Goal: Task Accomplishment & Management: Complete application form

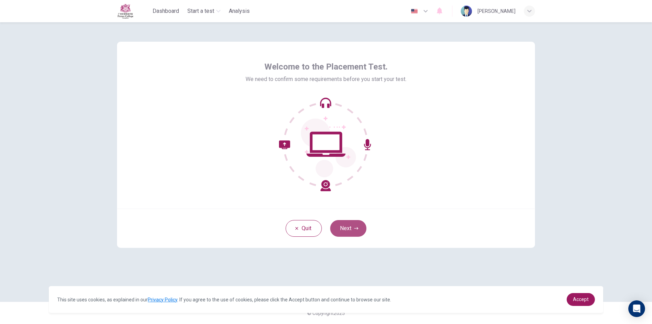
click at [350, 233] on button "Next" at bounding box center [348, 228] width 36 height 17
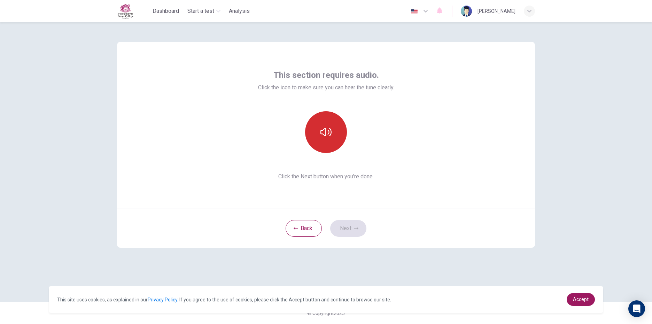
click at [328, 147] on button "button" at bounding box center [326, 132] width 42 height 42
click at [337, 141] on button "button" at bounding box center [326, 132] width 42 height 42
click at [353, 225] on button "Next" at bounding box center [348, 228] width 36 height 17
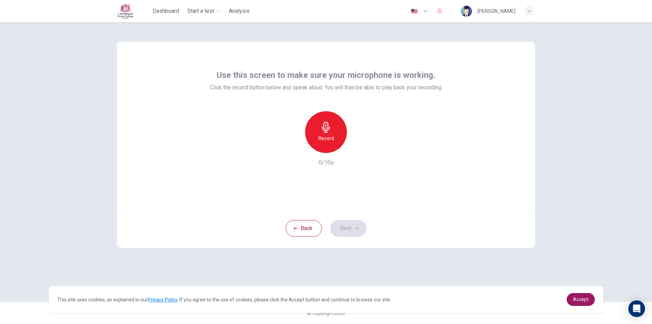
click at [338, 128] on div "Record" at bounding box center [326, 132] width 42 height 42
click at [324, 134] on h6 "Stop" at bounding box center [326, 138] width 10 height 8
click at [334, 126] on div "Record" at bounding box center [326, 132] width 42 height 42
click at [326, 122] on icon "button" at bounding box center [325, 127] width 11 height 11
click at [349, 234] on button "Next" at bounding box center [348, 228] width 36 height 17
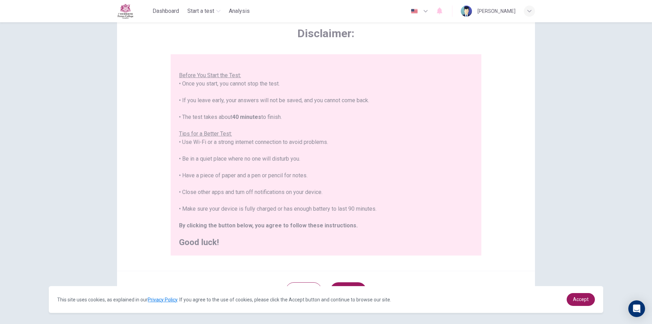
scroll to position [63, 0]
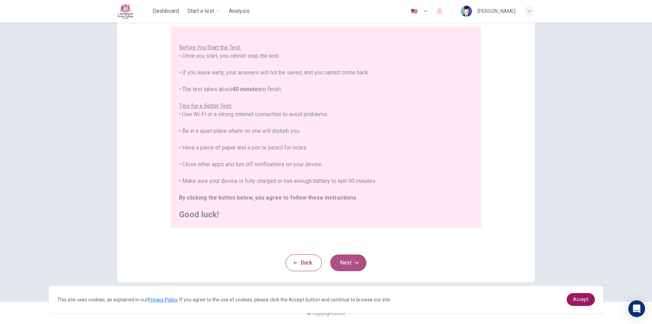
click at [337, 261] on button "Next" at bounding box center [348, 263] width 36 height 17
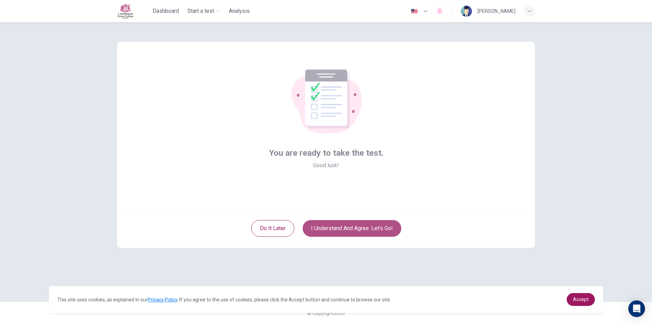
click at [368, 227] on button "I understand and agree. Let’s go!" at bounding box center [351, 228] width 99 height 17
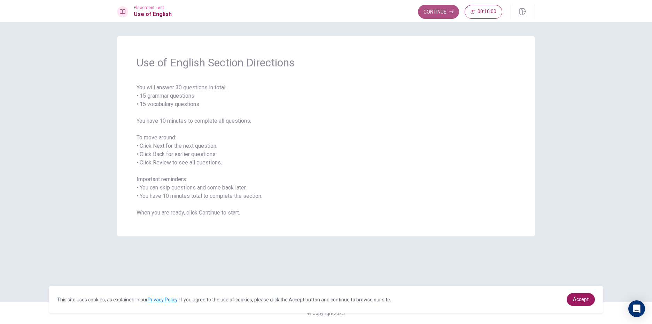
click at [439, 17] on button "Continue" at bounding box center [438, 12] width 41 height 14
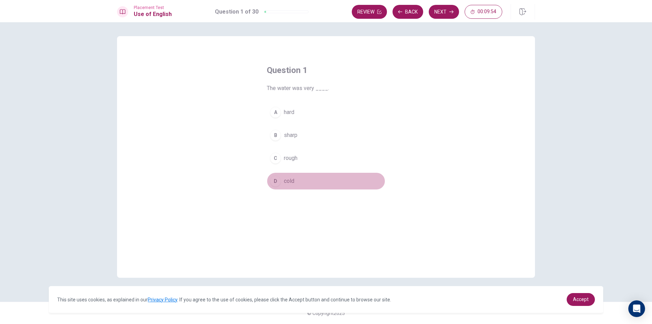
click at [299, 179] on button "D cold" at bounding box center [326, 181] width 118 height 17
click at [305, 168] on div "A hard B sharp C rough D cold" at bounding box center [326, 147] width 118 height 86
click at [444, 10] on button "Next" at bounding box center [443, 12] width 30 height 14
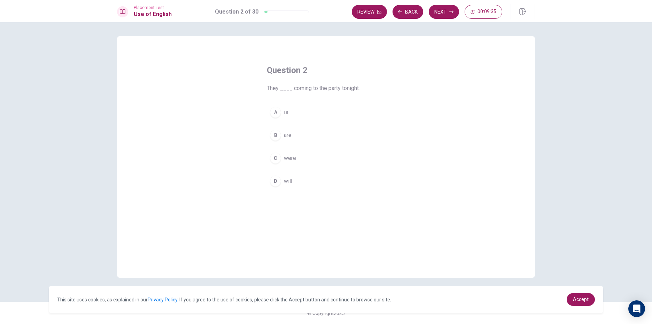
click at [302, 139] on button "B are" at bounding box center [326, 135] width 118 height 17
click at [296, 159] on button "C were" at bounding box center [326, 158] width 118 height 17
click at [436, 10] on button "Next" at bounding box center [443, 12] width 30 height 14
click at [296, 121] on button "A are" at bounding box center [326, 112] width 118 height 17
click at [451, 15] on button "Next" at bounding box center [443, 12] width 30 height 14
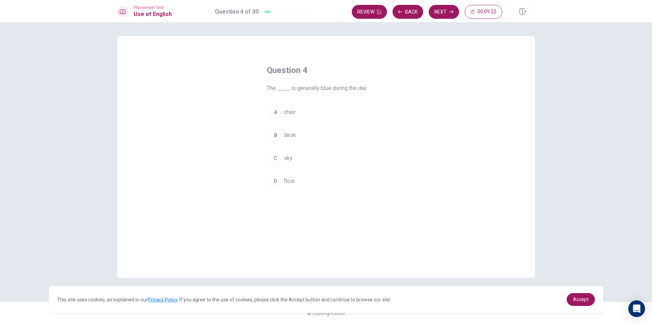
click at [310, 116] on button "A chair" at bounding box center [326, 112] width 118 height 17
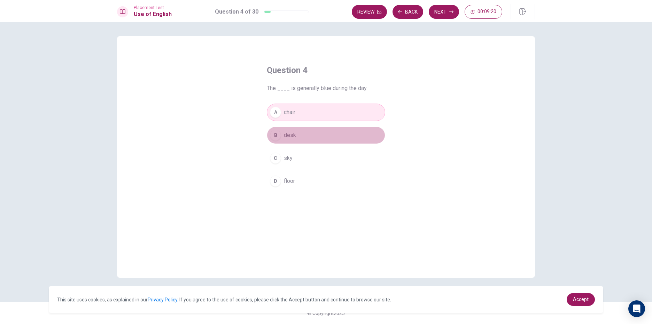
click at [319, 136] on button "B desk" at bounding box center [326, 135] width 118 height 17
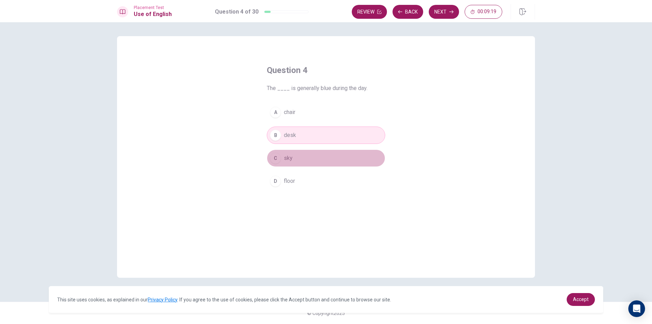
click at [318, 153] on button "C sky" at bounding box center [326, 158] width 118 height 17
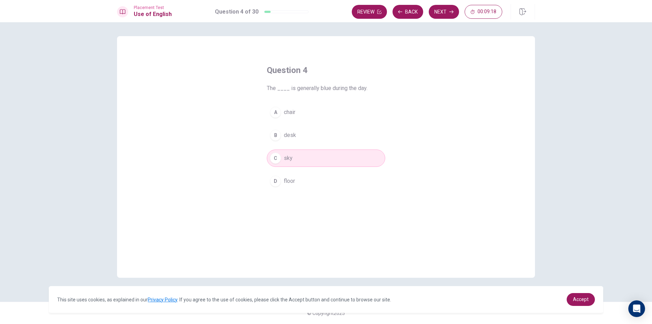
click at [308, 174] on button "D floor" at bounding box center [326, 181] width 118 height 17
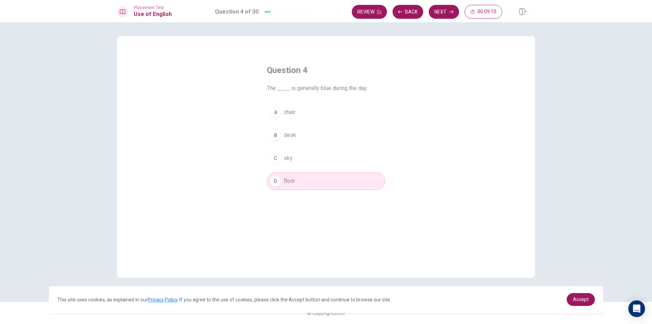
click at [321, 159] on button "C sky" at bounding box center [326, 158] width 118 height 17
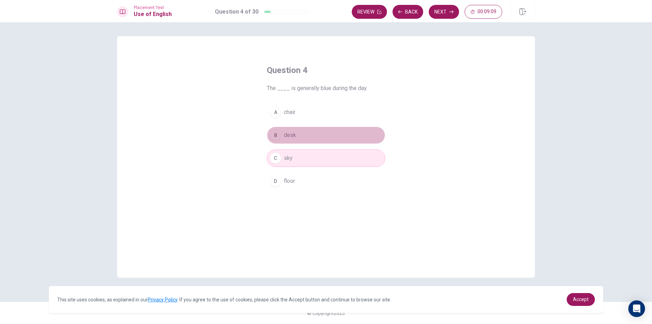
click at [341, 128] on button "B desk" at bounding box center [326, 135] width 118 height 17
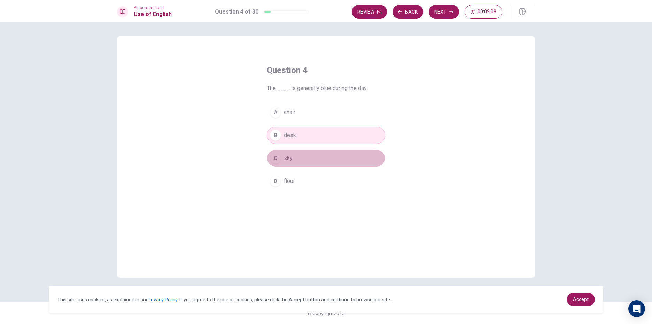
click at [315, 163] on button "C sky" at bounding box center [326, 158] width 118 height 17
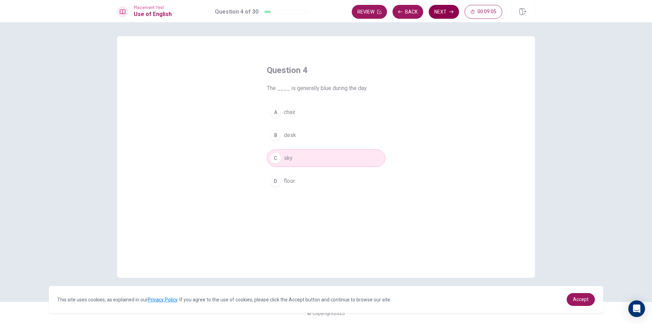
click at [441, 11] on button "Next" at bounding box center [443, 12] width 30 height 14
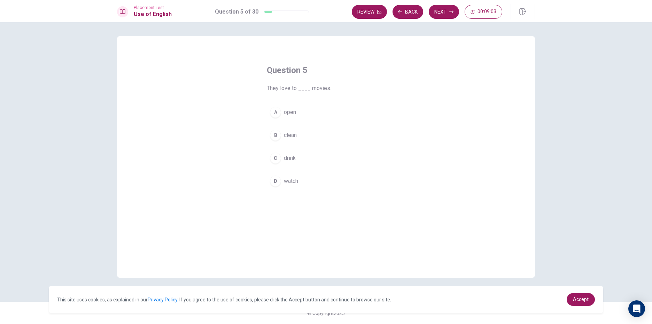
click at [314, 116] on button "A open" at bounding box center [326, 112] width 118 height 17
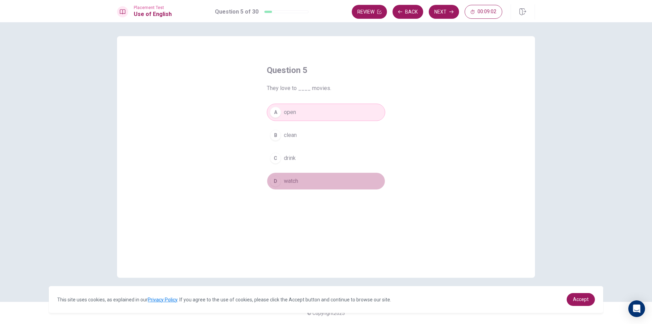
click at [296, 176] on button "D watch" at bounding box center [326, 181] width 118 height 17
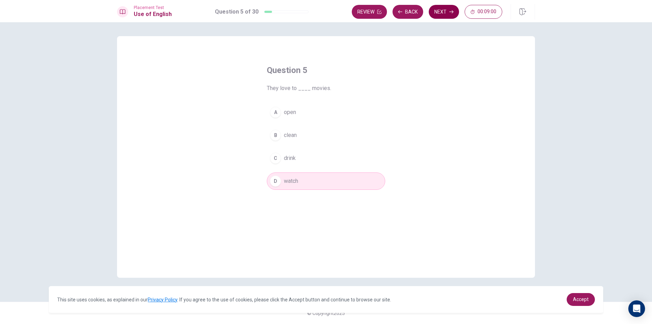
click at [434, 16] on button "Next" at bounding box center [443, 12] width 30 height 14
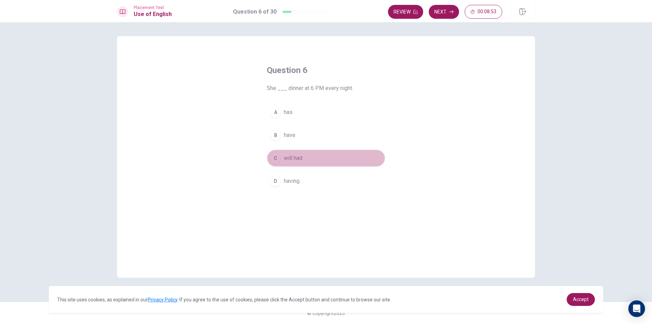
click at [316, 164] on button "C will had" at bounding box center [326, 158] width 118 height 17
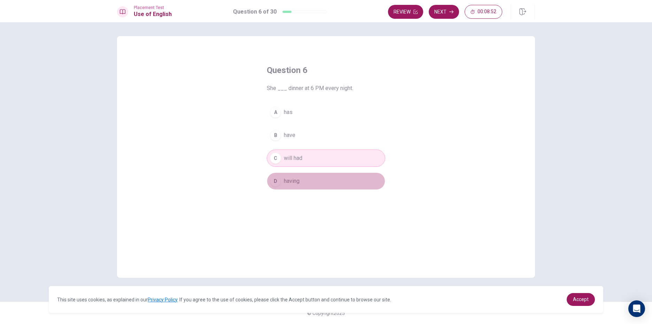
click at [309, 179] on button "D having" at bounding box center [326, 181] width 118 height 17
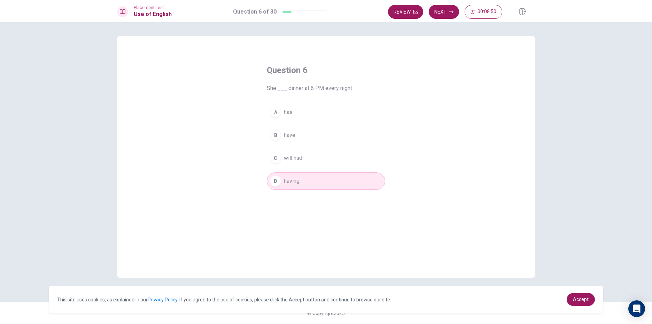
click at [304, 133] on button "B have" at bounding box center [326, 135] width 118 height 17
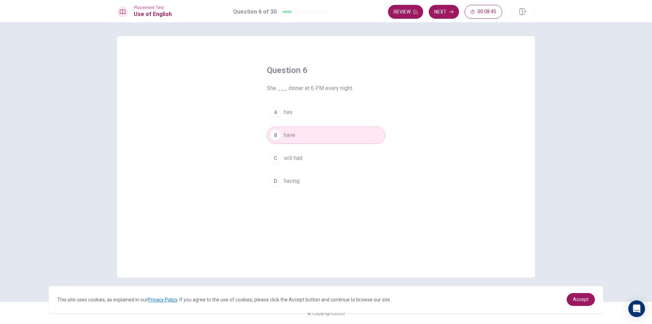
click at [322, 116] on button "A has" at bounding box center [326, 112] width 118 height 17
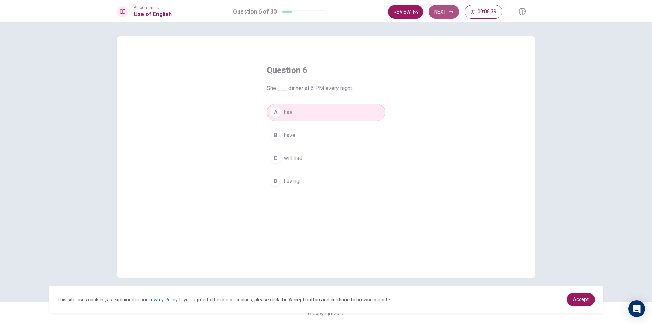
click at [444, 18] on button "Next" at bounding box center [443, 12] width 30 height 14
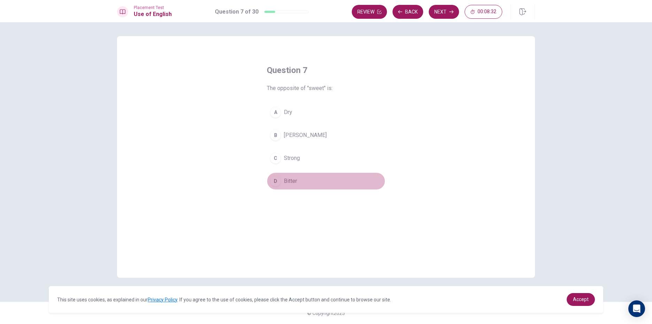
click at [315, 182] on button "D Bitter" at bounding box center [326, 181] width 118 height 17
click at [443, 13] on button "Next" at bounding box center [443, 12] width 30 height 14
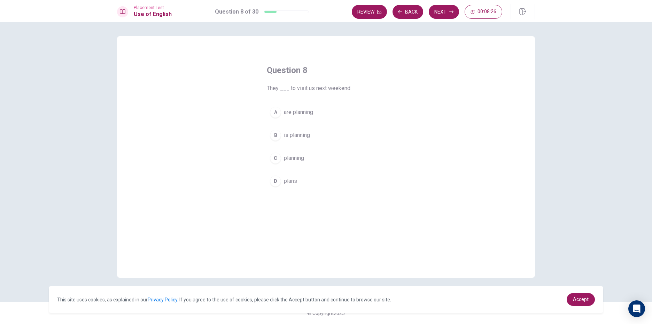
click at [316, 117] on button "A are planning" at bounding box center [326, 112] width 118 height 17
click at [437, 2] on div "Placement Test Use of English Question 8 of 30 Review Back Next 00:08:23" at bounding box center [326, 11] width 652 height 22
click at [433, 16] on button "Next" at bounding box center [443, 12] width 30 height 14
click at [309, 180] on button "D gone" at bounding box center [326, 181] width 118 height 17
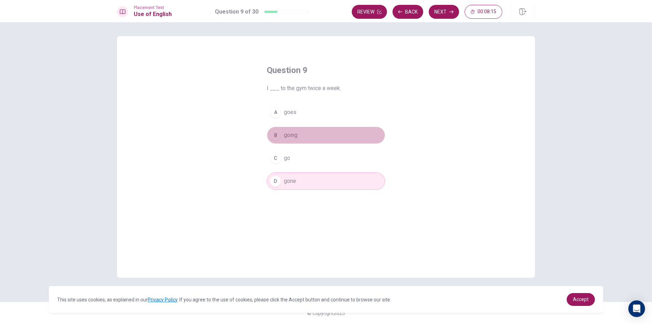
click at [317, 138] on button "B going" at bounding box center [326, 135] width 118 height 17
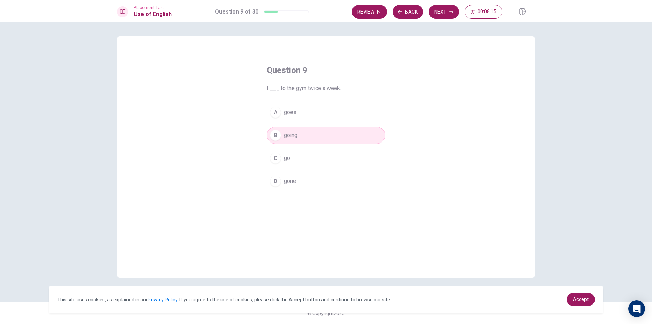
click at [312, 110] on button "A goes" at bounding box center [326, 112] width 118 height 17
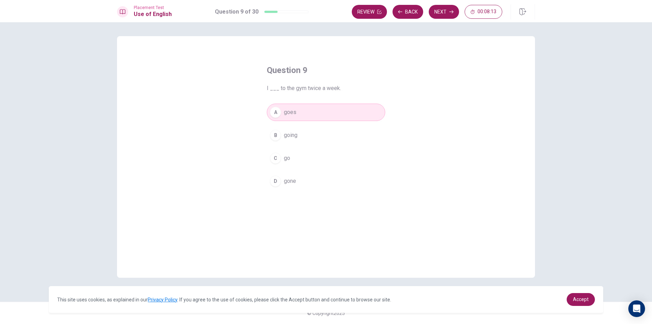
click at [306, 156] on button "C go" at bounding box center [326, 158] width 118 height 17
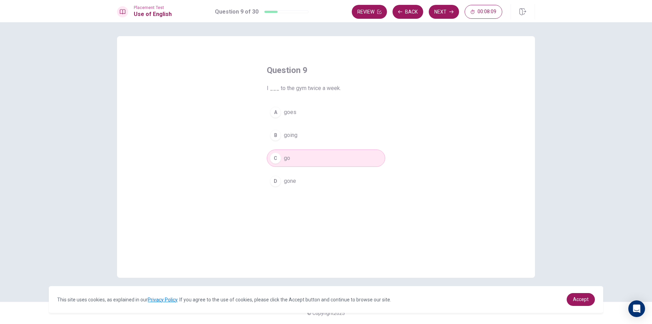
click at [351, 141] on button "B going" at bounding box center [326, 135] width 118 height 17
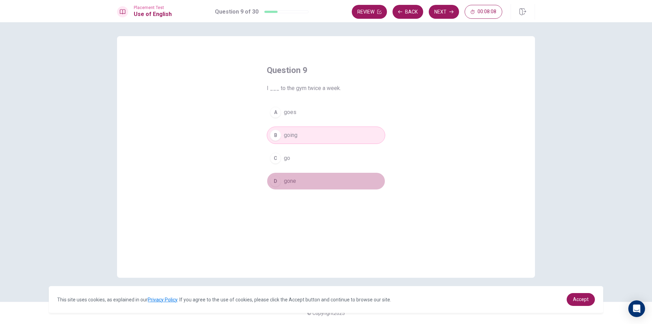
click at [349, 175] on button "D gone" at bounding box center [326, 181] width 118 height 17
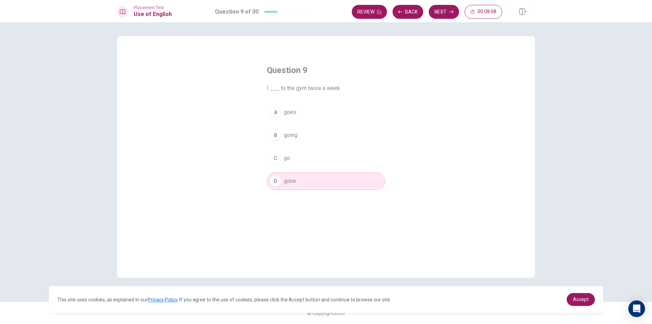
click at [345, 130] on button "B going" at bounding box center [326, 135] width 118 height 17
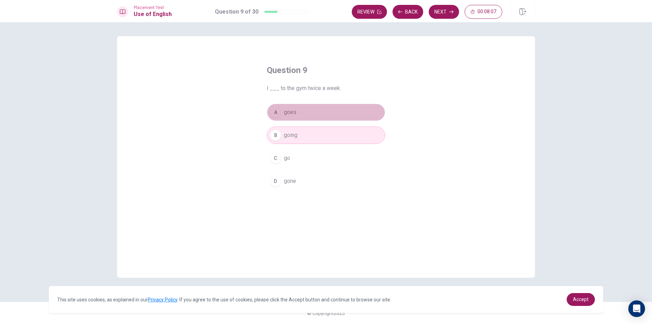
click at [333, 111] on button "A goes" at bounding box center [326, 112] width 118 height 17
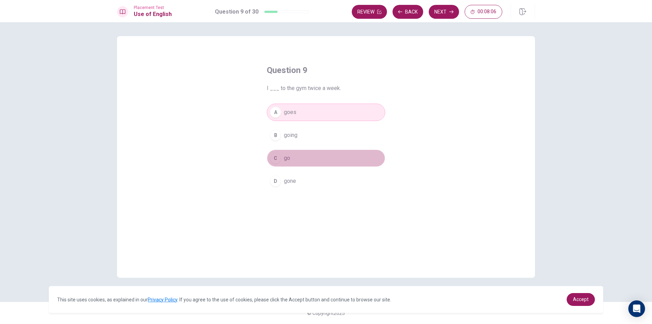
click at [327, 156] on button "C go" at bounding box center [326, 158] width 118 height 17
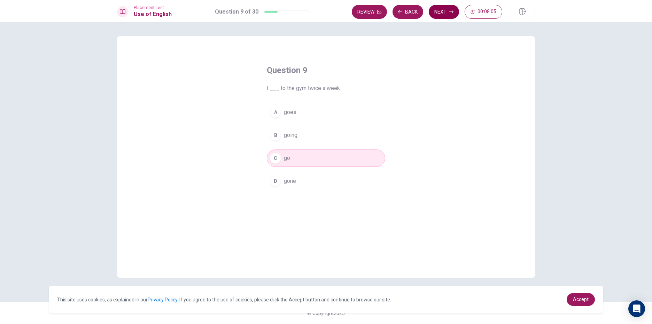
click at [444, 13] on button "Next" at bounding box center [443, 12] width 30 height 14
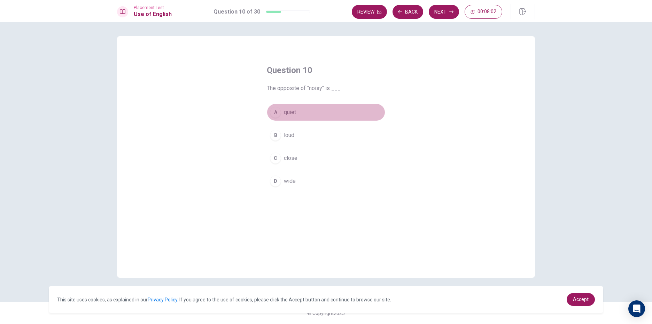
drag, startPoint x: 301, startPoint y: 116, endPoint x: 315, endPoint y: 110, distance: 14.5
click at [302, 116] on button "A quiet" at bounding box center [326, 112] width 118 height 17
click at [439, 15] on button "Next" at bounding box center [443, 12] width 30 height 14
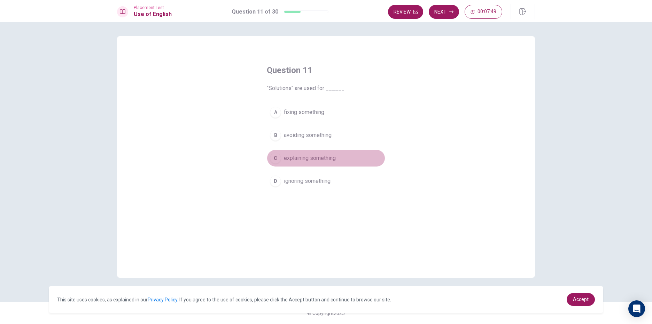
click at [319, 155] on span "explaining something" at bounding box center [310, 158] width 52 height 8
click at [314, 133] on span "avoiding something" at bounding box center [308, 135] width 48 height 8
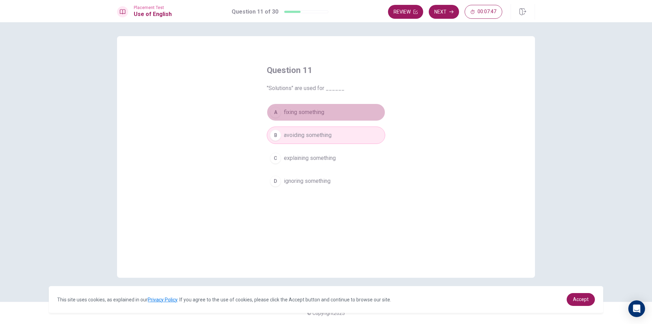
click at [311, 119] on button "A fixing something" at bounding box center [326, 112] width 118 height 17
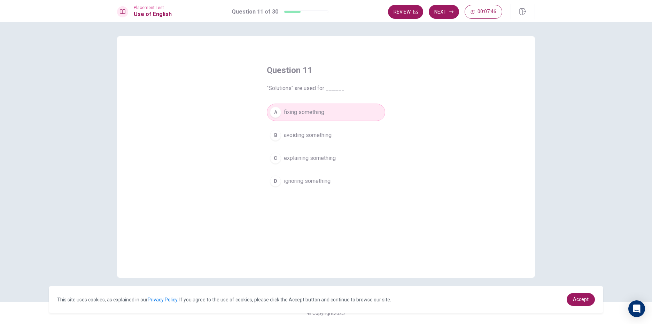
click at [325, 178] on span "ignoring something" at bounding box center [307, 181] width 47 height 8
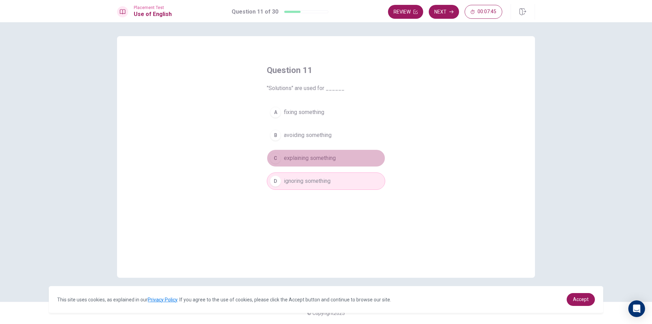
click at [343, 163] on button "C explaining something" at bounding box center [326, 158] width 118 height 17
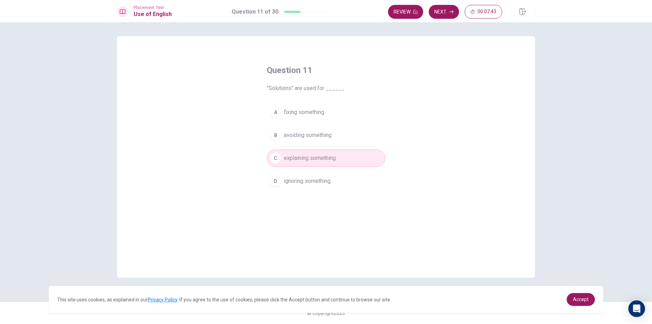
click at [440, 14] on button "Next" at bounding box center [443, 12] width 30 height 14
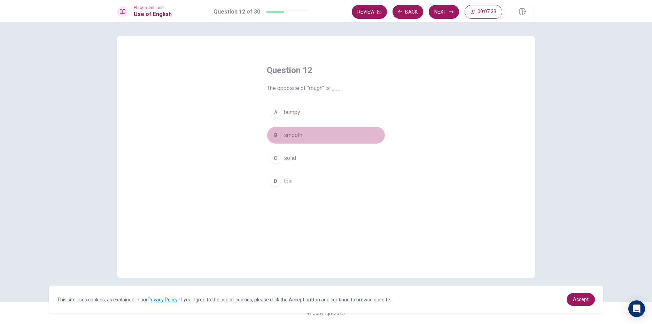
click at [331, 140] on button "B smooth" at bounding box center [326, 135] width 118 height 17
click at [330, 155] on button "C solid" at bounding box center [326, 158] width 118 height 17
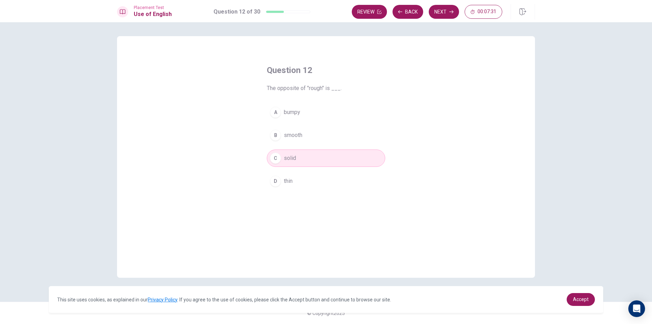
click at [326, 137] on button "B smooth" at bounding box center [326, 135] width 118 height 17
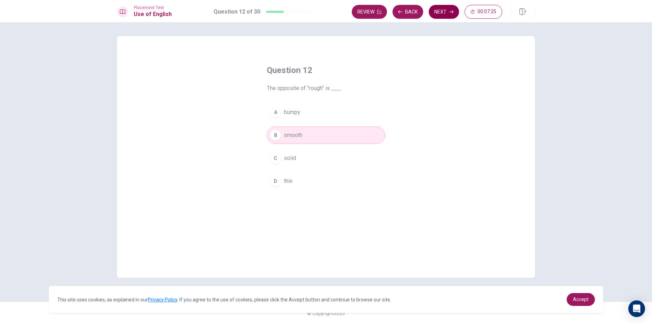
click at [450, 10] on icon "button" at bounding box center [451, 12] width 4 height 4
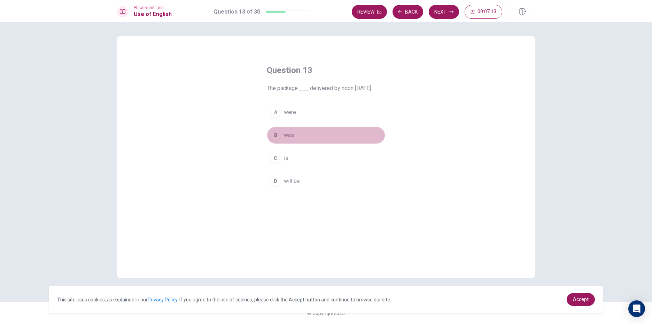
click at [317, 141] on button "B was" at bounding box center [326, 135] width 118 height 17
click at [324, 176] on button "D will be" at bounding box center [326, 181] width 118 height 17
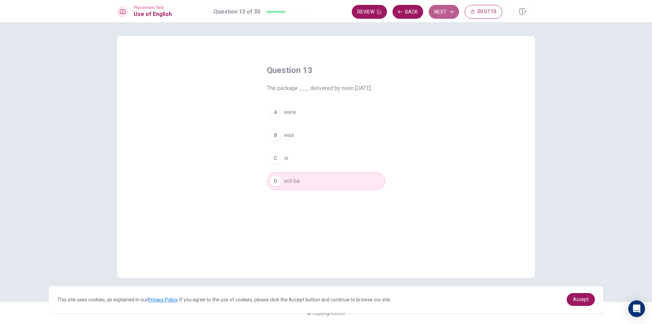
drag, startPoint x: 443, startPoint y: 16, endPoint x: 439, endPoint y: 17, distance: 4.0
click at [442, 16] on button "Next" at bounding box center [443, 12] width 30 height 14
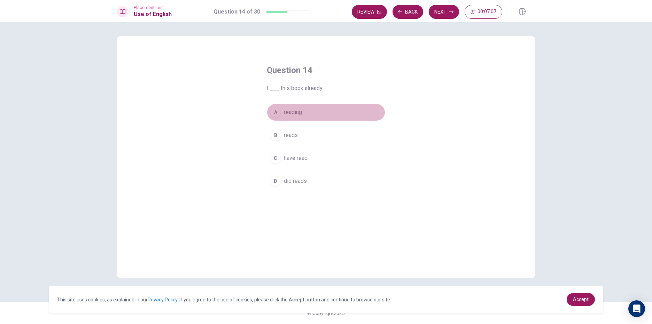
click at [309, 108] on button "A reading" at bounding box center [326, 112] width 118 height 17
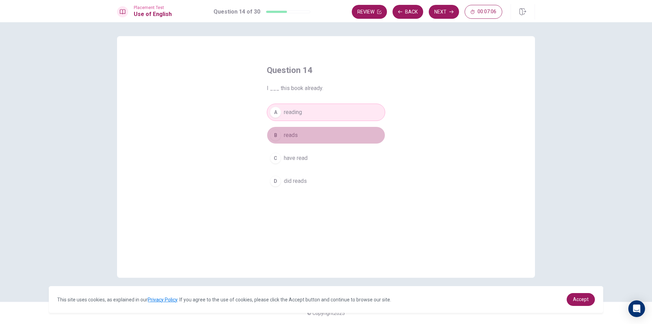
click at [325, 129] on button "B reads" at bounding box center [326, 135] width 118 height 17
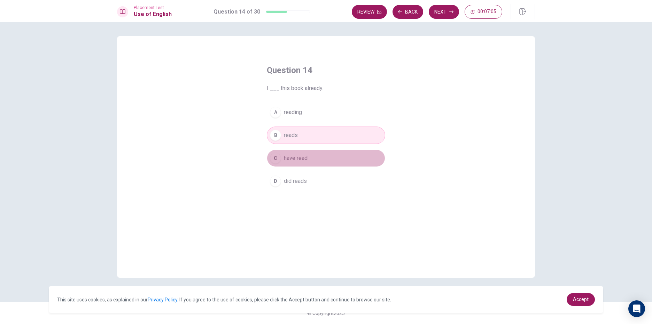
click at [324, 155] on button "C have read" at bounding box center [326, 158] width 118 height 17
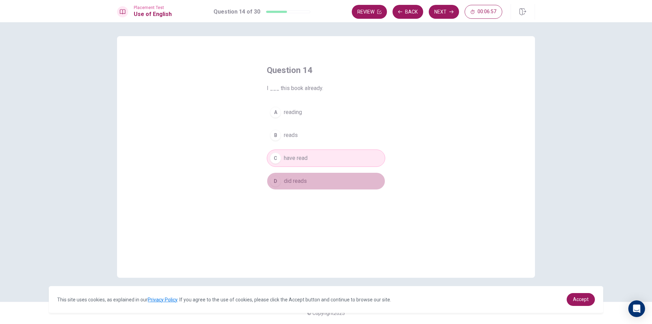
click at [325, 180] on button "D did reads" at bounding box center [326, 181] width 118 height 17
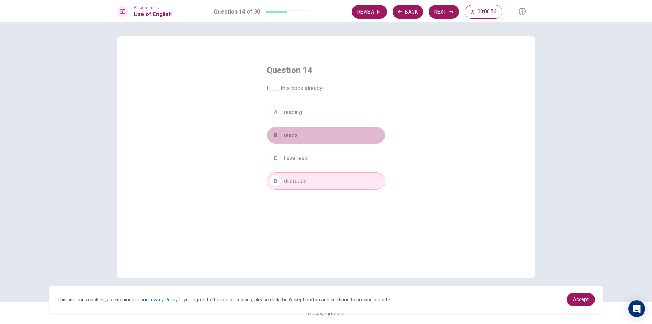
click at [306, 128] on button "B reads" at bounding box center [326, 135] width 118 height 17
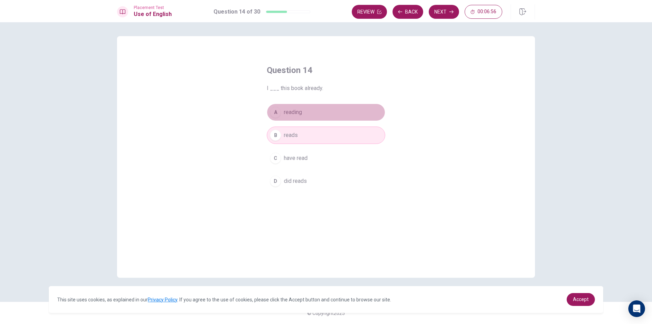
click at [299, 115] on span "reading" at bounding box center [293, 112] width 18 height 8
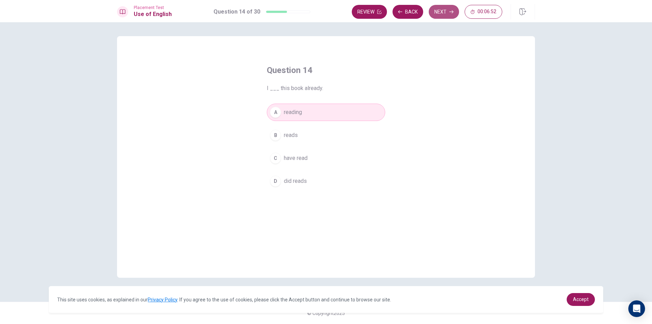
click at [451, 15] on button "Next" at bounding box center [443, 12] width 30 height 14
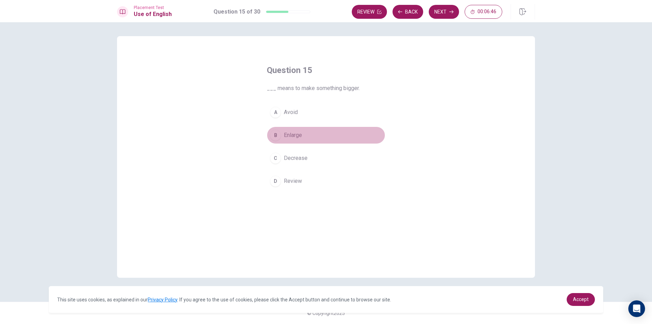
click at [321, 137] on button "B Enlarge" at bounding box center [326, 135] width 118 height 17
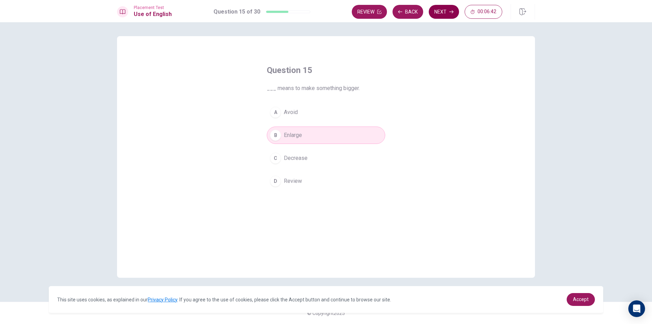
click at [439, 10] on button "Next" at bounding box center [443, 12] width 30 height 14
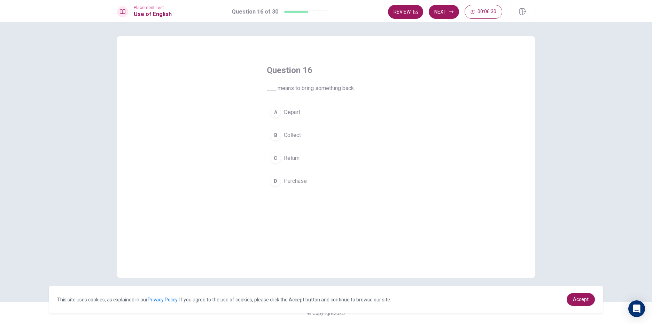
click at [300, 135] on span "Collect" at bounding box center [292, 135] width 17 height 8
click at [346, 160] on button "C Return" at bounding box center [326, 158] width 118 height 17
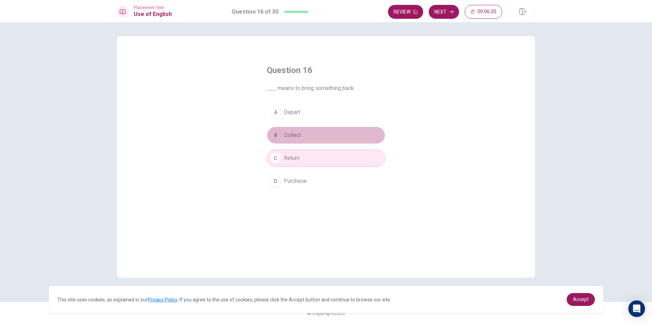
click at [346, 140] on button "B Collect" at bounding box center [326, 135] width 118 height 17
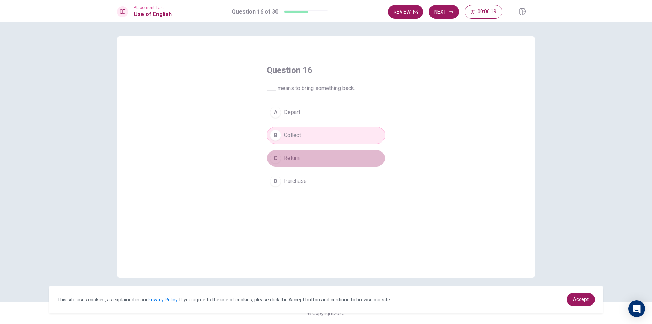
click at [337, 155] on button "C Return" at bounding box center [326, 158] width 118 height 17
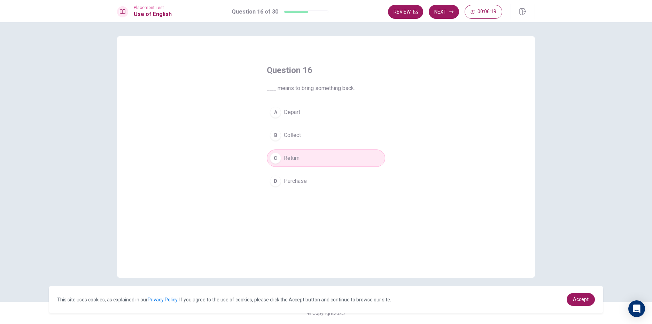
click at [335, 137] on button "B Collect" at bounding box center [326, 135] width 118 height 17
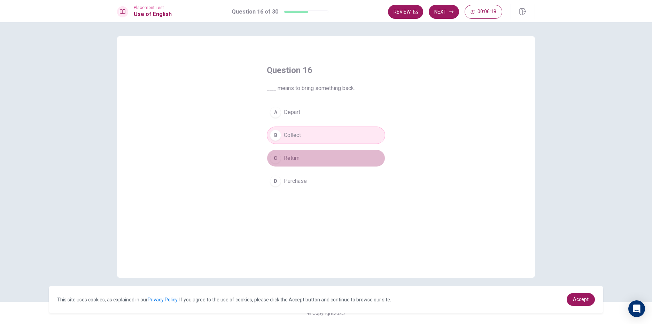
click at [325, 158] on button "C Return" at bounding box center [326, 158] width 118 height 17
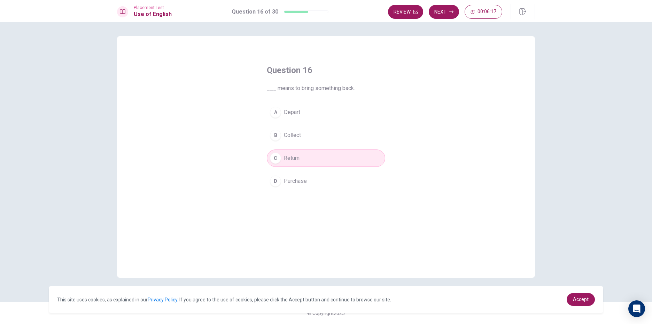
click at [329, 131] on button "B Collect" at bounding box center [326, 135] width 118 height 17
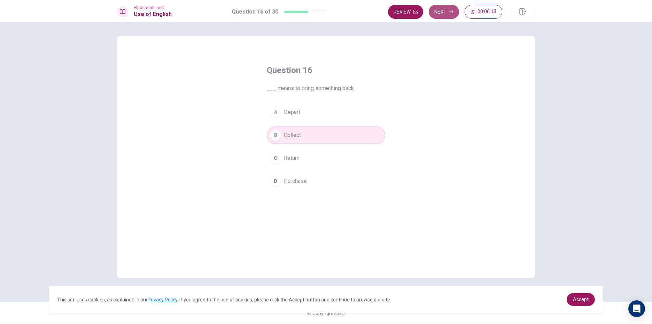
click at [446, 9] on button "Next" at bounding box center [443, 12] width 30 height 14
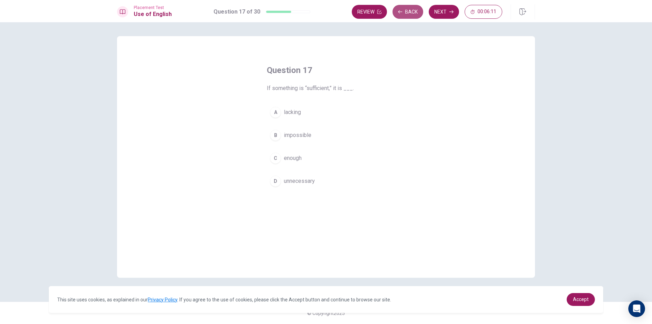
click at [402, 15] on button "Back" at bounding box center [407, 12] width 31 height 14
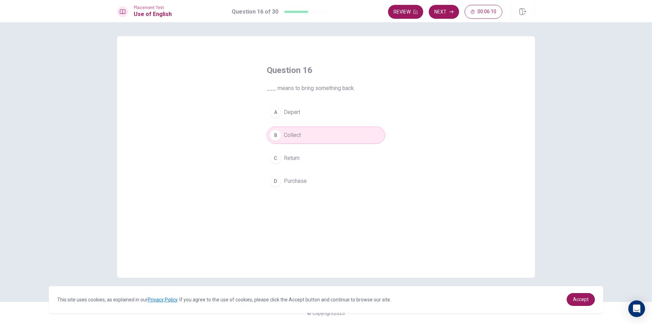
click at [359, 156] on button "C Return" at bounding box center [326, 158] width 118 height 17
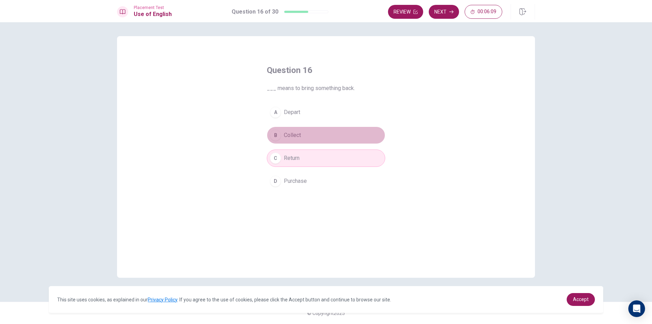
click at [354, 137] on button "B Collect" at bounding box center [326, 135] width 118 height 17
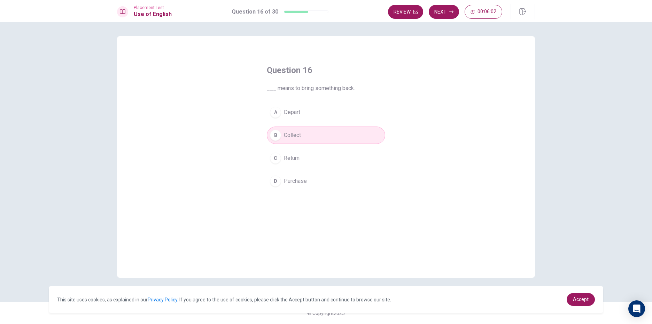
click at [324, 148] on div "A Depart B Collect C Return D Purchase" at bounding box center [326, 147] width 118 height 86
click at [341, 164] on button "C Return" at bounding box center [326, 158] width 118 height 17
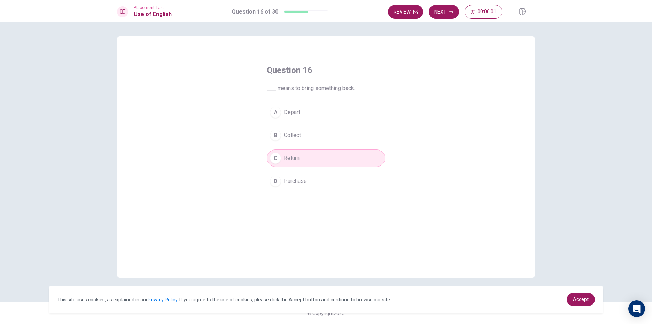
click at [329, 144] on button "B Collect" at bounding box center [326, 135] width 118 height 17
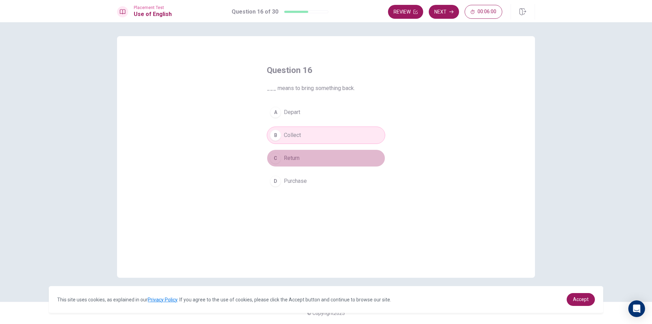
click at [336, 157] on button "C Return" at bounding box center [326, 158] width 118 height 17
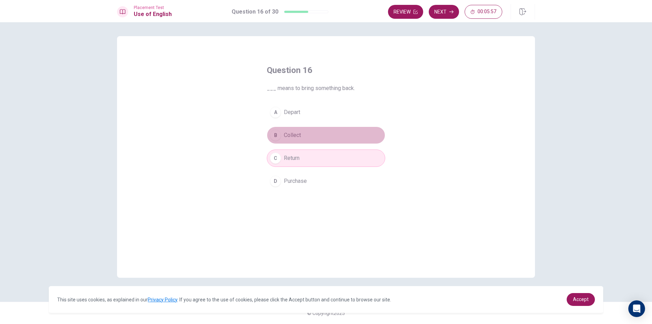
click at [331, 131] on button "B Collect" at bounding box center [326, 135] width 118 height 17
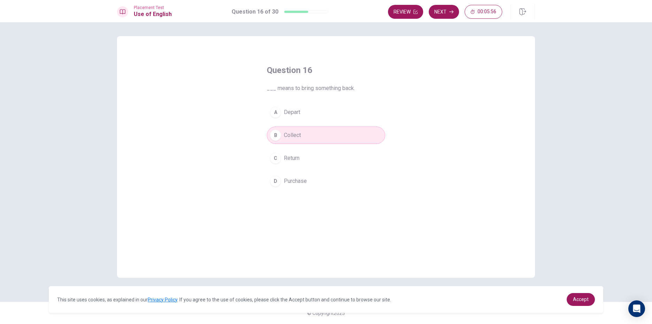
click at [363, 160] on button "C Return" at bounding box center [326, 158] width 118 height 17
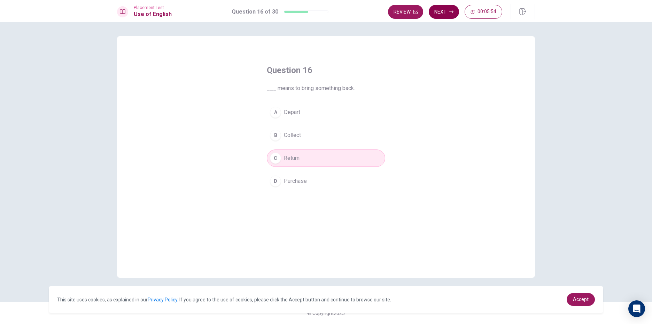
click at [441, 18] on button "Next" at bounding box center [443, 12] width 30 height 14
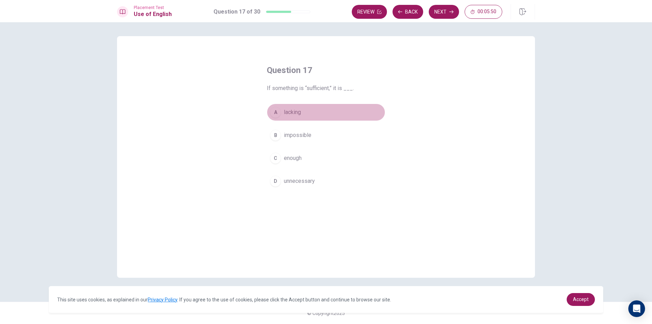
click at [320, 117] on button "A lacking" at bounding box center [326, 112] width 118 height 17
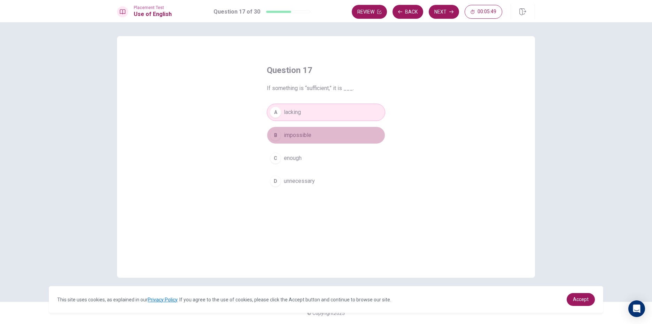
click at [323, 132] on button "B impossible" at bounding box center [326, 135] width 118 height 17
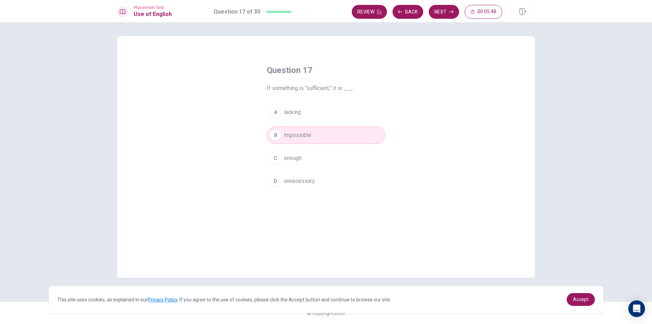
click at [336, 149] on div "A lacking B impossible C enough D unnecessary" at bounding box center [326, 147] width 118 height 86
click at [332, 155] on button "C enough" at bounding box center [326, 158] width 118 height 17
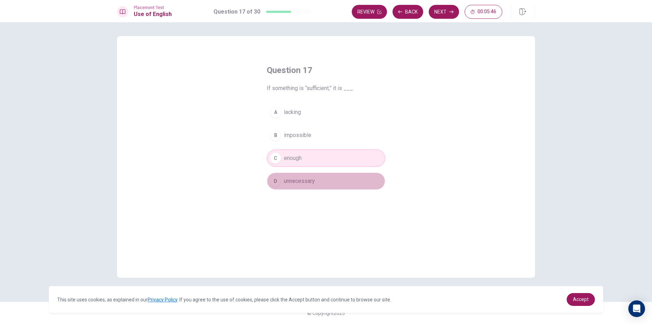
click at [302, 178] on span "unnecessary" at bounding box center [299, 181] width 31 height 8
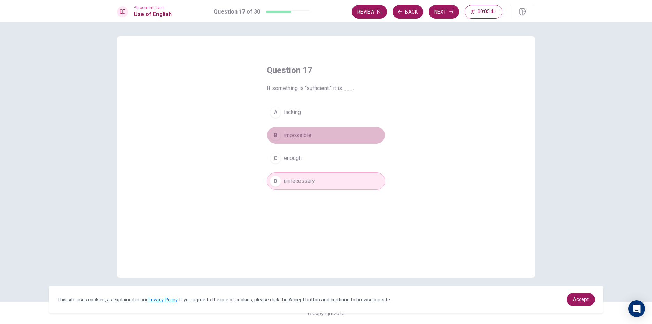
click at [315, 135] on button "B impossible" at bounding box center [326, 135] width 118 height 17
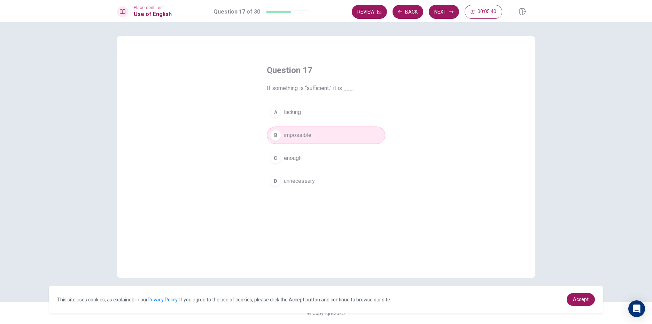
drag, startPoint x: 301, startPoint y: 109, endPoint x: 346, endPoint y: 123, distance: 47.1
click at [303, 109] on button "A lacking" at bounding box center [326, 112] width 118 height 17
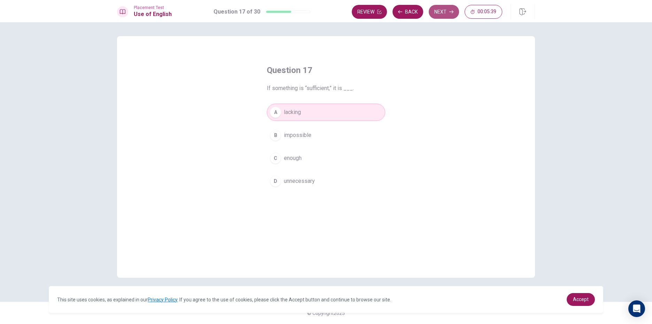
click at [439, 16] on button "Next" at bounding box center [443, 12] width 30 height 14
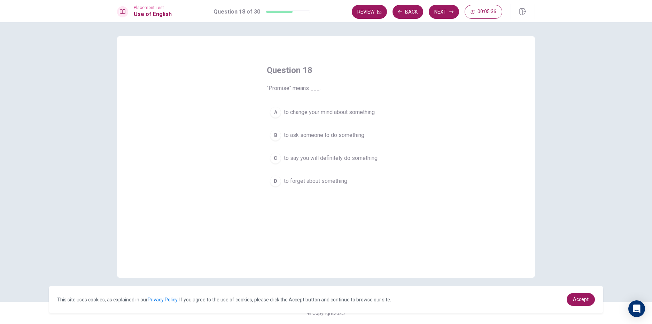
click at [313, 116] on span "to change your mind about something" at bounding box center [329, 112] width 91 height 8
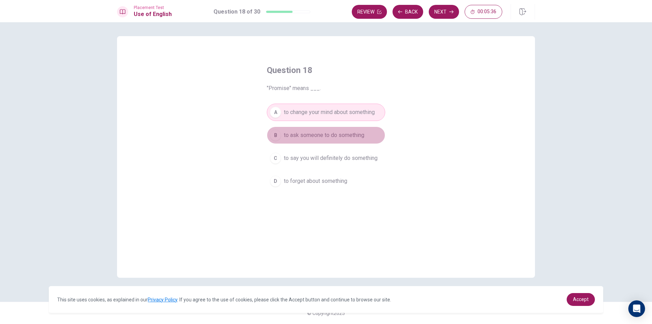
click at [328, 135] on span "to ask someone to do something" at bounding box center [324, 135] width 80 height 8
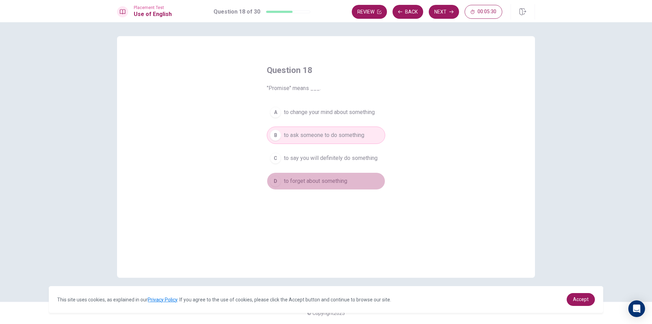
click at [330, 189] on button "D to forget about something" at bounding box center [326, 181] width 118 height 17
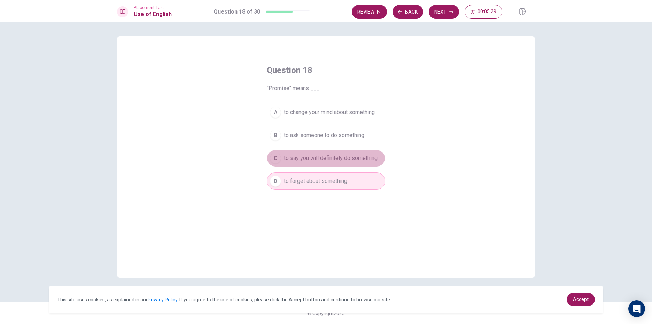
click at [330, 162] on span "to say you will definitely do something" at bounding box center [331, 158] width 94 height 8
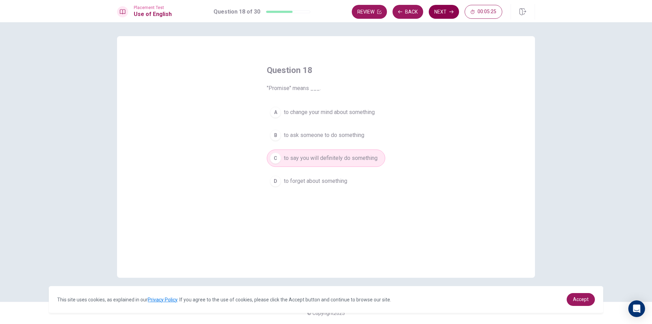
click at [450, 14] on icon "button" at bounding box center [451, 12] width 4 height 4
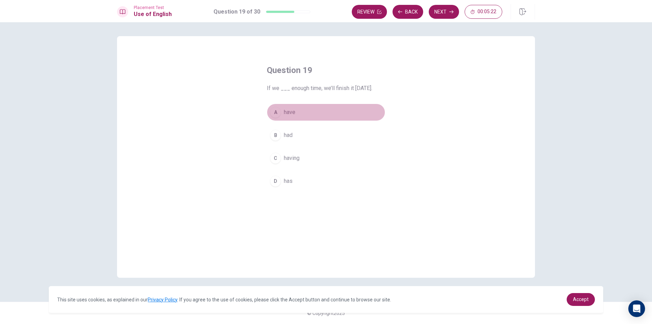
click at [310, 110] on button "A have" at bounding box center [326, 112] width 118 height 17
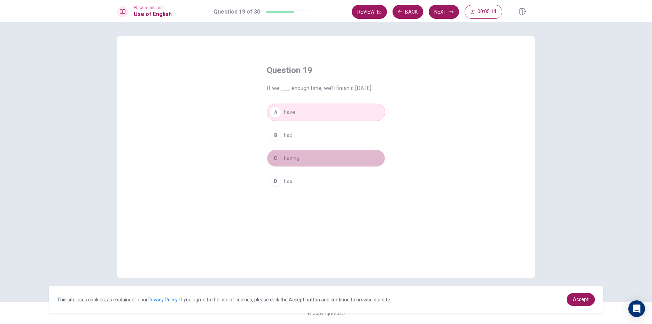
click at [327, 152] on button "C having" at bounding box center [326, 158] width 118 height 17
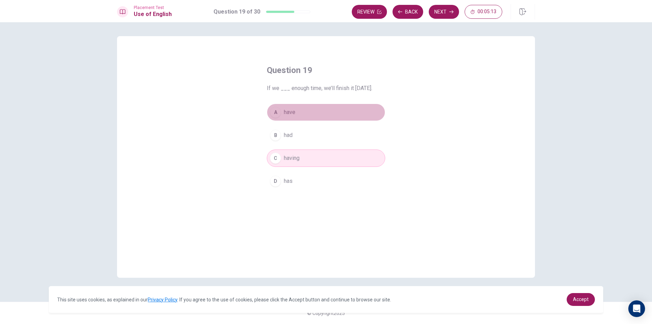
click at [338, 113] on button "A have" at bounding box center [326, 112] width 118 height 17
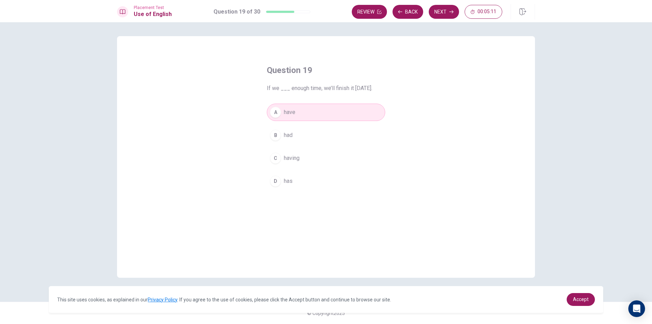
click at [320, 154] on button "C having" at bounding box center [326, 158] width 118 height 17
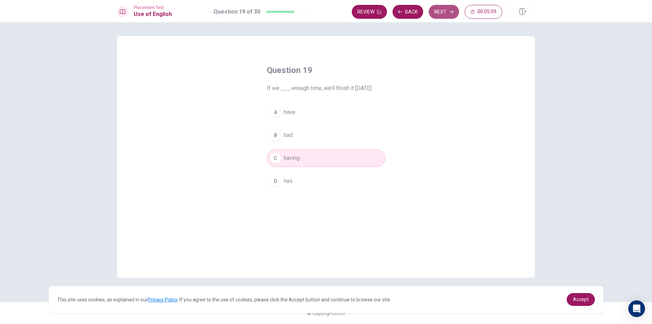
click at [443, 13] on button "Next" at bounding box center [443, 12] width 30 height 14
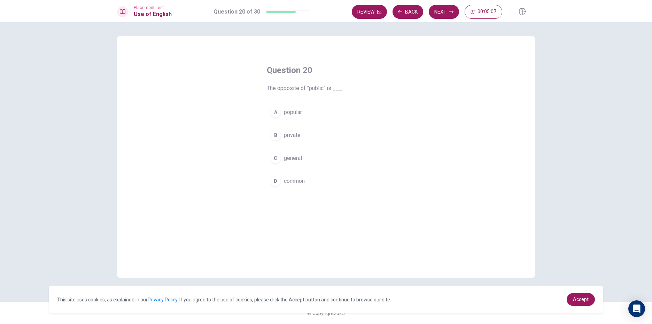
click at [312, 109] on button "A popular" at bounding box center [326, 112] width 118 height 17
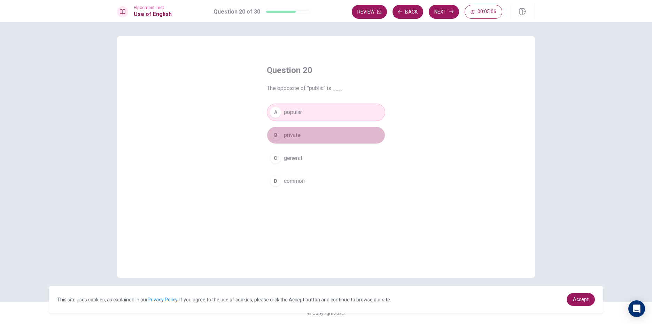
click at [307, 132] on button "B private" at bounding box center [326, 135] width 118 height 17
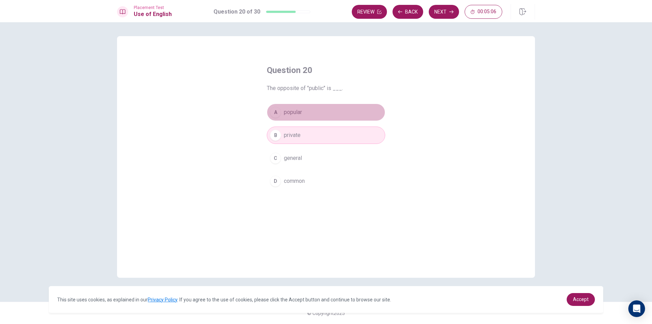
click at [308, 119] on button "A popular" at bounding box center [326, 112] width 118 height 17
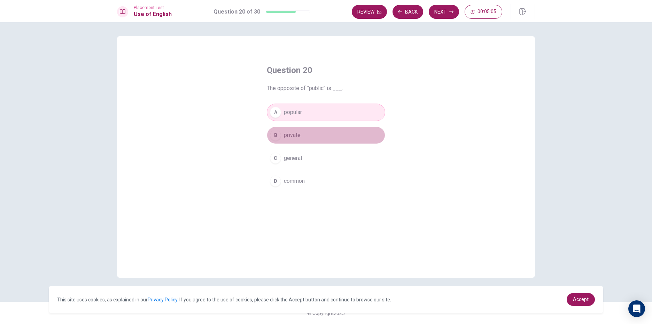
drag, startPoint x: 299, startPoint y: 141, endPoint x: 296, endPoint y: 147, distance: 7.3
click at [299, 142] on button "B private" at bounding box center [326, 135] width 118 height 17
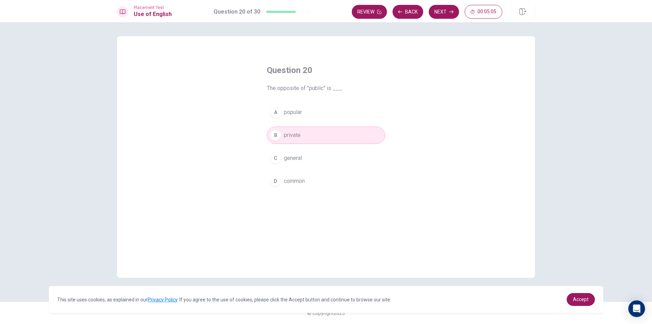
click at [296, 162] on span "general" at bounding box center [293, 158] width 18 height 8
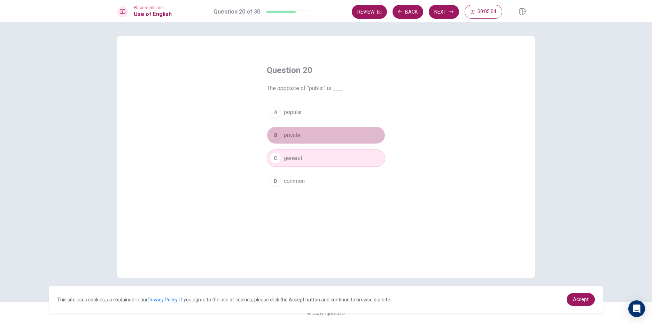
click at [304, 137] on button "B private" at bounding box center [326, 135] width 118 height 17
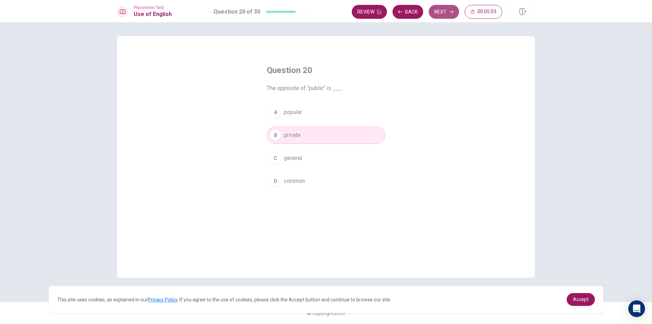
click at [448, 13] on button "Next" at bounding box center [443, 12] width 30 height 14
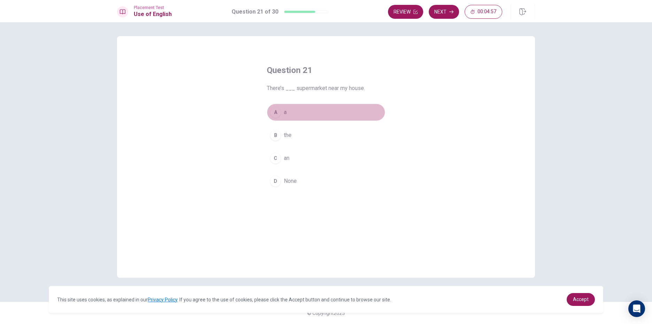
click at [307, 110] on button "A a" at bounding box center [326, 112] width 118 height 17
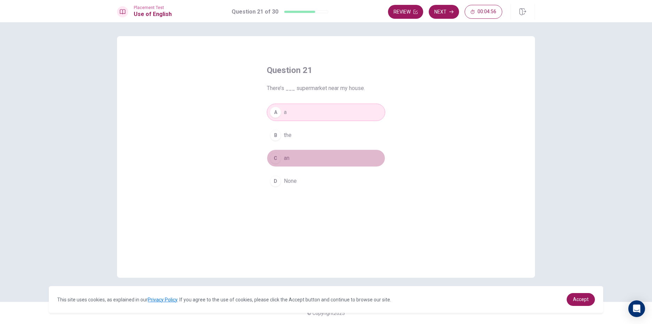
click at [326, 160] on button "C an" at bounding box center [326, 158] width 118 height 17
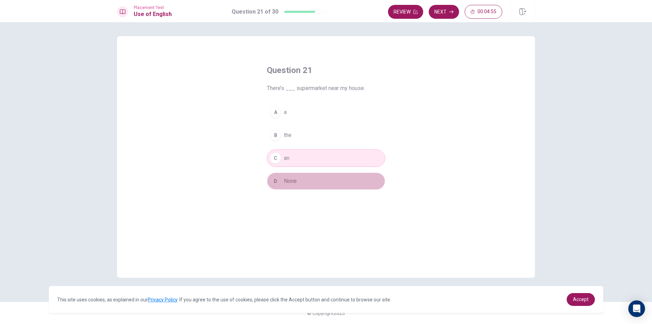
click at [325, 173] on button "D None" at bounding box center [326, 181] width 118 height 17
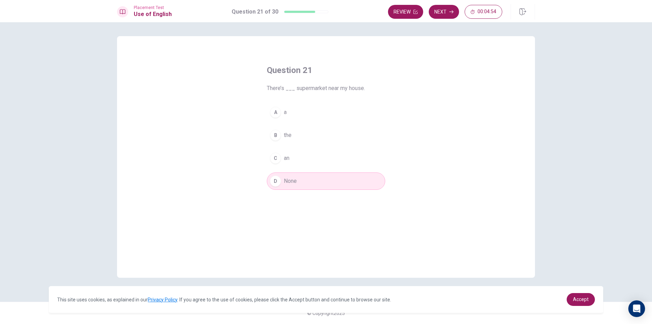
click at [316, 132] on button "B the" at bounding box center [326, 135] width 118 height 17
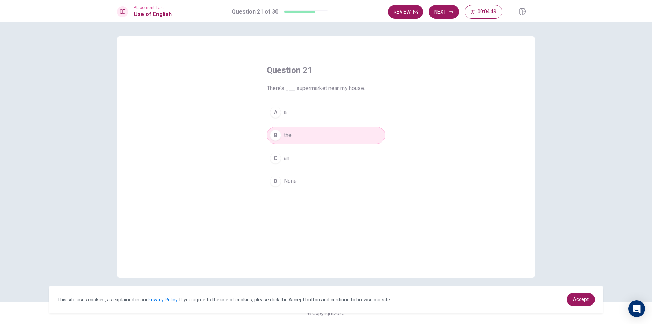
drag, startPoint x: 302, startPoint y: 115, endPoint x: 304, endPoint y: 127, distance: 12.3
click at [304, 127] on div "A a B the C an D None" at bounding box center [326, 147] width 118 height 86
click at [306, 111] on button "A a" at bounding box center [326, 112] width 118 height 17
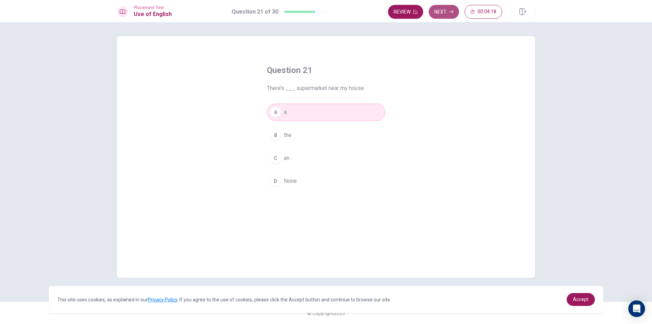
click at [440, 13] on button "Next" at bounding box center [443, 12] width 30 height 14
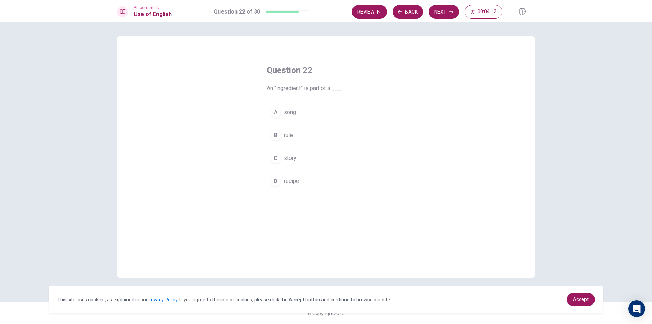
click at [312, 137] on button "B rule" at bounding box center [326, 135] width 118 height 17
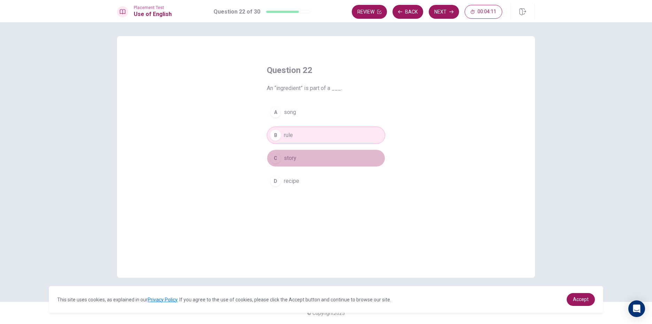
click at [313, 161] on button "C story" at bounding box center [326, 158] width 118 height 17
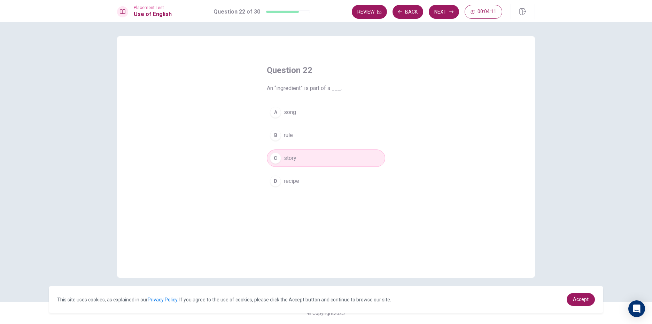
click at [315, 177] on button "D recipe" at bounding box center [326, 181] width 118 height 17
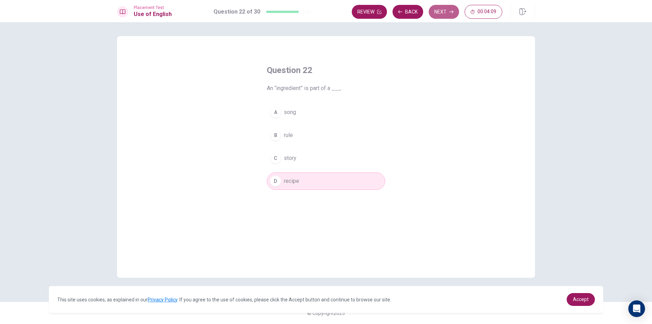
drag, startPoint x: 446, startPoint y: 14, endPoint x: 441, endPoint y: 21, distance: 8.8
click at [445, 14] on button "Next" at bounding box center [443, 12] width 30 height 14
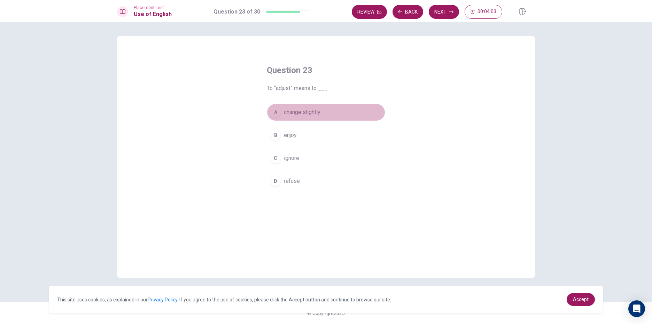
click at [320, 110] on span "change slightly" at bounding box center [302, 112] width 37 height 8
click at [325, 133] on button "B enjoy" at bounding box center [326, 135] width 118 height 17
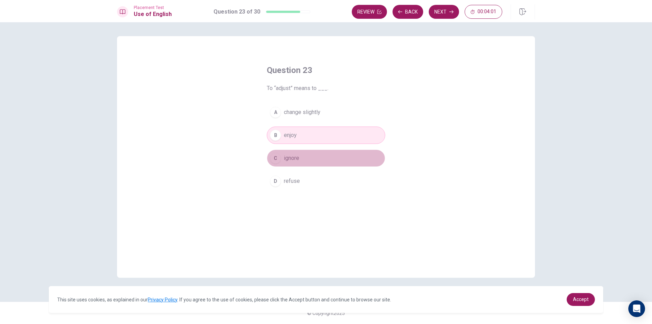
click at [323, 157] on button "C ignore" at bounding box center [326, 158] width 118 height 17
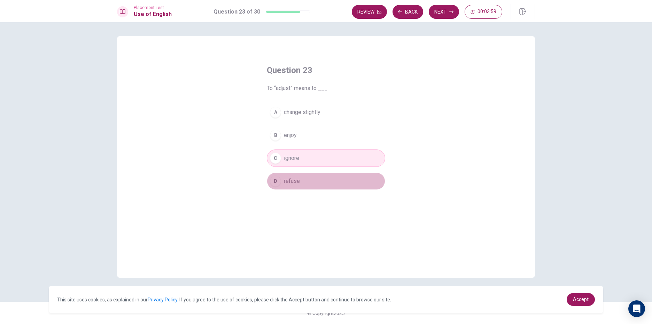
click at [335, 175] on button "D refuse" at bounding box center [326, 181] width 118 height 17
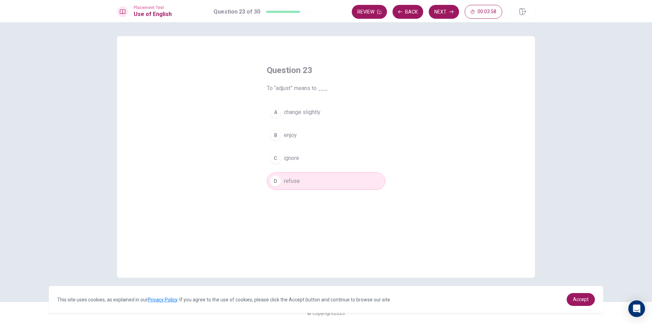
click at [314, 135] on button "B enjoy" at bounding box center [326, 135] width 118 height 17
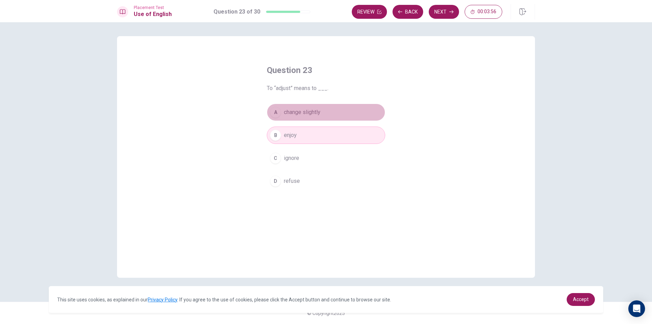
drag, startPoint x: 328, startPoint y: 111, endPoint x: 333, endPoint y: 117, distance: 7.9
click at [328, 112] on button "A change slightly" at bounding box center [326, 112] width 118 height 17
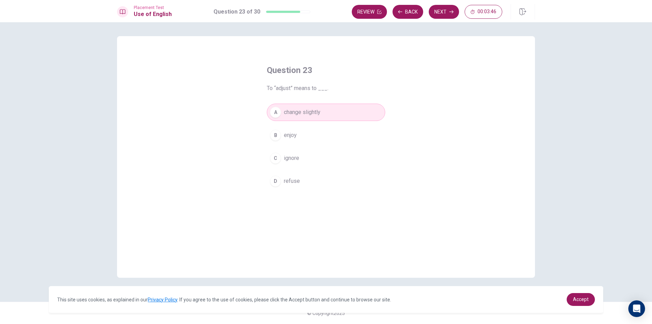
click at [304, 183] on button "D refuse" at bounding box center [326, 181] width 118 height 17
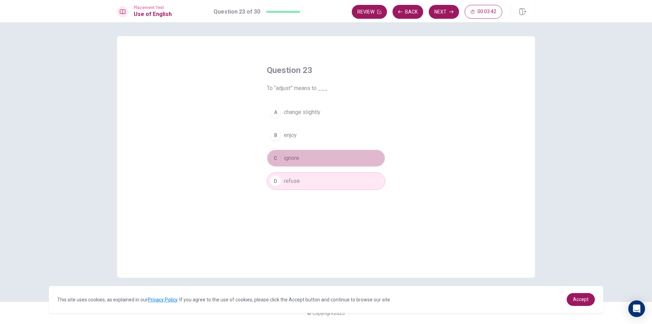
click at [340, 166] on button "C ignore" at bounding box center [326, 158] width 118 height 17
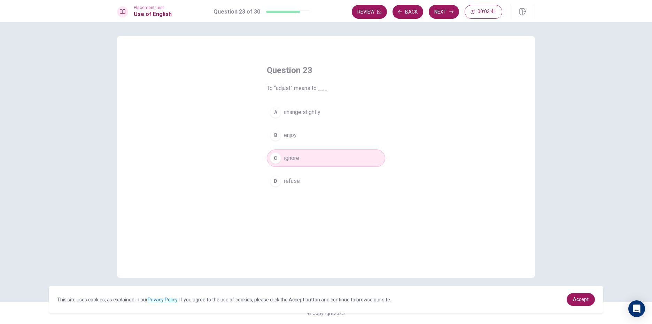
click at [331, 173] on button "D refuse" at bounding box center [326, 181] width 118 height 17
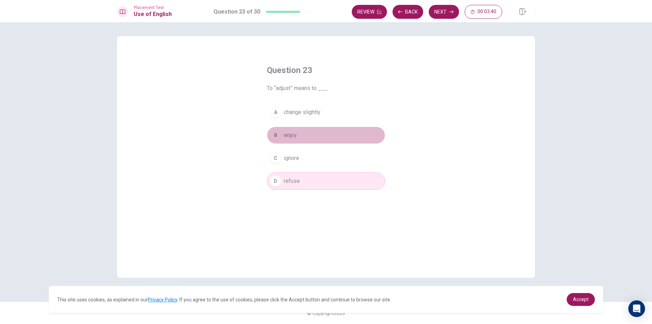
click at [338, 144] on button "B enjoy" at bounding box center [326, 135] width 118 height 17
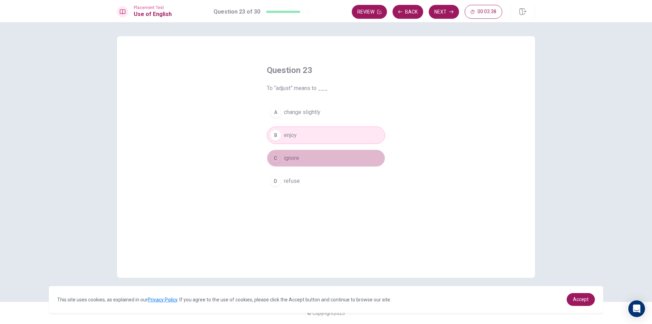
click at [320, 156] on button "C ignore" at bounding box center [326, 158] width 118 height 17
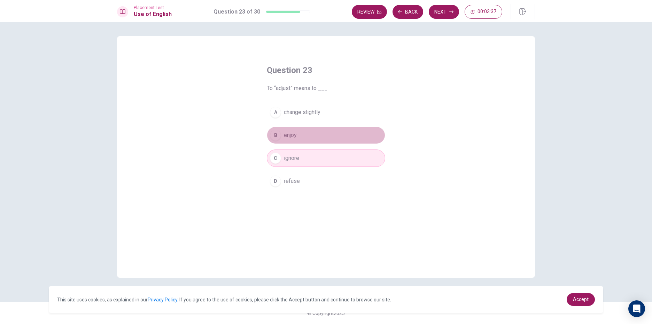
click at [312, 133] on button "B enjoy" at bounding box center [326, 135] width 118 height 17
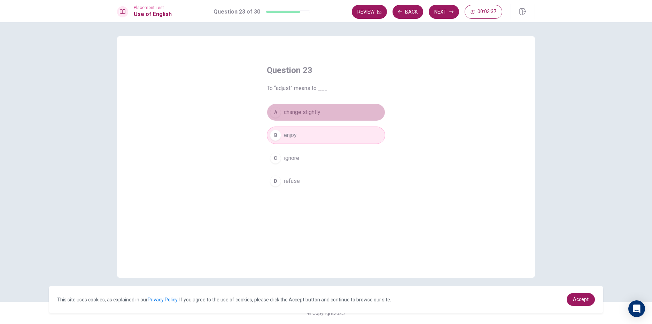
click at [315, 119] on button "A change slightly" at bounding box center [326, 112] width 118 height 17
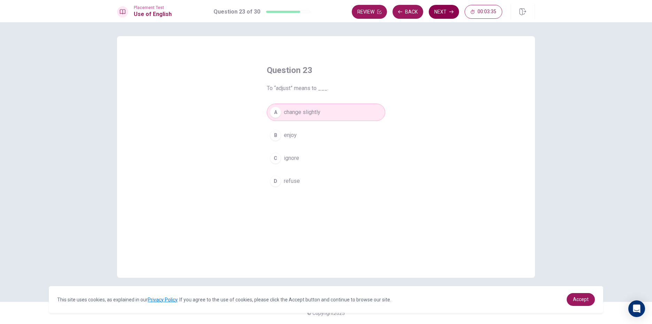
click at [443, 13] on button "Next" at bounding box center [443, 12] width 30 height 14
click at [304, 145] on div "A teacher B stranger C friend D competitor" at bounding box center [326, 147] width 118 height 86
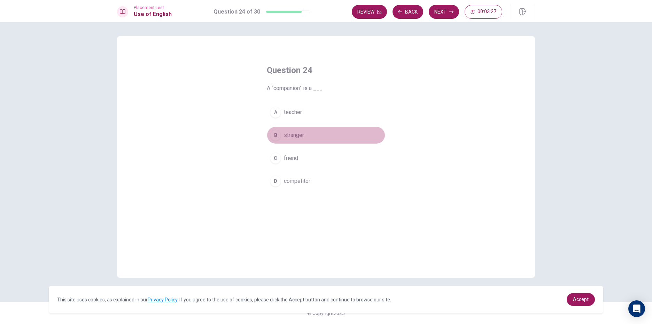
click at [307, 139] on button "B stranger" at bounding box center [326, 135] width 118 height 17
click at [318, 157] on button "C friend" at bounding box center [326, 158] width 118 height 17
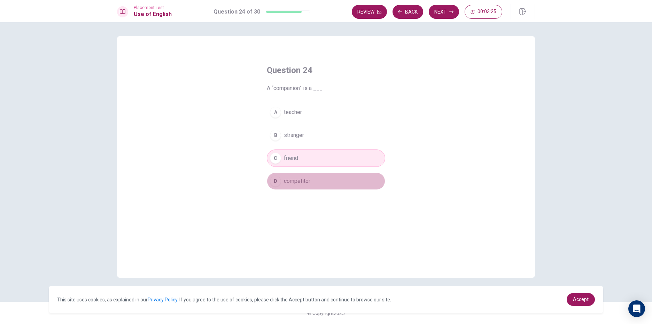
click at [329, 181] on button "D competitor" at bounding box center [326, 181] width 118 height 17
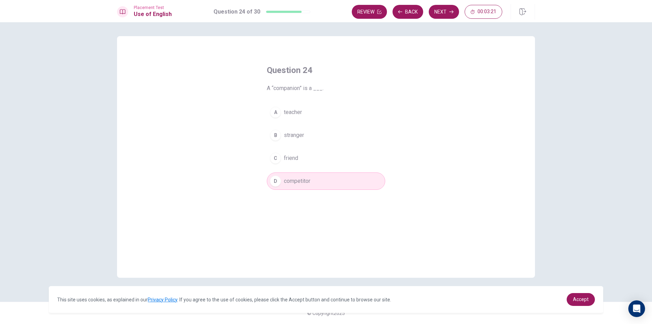
click at [327, 114] on button "A teacher" at bounding box center [326, 112] width 118 height 17
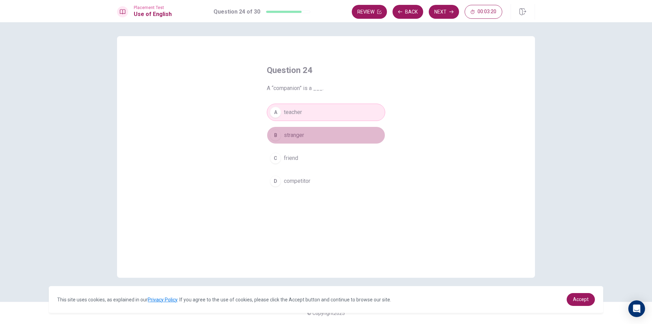
click at [325, 135] on button "B stranger" at bounding box center [326, 135] width 118 height 17
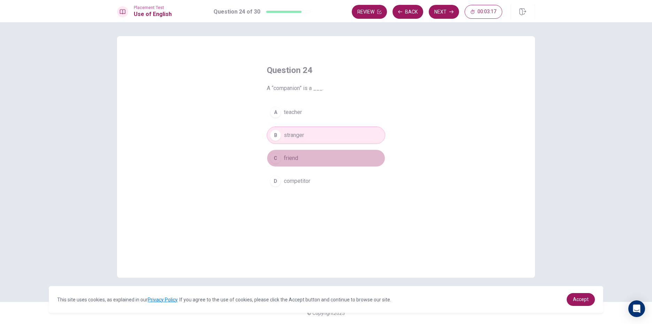
click at [316, 160] on button "C friend" at bounding box center [326, 158] width 118 height 17
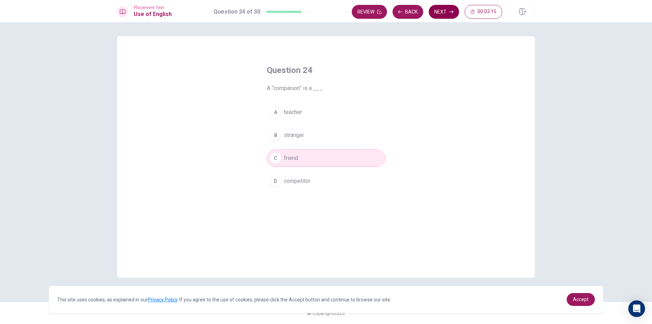
click at [442, 17] on button "Next" at bounding box center [443, 12] width 30 height 14
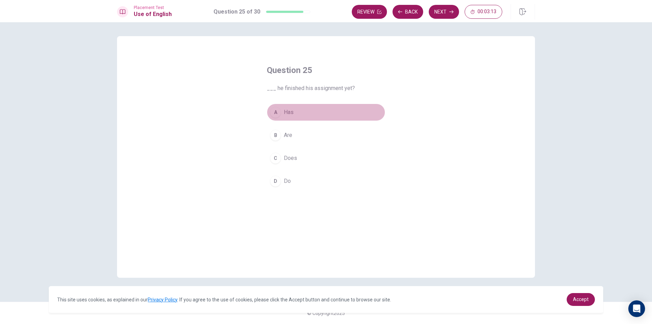
drag, startPoint x: 307, startPoint y: 108, endPoint x: 308, endPoint y: 112, distance: 4.6
click at [307, 109] on button "A Has" at bounding box center [326, 112] width 118 height 17
click at [319, 130] on button "B Are" at bounding box center [326, 135] width 118 height 17
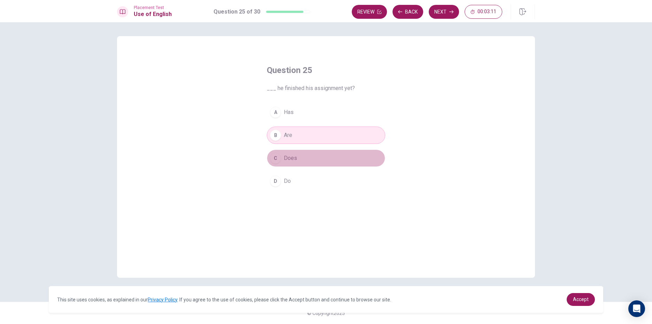
click at [323, 156] on button "C Does" at bounding box center [326, 158] width 118 height 17
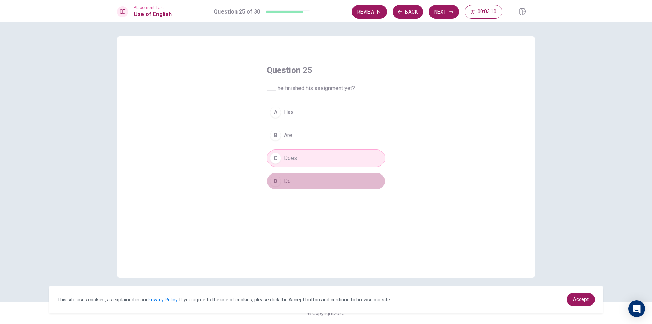
click at [311, 179] on button "D Do" at bounding box center [326, 181] width 118 height 17
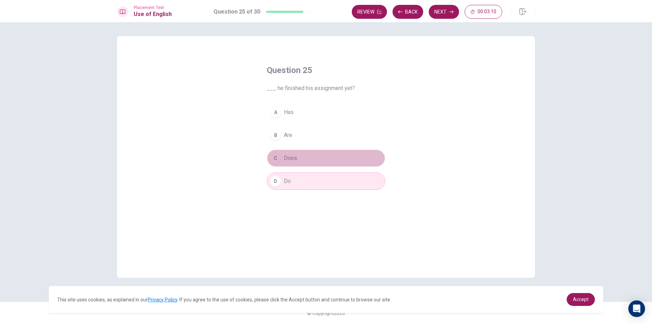
click at [308, 160] on button "C Does" at bounding box center [326, 158] width 118 height 17
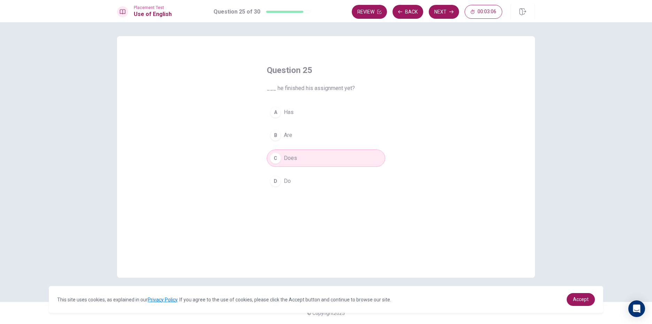
click at [300, 138] on button "B Are" at bounding box center [326, 135] width 118 height 17
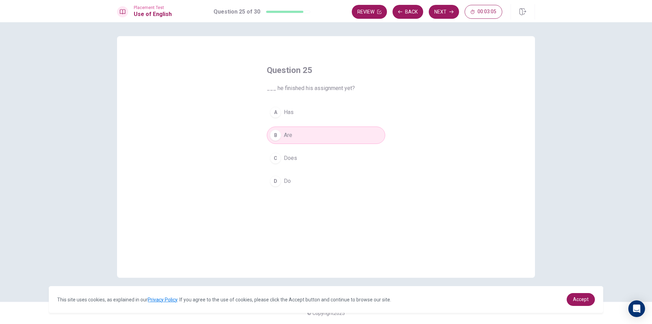
click at [310, 163] on button "C Does" at bounding box center [326, 158] width 118 height 17
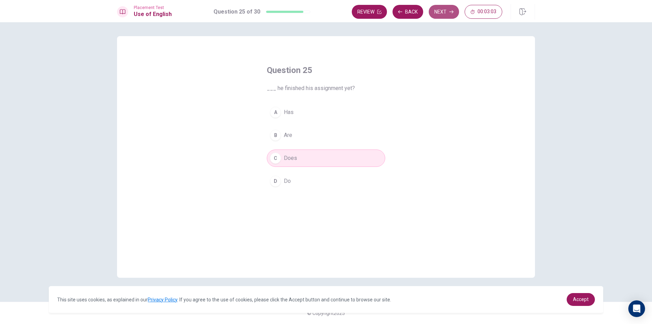
click at [442, 12] on button "Next" at bounding box center [443, 12] width 30 height 14
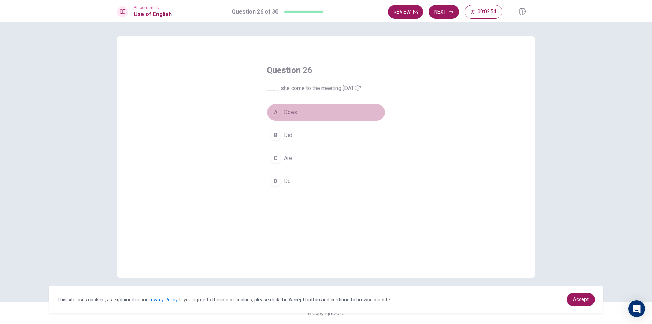
click at [317, 114] on button "A Does" at bounding box center [326, 112] width 118 height 17
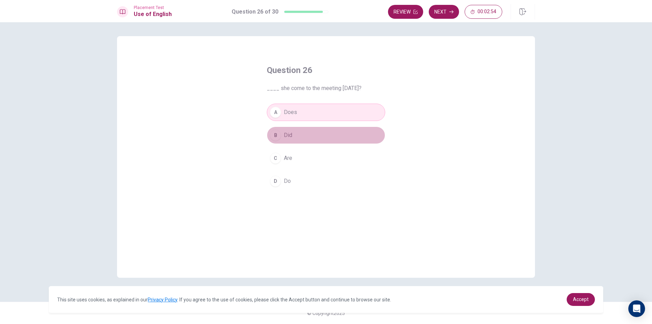
click at [316, 132] on button "B Did" at bounding box center [326, 135] width 118 height 17
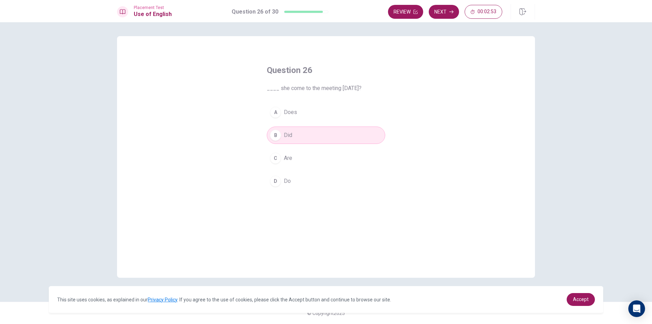
click at [300, 119] on button "A Does" at bounding box center [326, 112] width 118 height 17
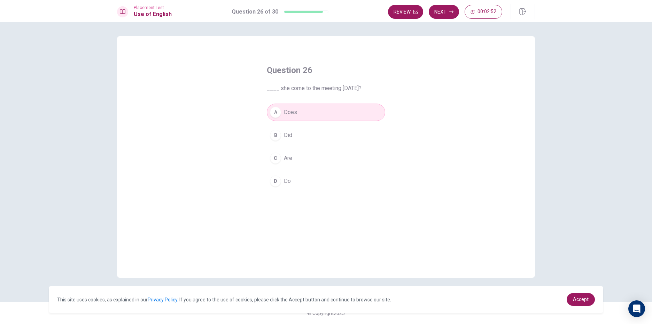
click at [302, 139] on button "B Did" at bounding box center [326, 135] width 118 height 17
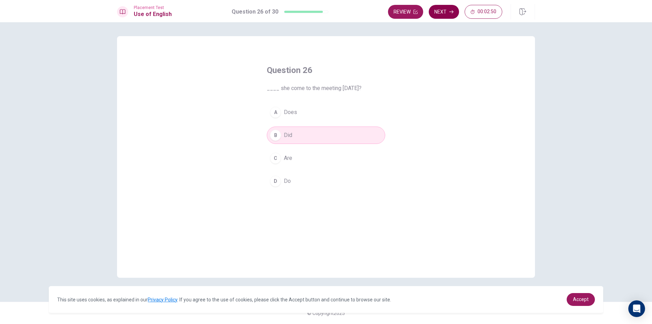
click at [443, 13] on button "Next" at bounding box center [443, 12] width 30 height 14
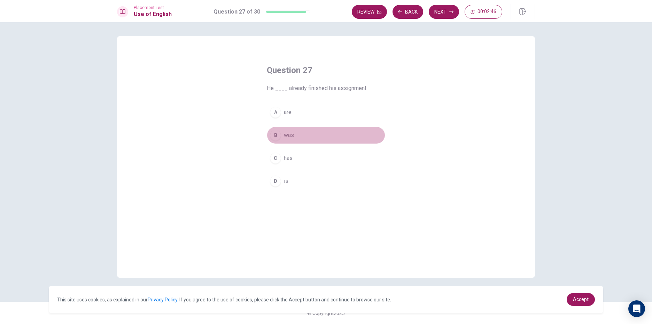
click at [322, 132] on button "B was" at bounding box center [326, 135] width 118 height 17
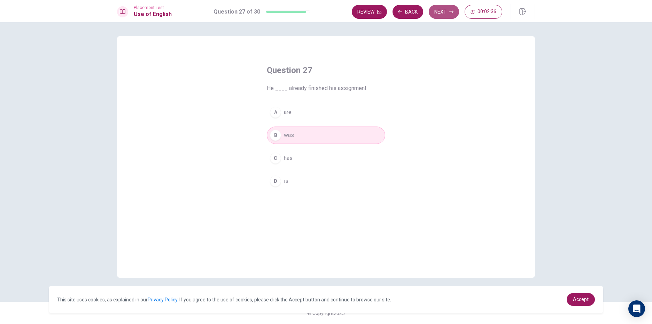
click at [448, 11] on button "Next" at bounding box center [443, 12] width 30 height 14
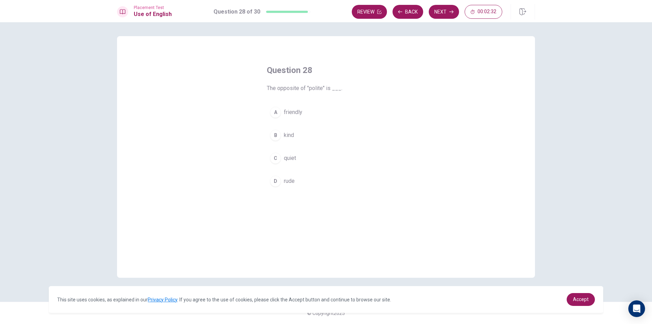
click at [324, 150] on button "C quiet" at bounding box center [326, 158] width 118 height 17
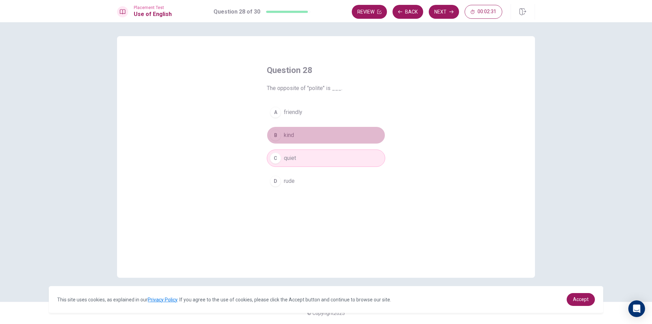
click at [312, 134] on button "B kind" at bounding box center [326, 135] width 118 height 17
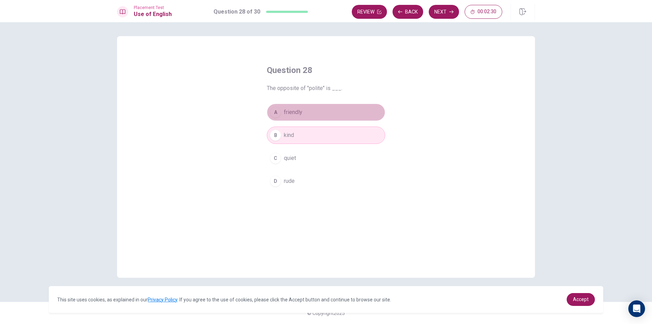
click at [309, 118] on button "A friendly" at bounding box center [326, 112] width 118 height 17
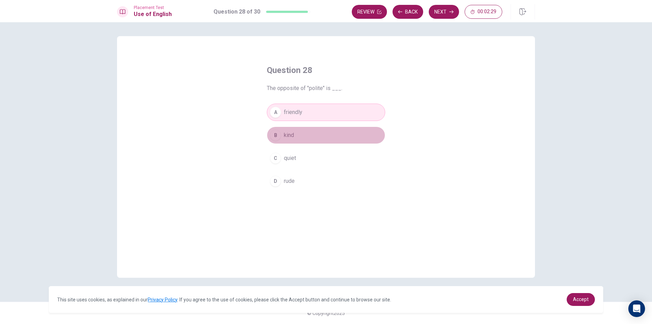
click at [308, 136] on button "B kind" at bounding box center [326, 135] width 118 height 17
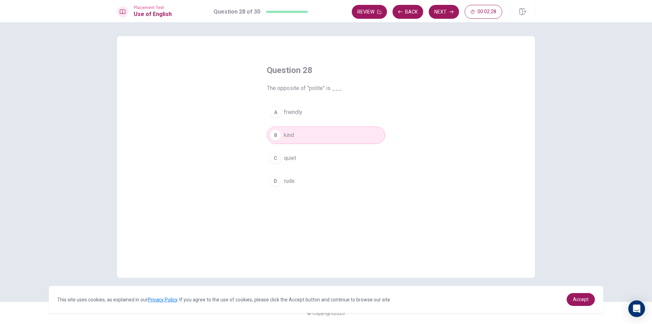
click at [307, 149] on div "A friendly B kind C quiet D rude" at bounding box center [326, 147] width 118 height 86
drag, startPoint x: 306, startPoint y: 150, endPoint x: 314, endPoint y: 161, distance: 13.7
click at [306, 152] on button "C quiet" at bounding box center [326, 158] width 118 height 17
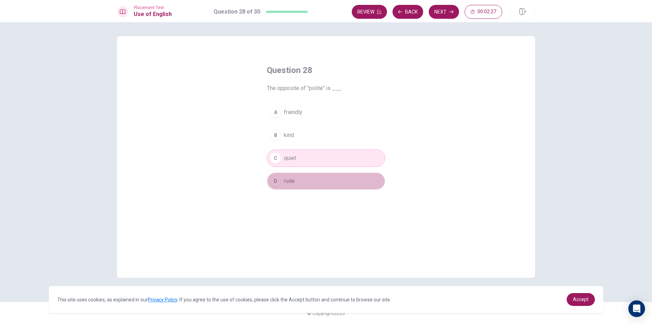
click at [314, 176] on button "D rude" at bounding box center [326, 181] width 118 height 17
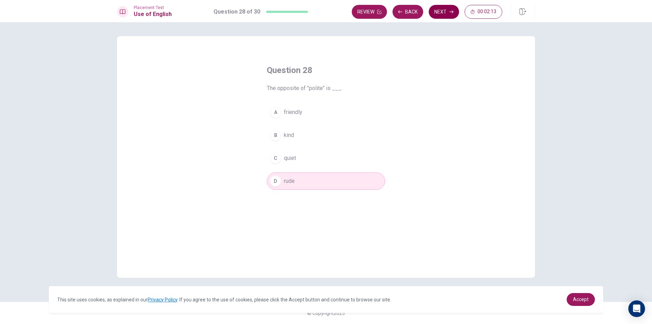
click at [447, 17] on button "Next" at bounding box center [443, 12] width 30 height 14
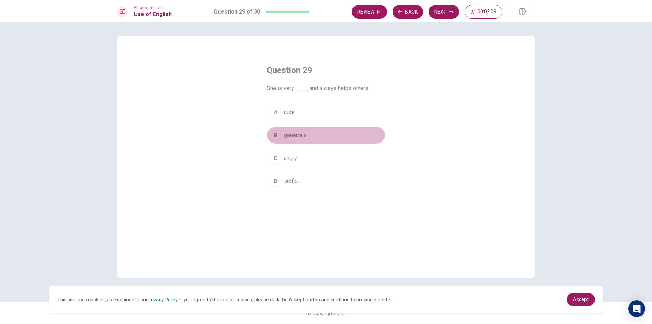
drag, startPoint x: 302, startPoint y: 136, endPoint x: 303, endPoint y: 141, distance: 4.7
click at [302, 139] on span "generous" at bounding box center [295, 135] width 23 height 8
click at [301, 159] on button "C angry" at bounding box center [326, 158] width 118 height 17
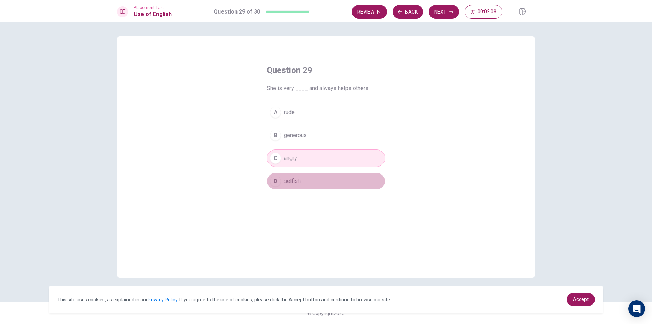
click at [300, 174] on button "D selfish" at bounding box center [326, 181] width 118 height 17
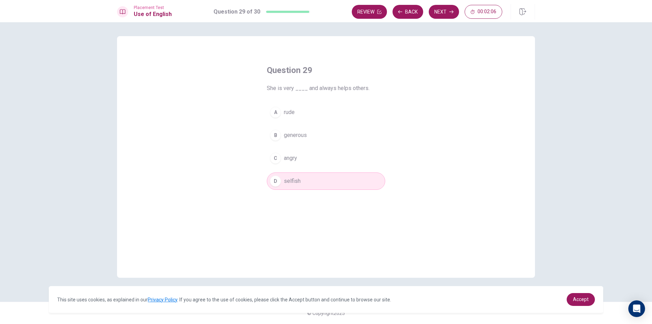
click at [330, 137] on button "B generous" at bounding box center [326, 135] width 118 height 17
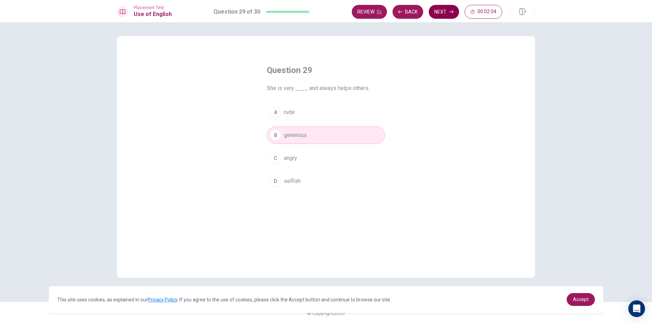
click at [447, 12] on button "Next" at bounding box center [443, 12] width 30 height 14
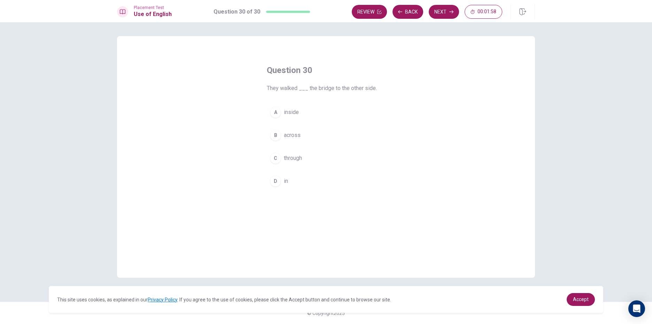
click at [306, 137] on button "B across" at bounding box center [326, 135] width 118 height 17
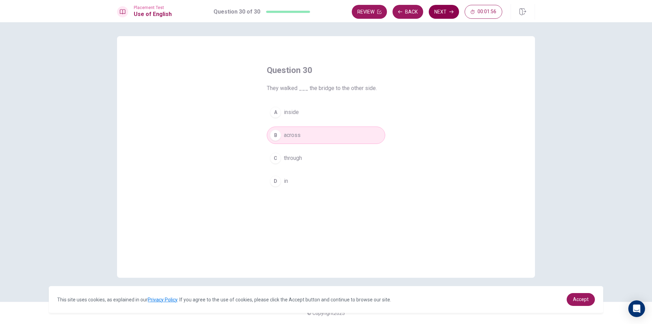
click at [450, 7] on button "Next" at bounding box center [443, 12] width 30 height 14
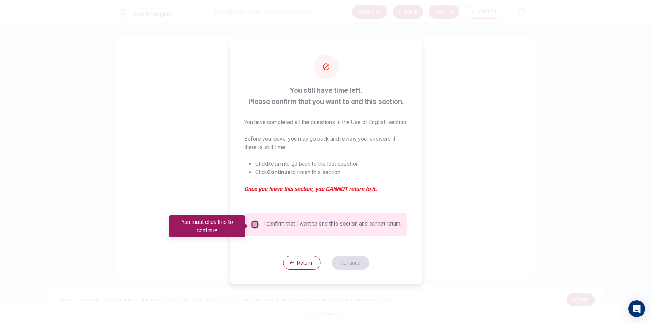
click at [252, 226] on input "You must click this to continue" at bounding box center [255, 225] width 8 height 8
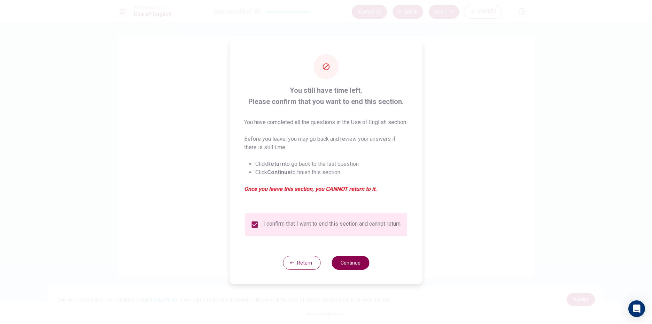
click at [351, 270] on button "Continue" at bounding box center [350, 263] width 38 height 14
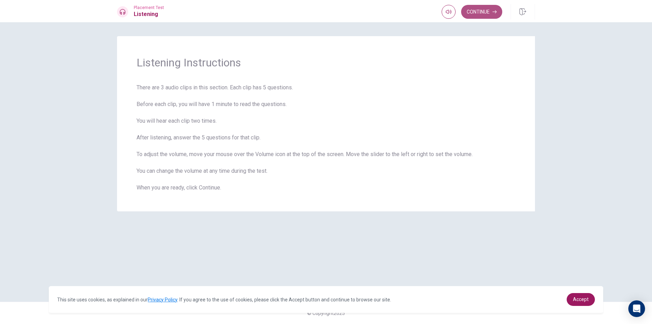
click at [475, 16] on button "Continue" at bounding box center [481, 12] width 41 height 14
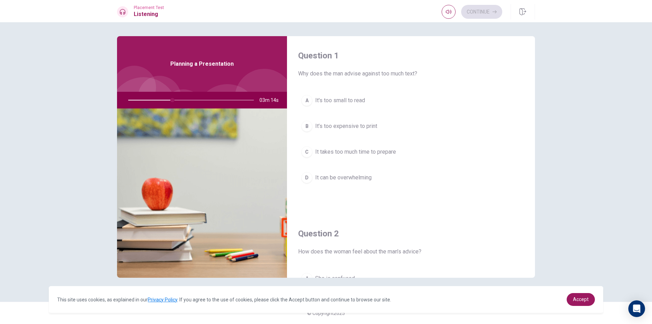
click at [361, 127] on span "It’s too expensive to print" at bounding box center [346, 126] width 62 height 8
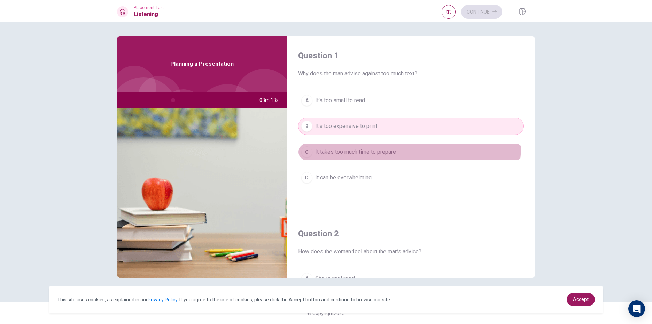
click at [365, 145] on button "C It takes too much time to prepare" at bounding box center [411, 151] width 226 height 17
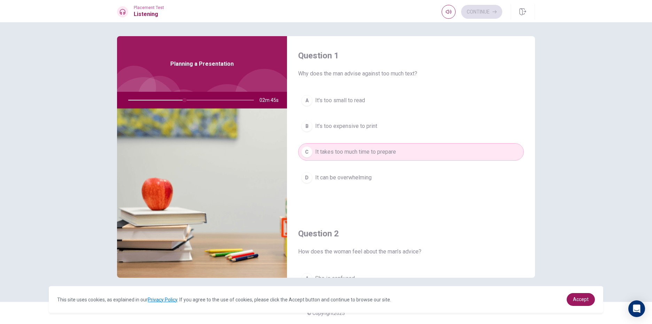
click at [411, 174] on button "D It can be overwhelming" at bounding box center [411, 177] width 226 height 17
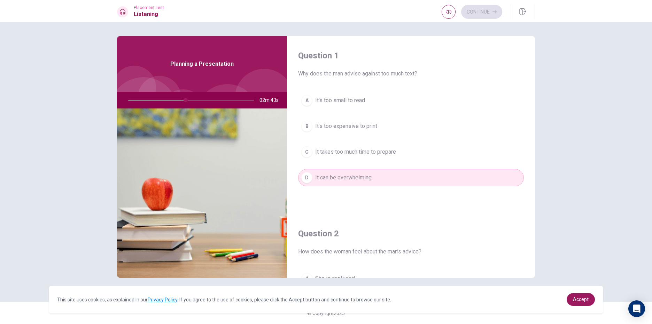
click at [385, 139] on div "A It's too small to read B It’s too expensive to print C It takes too much time…" at bounding box center [411, 146] width 226 height 109
click at [377, 125] on button "B It’s too expensive to print" at bounding box center [411, 126] width 226 height 17
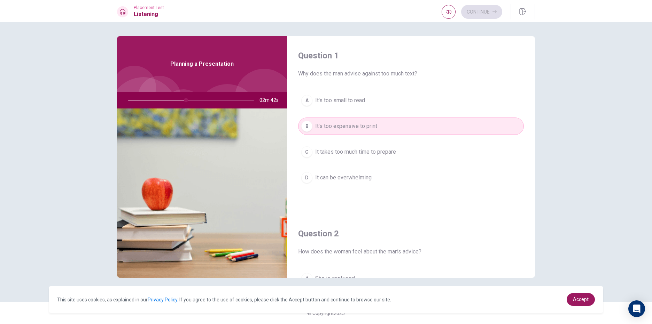
click at [361, 99] on span "It's too small to read" at bounding box center [340, 100] width 50 height 8
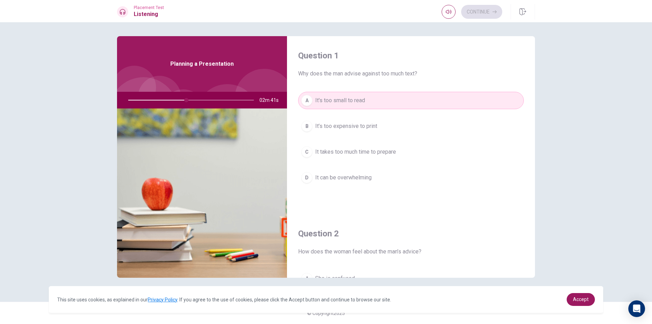
click at [359, 158] on button "C It takes too much time to prepare" at bounding box center [411, 151] width 226 height 17
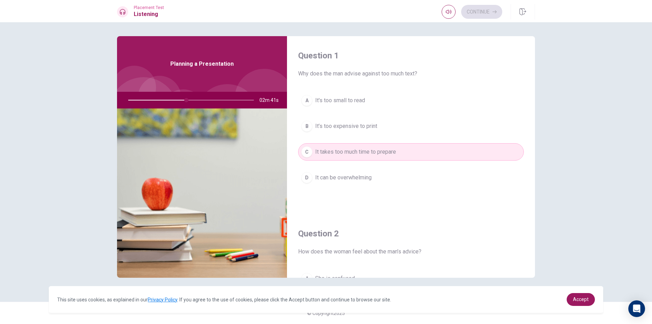
click at [359, 178] on span "It can be overwhelming" at bounding box center [343, 178] width 56 height 8
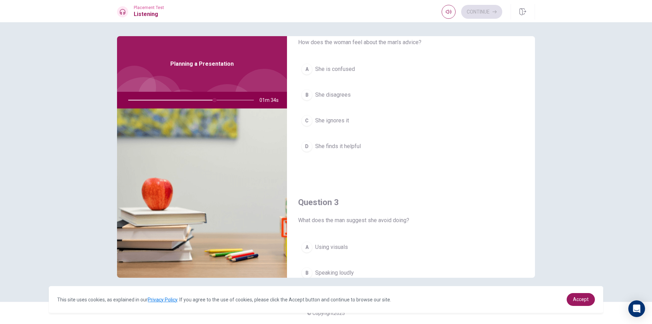
scroll to position [244, 0]
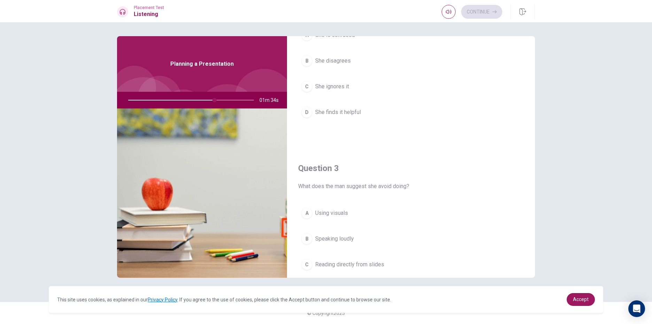
click at [373, 109] on button "D She finds it helpful" at bounding box center [411, 112] width 226 height 17
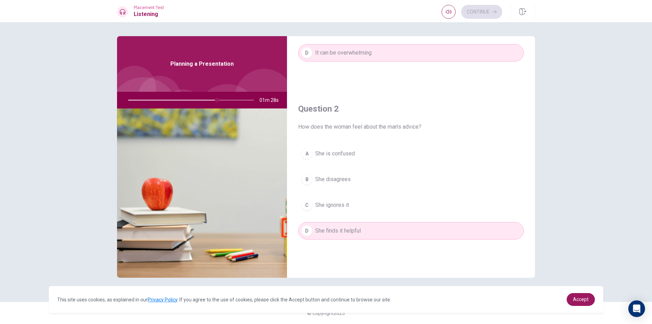
scroll to position [127, 0]
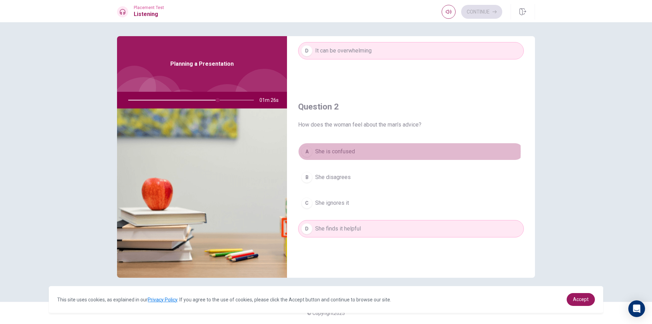
click at [344, 151] on span "She is confused" at bounding box center [335, 152] width 40 height 8
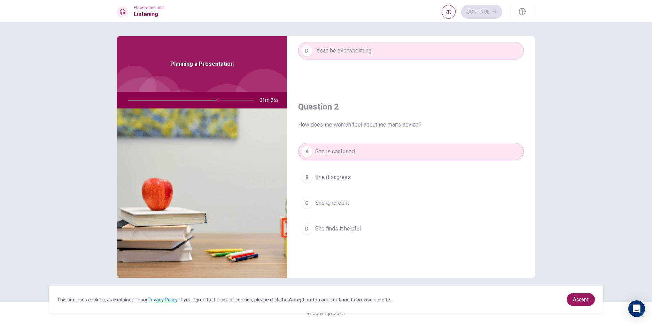
click at [369, 182] on button "B She disagrees" at bounding box center [411, 177] width 226 height 17
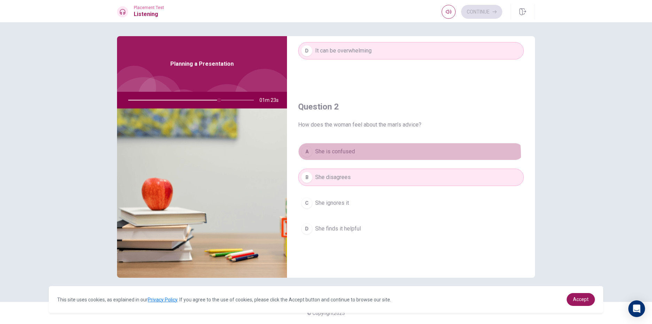
click at [350, 158] on button "A She is confused" at bounding box center [411, 151] width 226 height 17
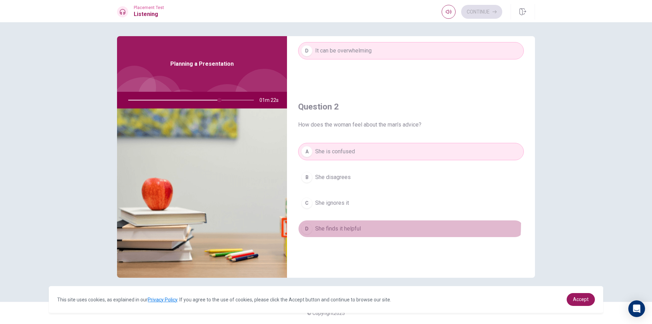
click at [355, 224] on button "D She finds it helpful" at bounding box center [411, 228] width 226 height 17
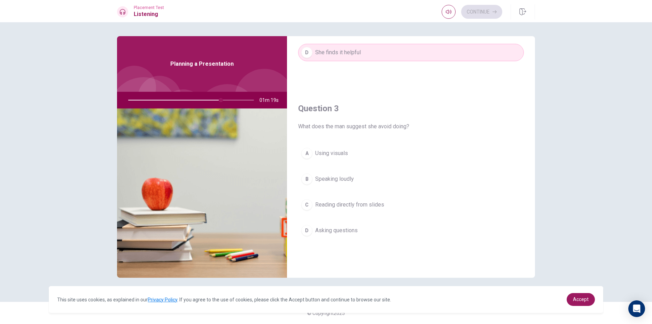
scroll to position [301, 0]
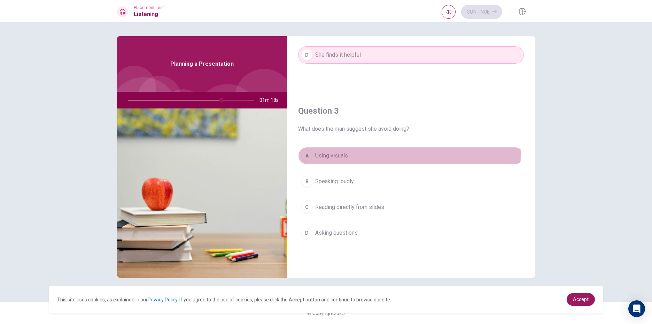
click at [351, 155] on button "A Using visuals" at bounding box center [411, 155] width 226 height 17
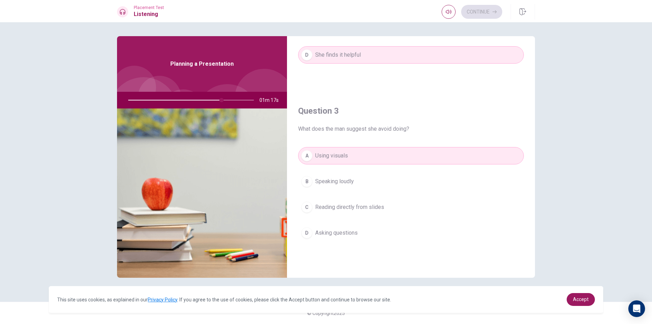
click at [358, 176] on button "B Speaking loudly" at bounding box center [411, 181] width 226 height 17
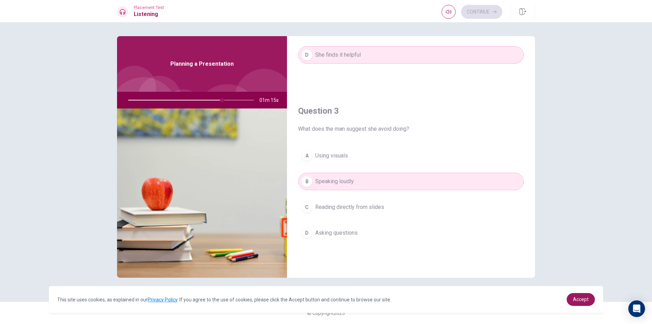
click at [363, 168] on div "A Using visuals B Speaking loudly C Reading directly from slides D Asking quest…" at bounding box center [411, 201] width 226 height 109
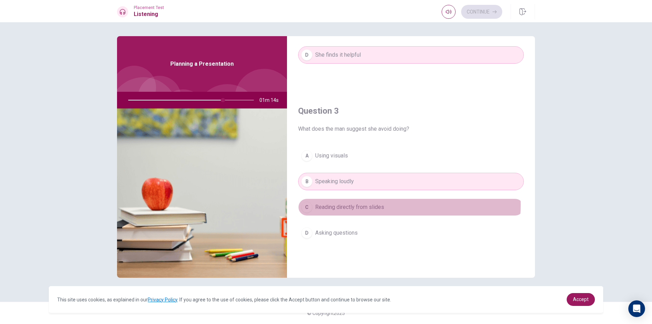
click at [365, 205] on span "Reading directly from slides" at bounding box center [349, 207] width 69 height 8
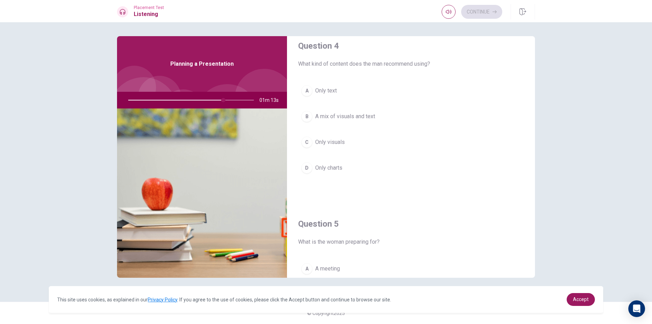
scroll to position [545, 0]
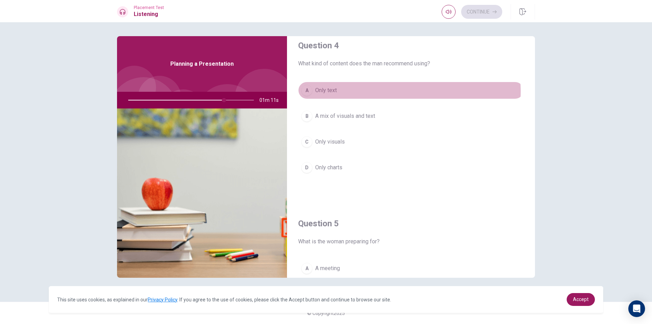
click at [372, 92] on button "A Only text" at bounding box center [411, 90] width 226 height 17
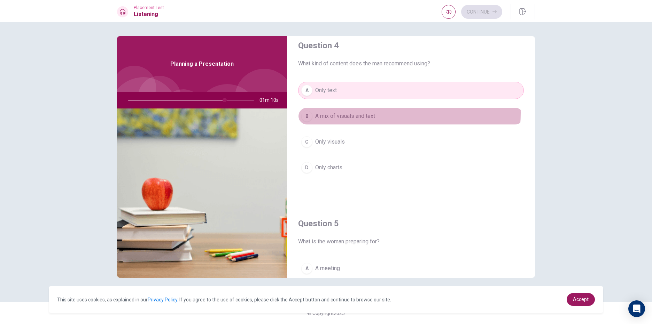
click at [378, 113] on button "B A mix of visuals and text" at bounding box center [411, 116] width 226 height 17
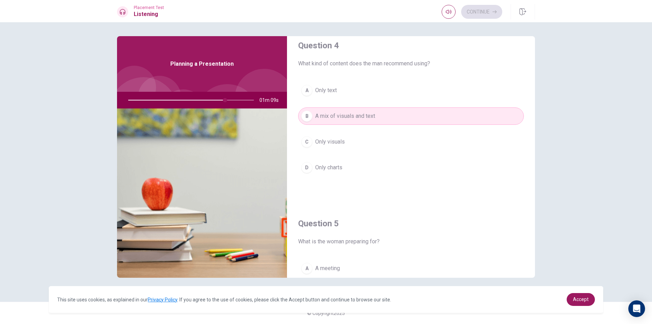
scroll to position [510, 0]
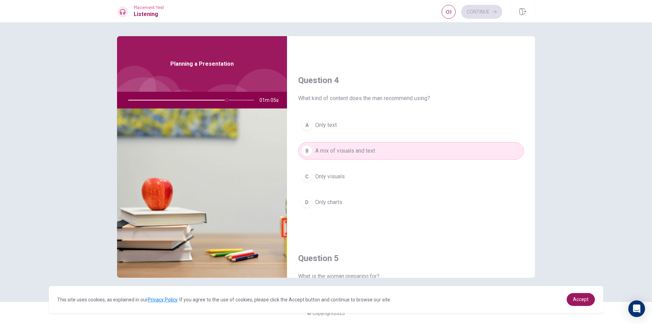
click at [379, 177] on button "C Only visuals" at bounding box center [411, 176] width 226 height 17
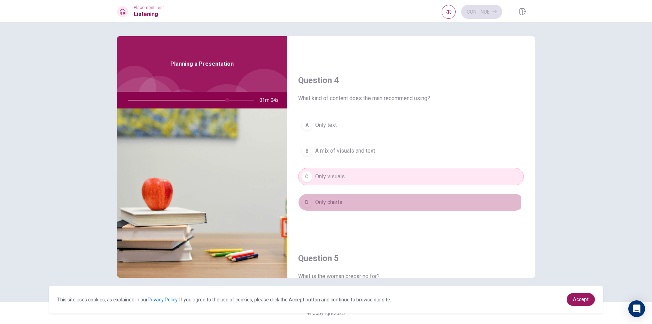
click at [376, 199] on button "D Only charts" at bounding box center [411, 202] width 226 height 17
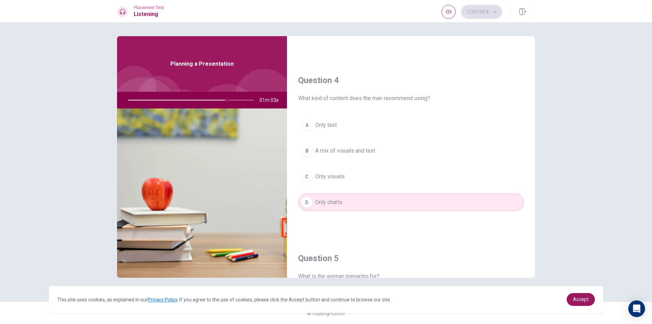
click at [352, 152] on span "A mix of visuals and text" at bounding box center [345, 151] width 60 height 8
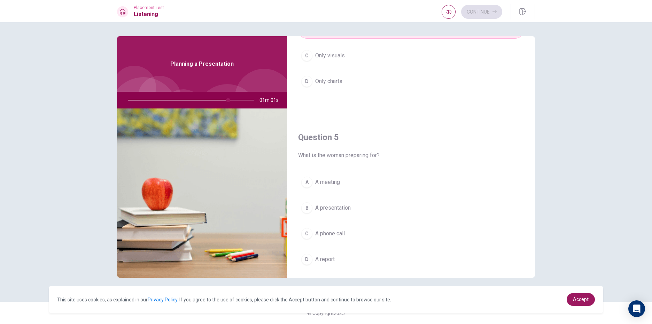
scroll to position [649, 0]
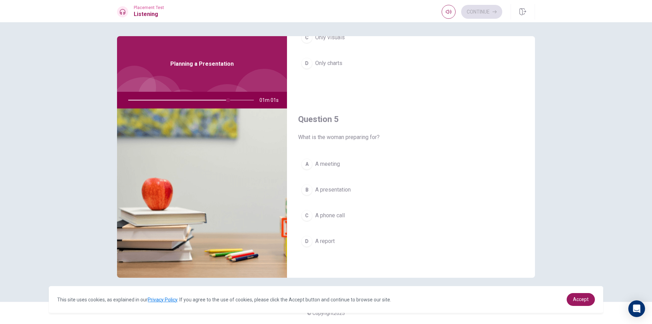
click at [325, 176] on div "A A meeting B A presentation C A phone call D A report" at bounding box center [411, 210] width 226 height 109
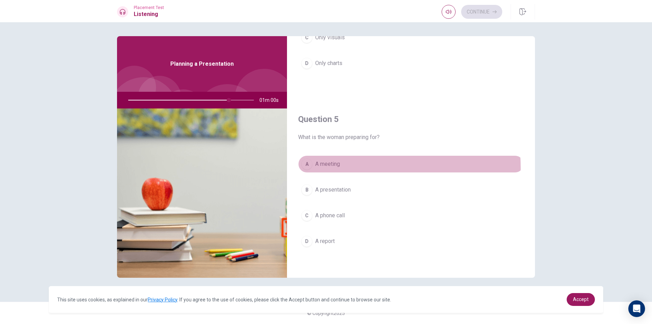
click at [332, 168] on span "A meeting" at bounding box center [327, 164] width 25 height 8
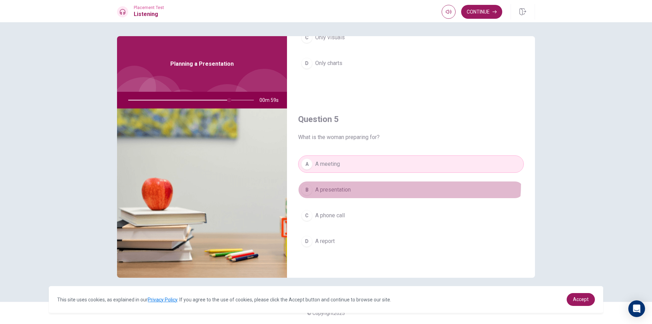
click at [340, 183] on button "B A presentation" at bounding box center [411, 189] width 226 height 17
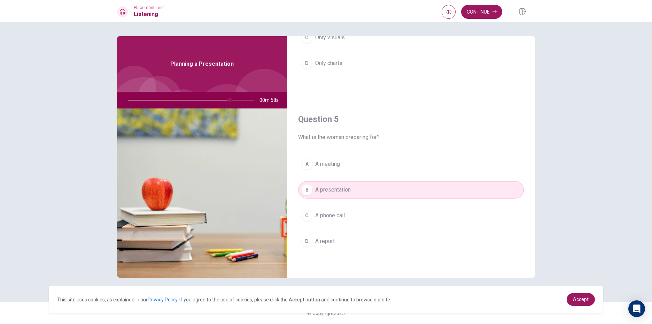
click at [347, 199] on div "A A meeting B A presentation C A phone call D A report" at bounding box center [411, 210] width 226 height 109
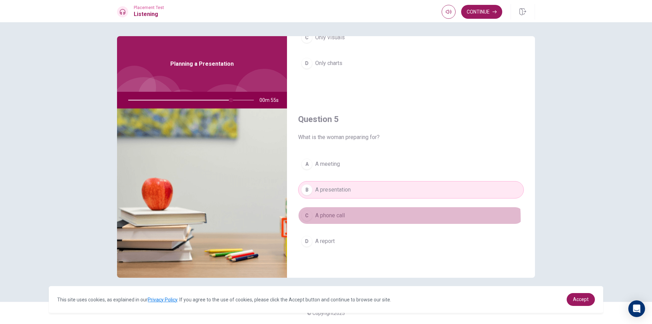
click at [357, 219] on button "C A phone call" at bounding box center [411, 215] width 226 height 17
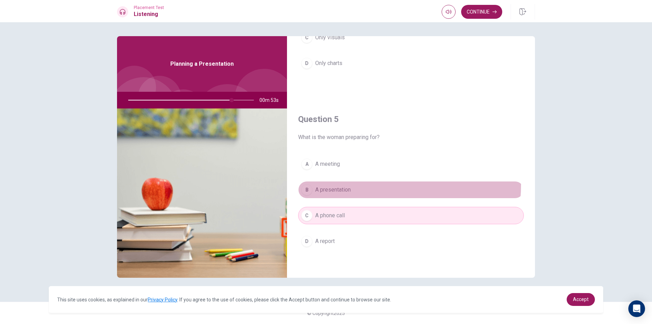
drag, startPoint x: 348, startPoint y: 184, endPoint x: 359, endPoint y: 203, distance: 21.6
click at [348, 186] on button "B A presentation" at bounding box center [411, 189] width 226 height 17
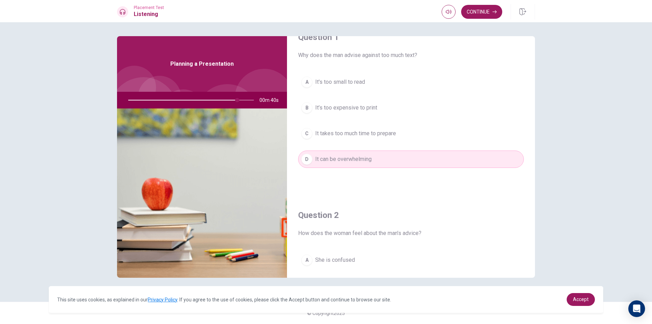
scroll to position [0, 0]
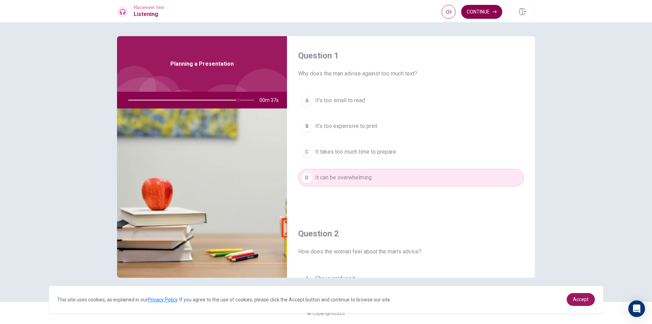
click at [486, 13] on button "Continue" at bounding box center [481, 12] width 41 height 14
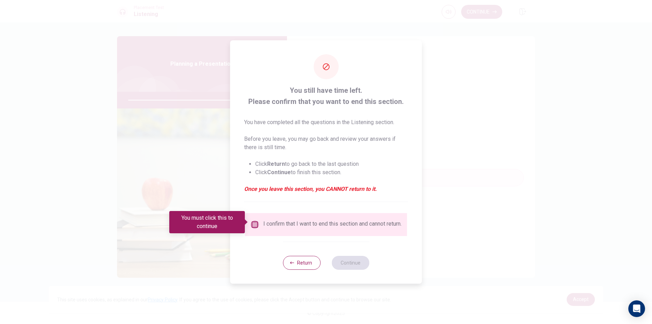
click at [254, 221] on input "You must click this to continue" at bounding box center [255, 225] width 8 height 8
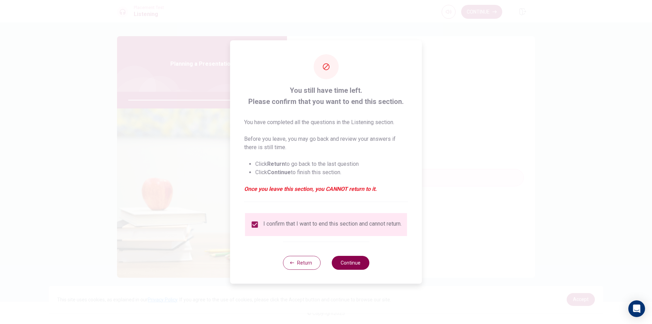
drag, startPoint x: 352, startPoint y: 261, endPoint x: 342, endPoint y: 259, distance: 10.2
click at [352, 262] on button "Continue" at bounding box center [350, 263] width 38 height 14
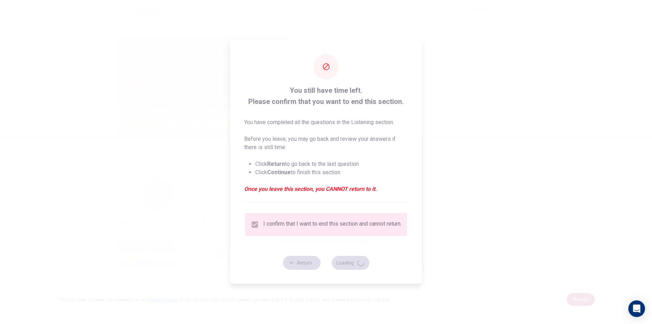
type input "91"
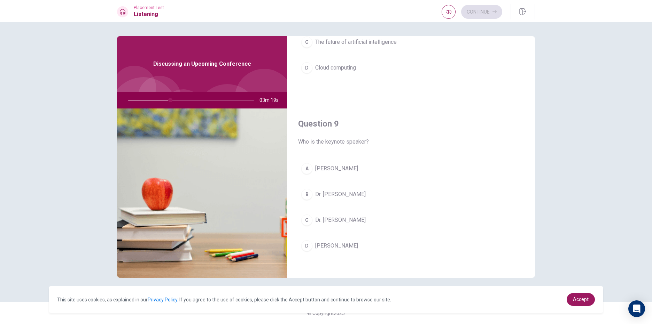
scroll to position [487, 0]
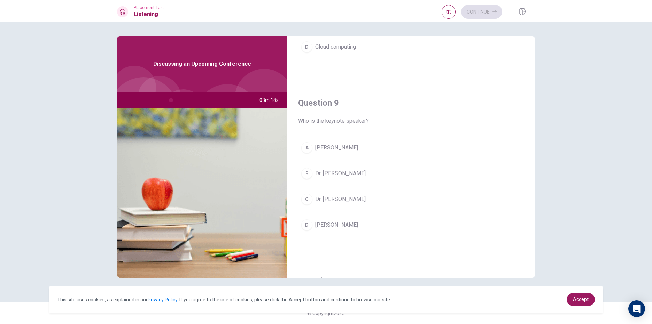
drag, startPoint x: 342, startPoint y: 174, endPoint x: 350, endPoint y: 177, distance: 8.5
click at [342, 174] on span "Dr. [PERSON_NAME]" at bounding box center [340, 174] width 50 height 8
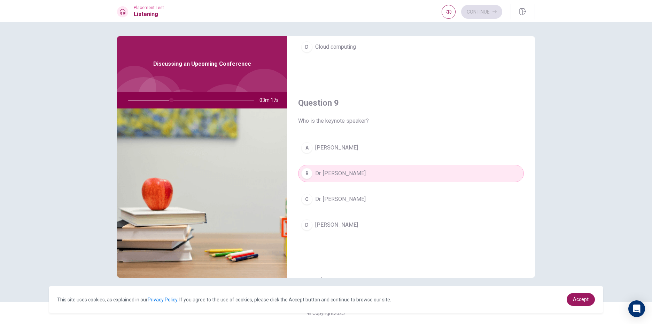
click at [352, 203] on span "Dr. [PERSON_NAME]" at bounding box center [340, 199] width 50 height 8
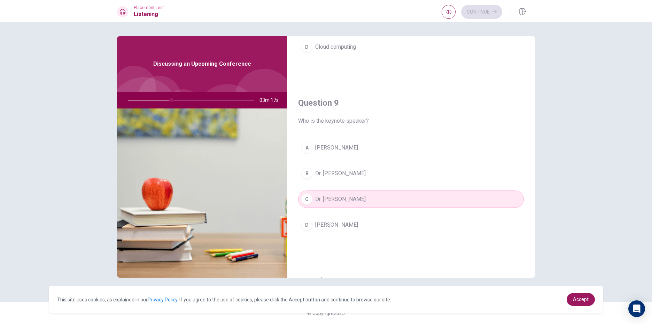
click at [352, 231] on button "D [PERSON_NAME]" at bounding box center [411, 225] width 226 height 17
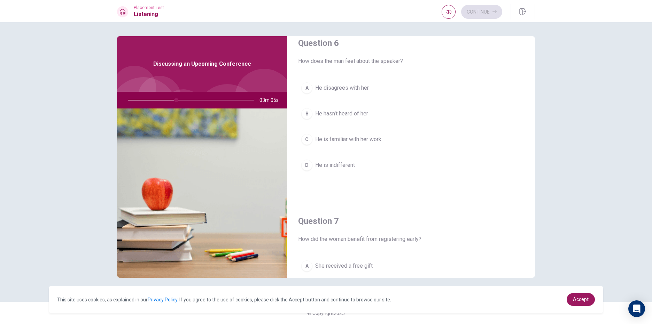
scroll to position [0, 0]
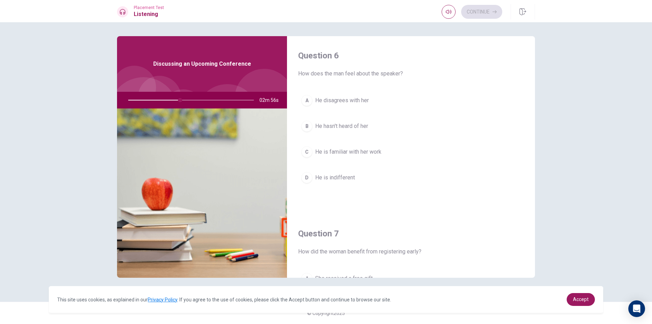
click at [365, 128] on span "He hasn't heard of her" at bounding box center [341, 126] width 53 height 8
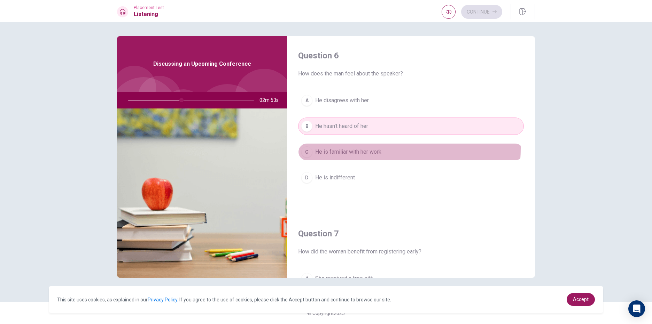
click at [361, 149] on span "He is familiar with her work" at bounding box center [348, 152] width 66 height 8
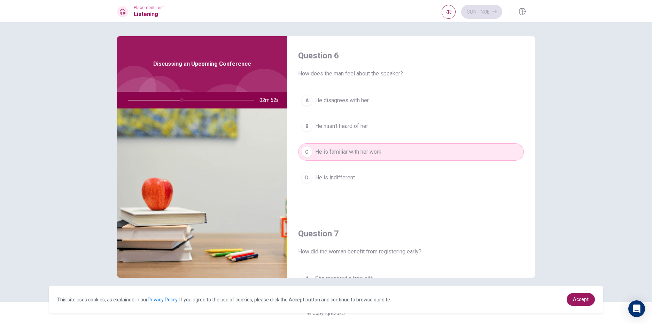
click at [344, 175] on span "He is indifferent" at bounding box center [335, 178] width 40 height 8
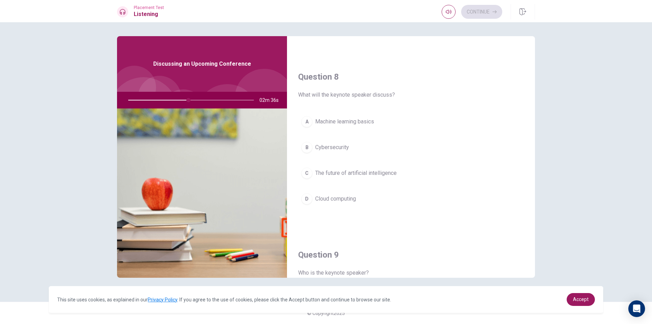
scroll to position [336, 0]
click at [342, 130] on div "A Machine learning basics B Cybersecurity C The future of artificial intelligen…" at bounding box center [411, 166] width 226 height 109
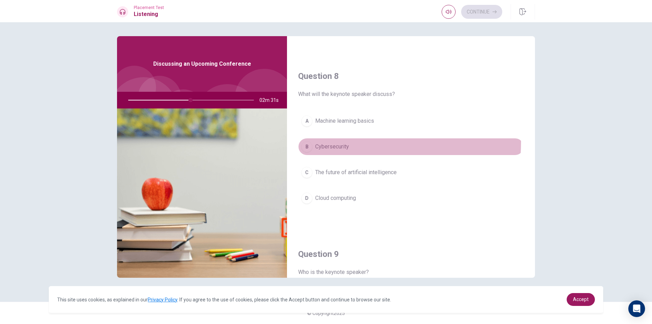
click at [343, 142] on button "B Cybersecurity" at bounding box center [411, 146] width 226 height 17
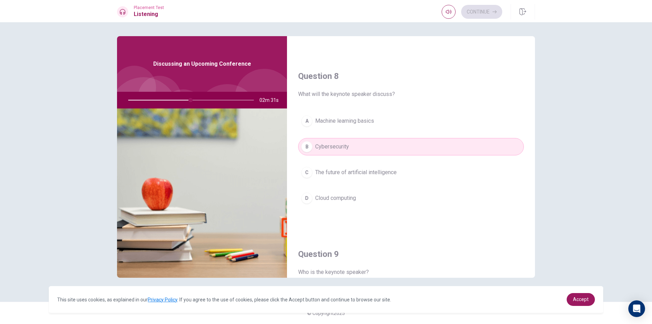
click at [352, 169] on span "The future of artificial intelligence" at bounding box center [355, 172] width 81 height 8
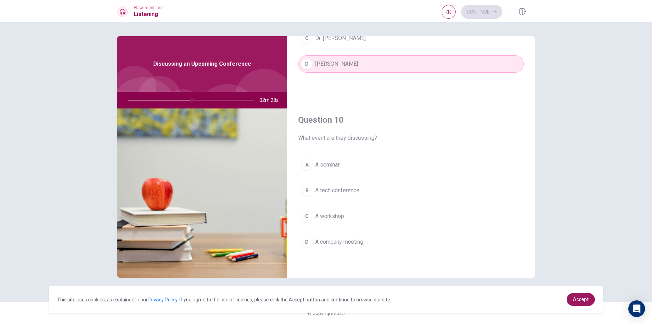
scroll to position [649, 0]
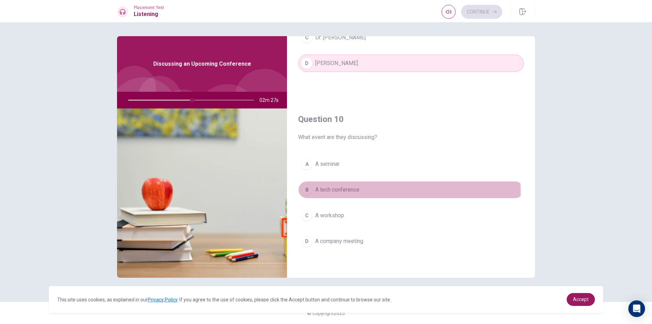
click at [352, 192] on span "A tech conference" at bounding box center [337, 190] width 44 height 8
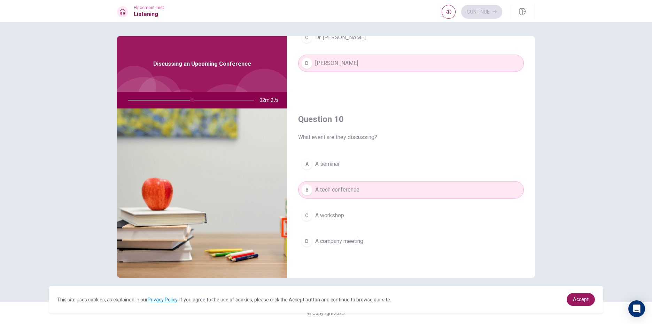
click at [363, 213] on button "C A workshop" at bounding box center [411, 215] width 226 height 17
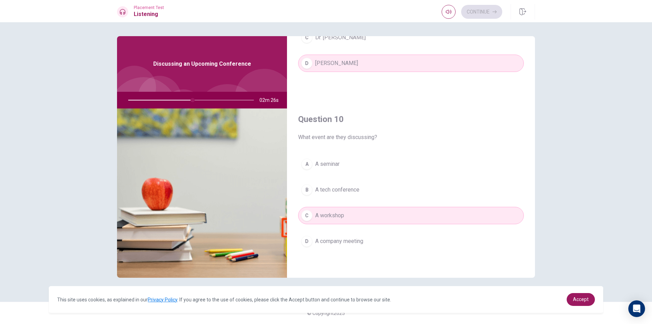
click at [363, 189] on button "B A tech conference" at bounding box center [411, 189] width 226 height 17
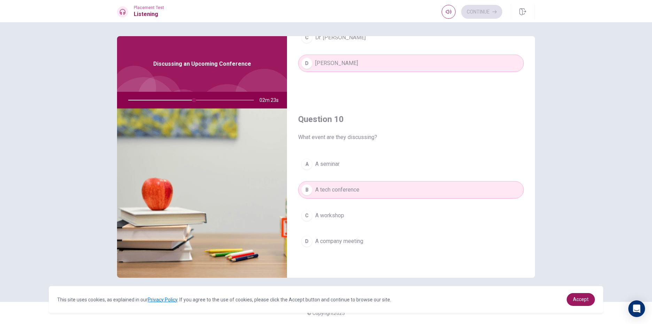
click at [372, 168] on button "A A seminar" at bounding box center [411, 164] width 226 height 17
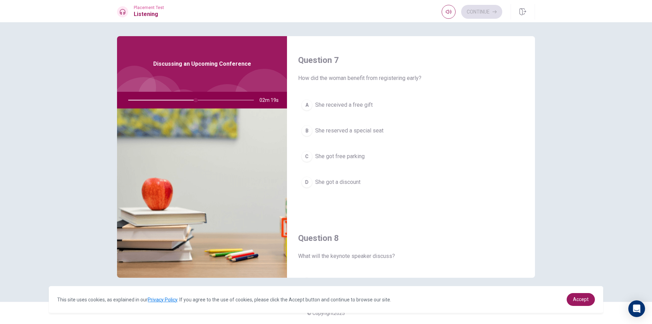
scroll to position [174, 0]
click at [376, 135] on button "B She reserved a special seat" at bounding box center [411, 130] width 226 height 17
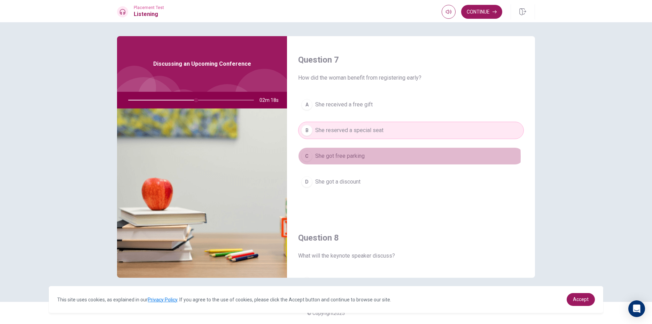
click at [369, 157] on button "C She got free parking" at bounding box center [411, 156] width 226 height 17
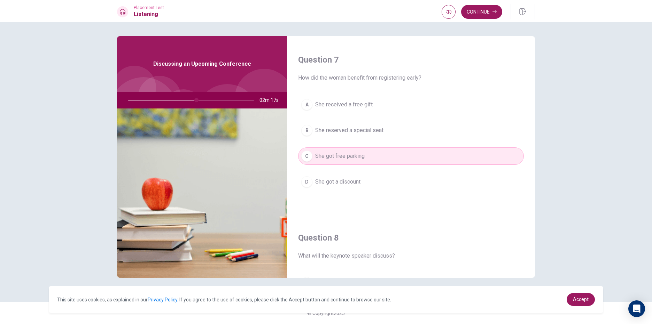
click at [384, 135] on button "B She reserved a special seat" at bounding box center [411, 130] width 226 height 17
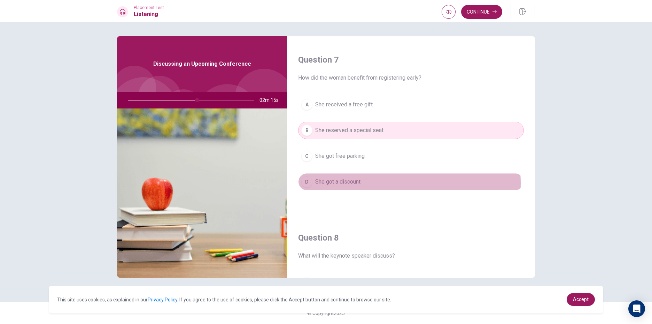
drag, startPoint x: 384, startPoint y: 183, endPoint x: 380, endPoint y: 178, distance: 6.8
click at [384, 183] on button "D She got a discount" at bounding box center [411, 181] width 226 height 17
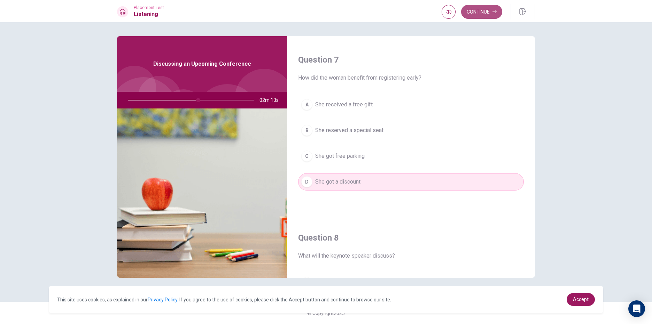
click at [478, 11] on button "Continue" at bounding box center [481, 12] width 41 height 14
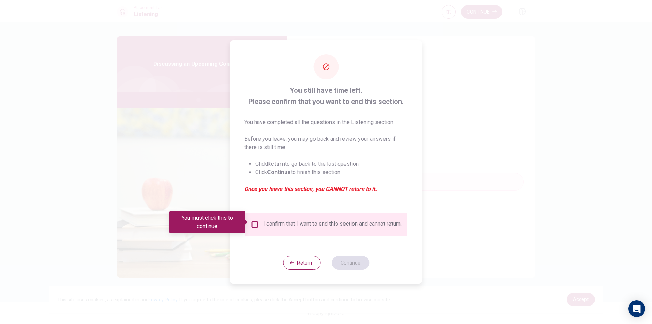
click at [248, 221] on span at bounding box center [247, 223] width 4 height 6
click at [255, 222] on input "You must click this to continue" at bounding box center [255, 225] width 8 height 8
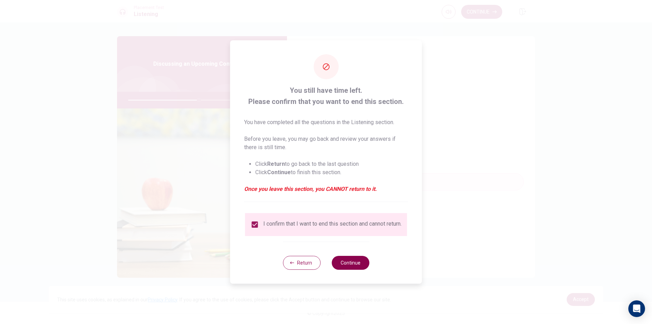
click at [358, 263] on button "Continue" at bounding box center [350, 263] width 38 height 14
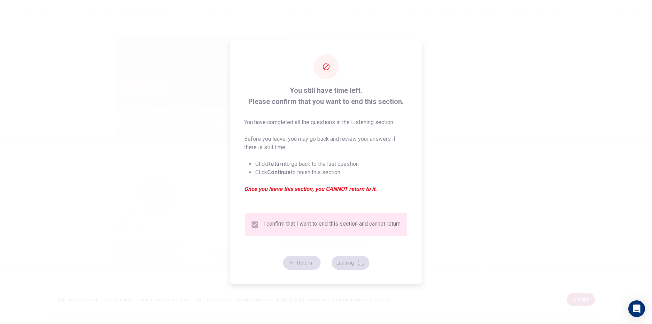
type input "57"
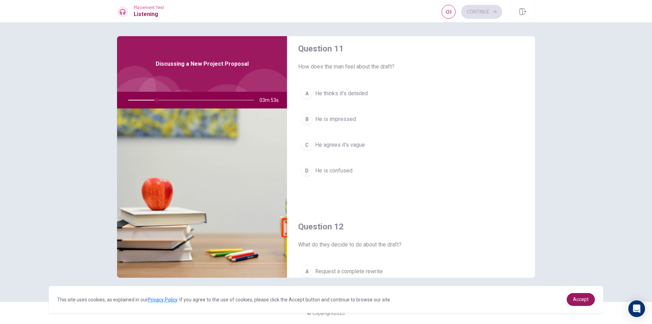
scroll to position [0, 0]
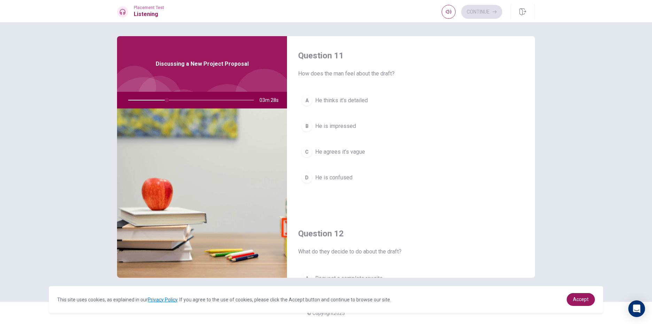
drag, startPoint x: 453, startPoint y: 211, endPoint x: 459, endPoint y: 204, distance: 8.6
click at [459, 204] on div "Question 11 How does the man feel about the draft? A He thinks it’s detailed B …" at bounding box center [411, 125] width 248 height 178
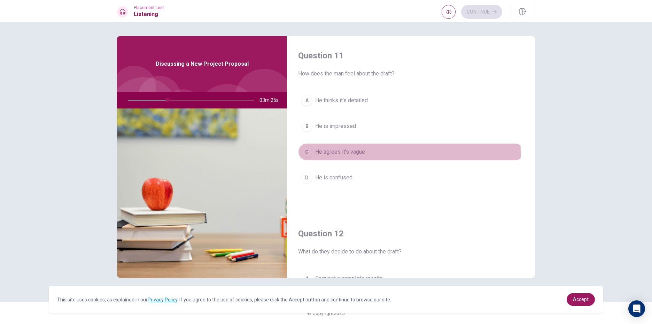
click at [340, 154] on span "He agrees it’s vague" at bounding box center [340, 152] width 50 height 8
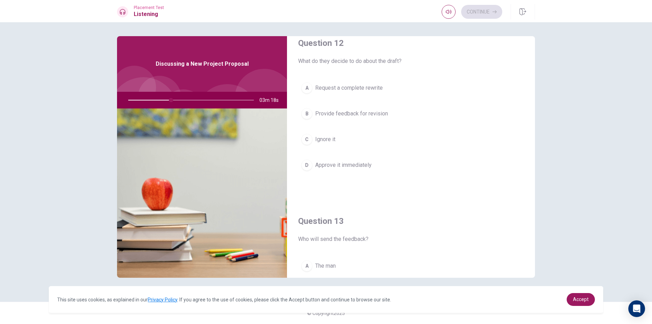
scroll to position [209, 0]
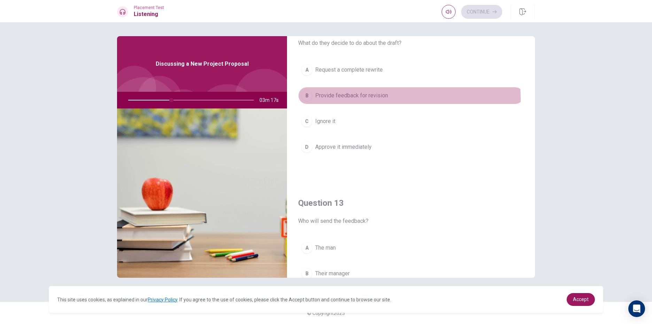
click at [376, 99] on span "Provide feedback for revision" at bounding box center [351, 96] width 73 height 8
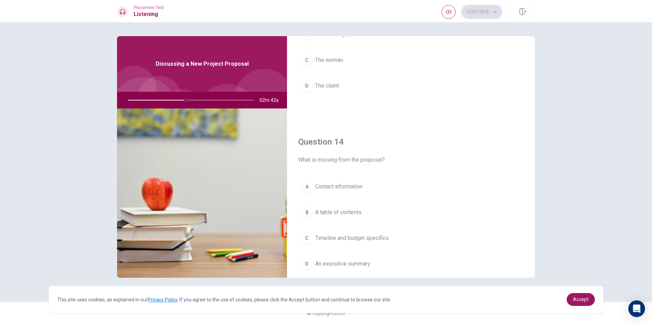
scroll to position [453, 0]
click at [371, 187] on button "A Contact information" at bounding box center [411, 182] width 226 height 17
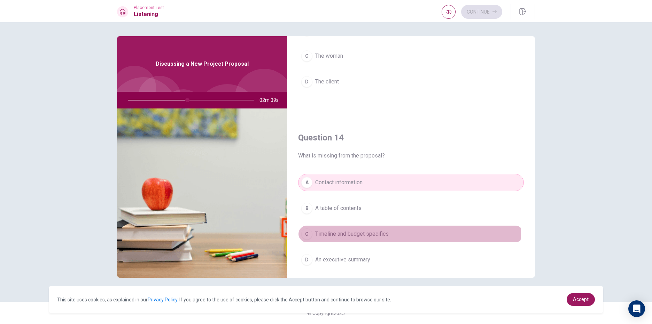
click at [379, 229] on button "C Timeline and budget specifics" at bounding box center [411, 234] width 226 height 17
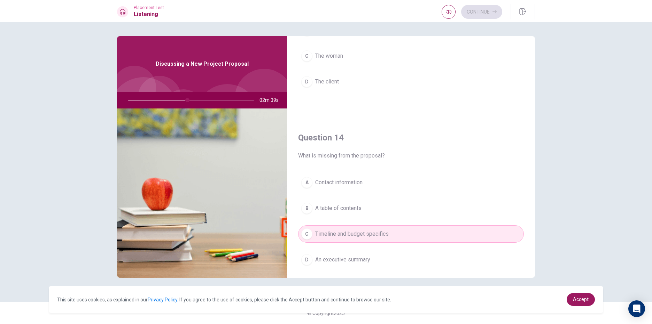
click at [377, 255] on button "D An executive summary" at bounding box center [411, 259] width 226 height 17
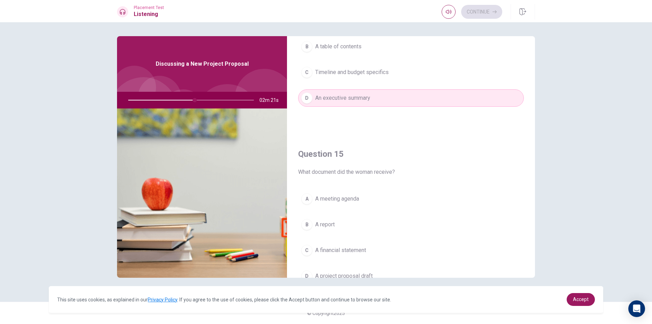
scroll to position [649, 0]
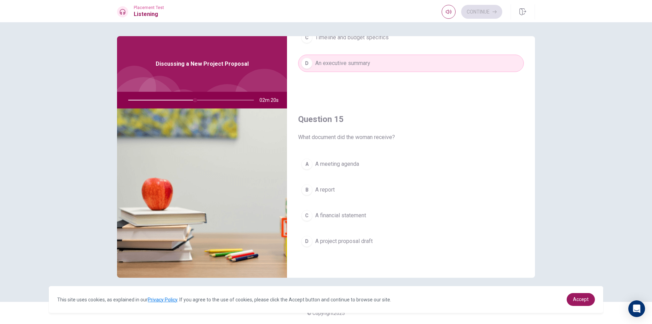
click at [357, 222] on button "C A financial statement" at bounding box center [411, 215] width 226 height 17
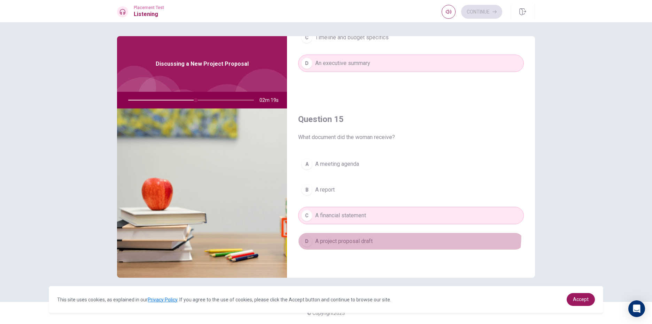
click at [356, 233] on button "D A project proposal draft" at bounding box center [411, 241] width 226 height 17
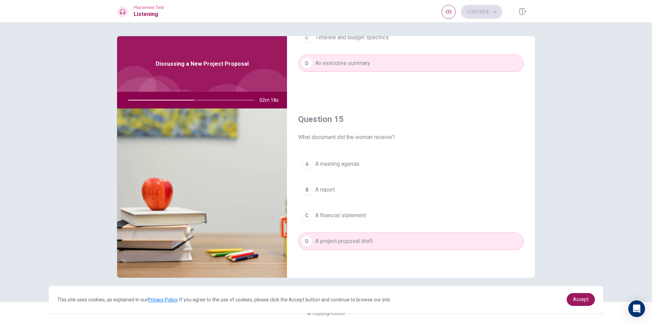
click at [354, 200] on div "A A meeting agenda B A report C A financial statement D A project proposal draft" at bounding box center [411, 210] width 226 height 109
click at [354, 197] on button "B A report" at bounding box center [411, 189] width 226 height 17
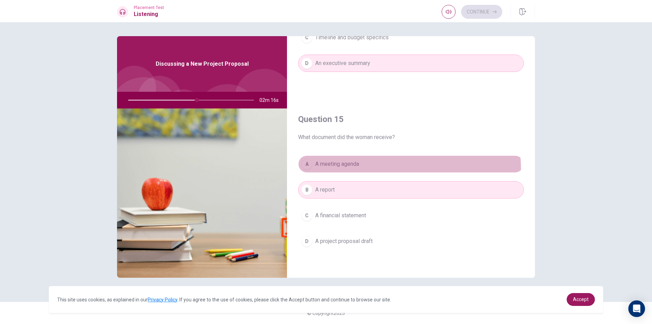
click at [344, 171] on button "A A meeting agenda" at bounding box center [411, 164] width 226 height 17
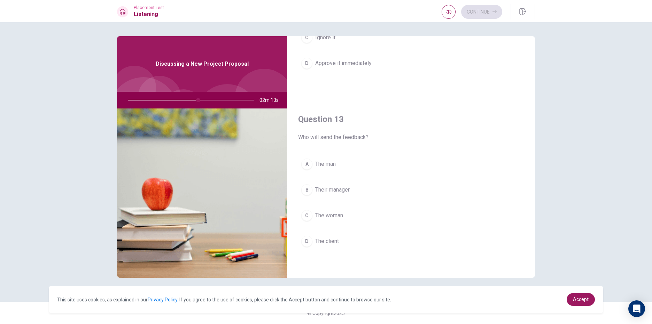
scroll to position [301, 0]
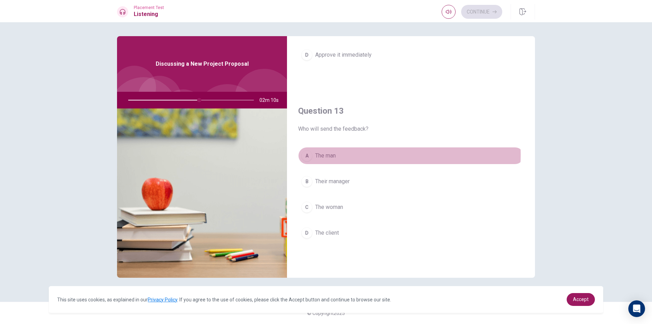
click at [363, 155] on button "A The man" at bounding box center [411, 155] width 226 height 17
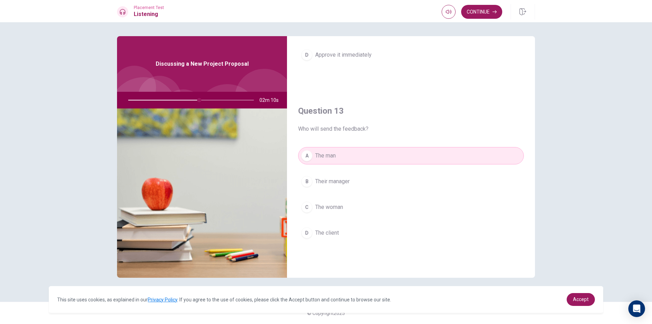
click at [378, 190] on button "B Their manager" at bounding box center [411, 181] width 226 height 17
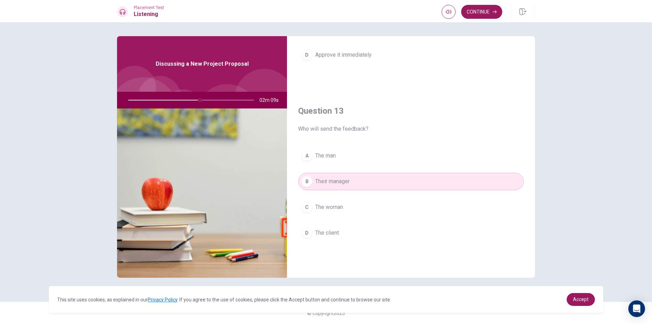
click at [371, 218] on div "A The man B Their manager C The woman D The client" at bounding box center [411, 201] width 226 height 109
click at [370, 216] on button "C The woman" at bounding box center [411, 207] width 226 height 17
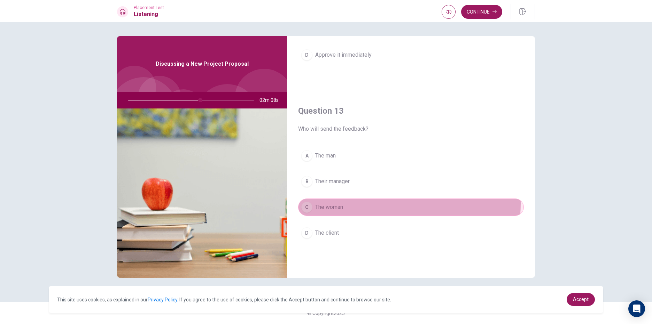
click at [366, 204] on button "C The woman" at bounding box center [411, 207] width 226 height 17
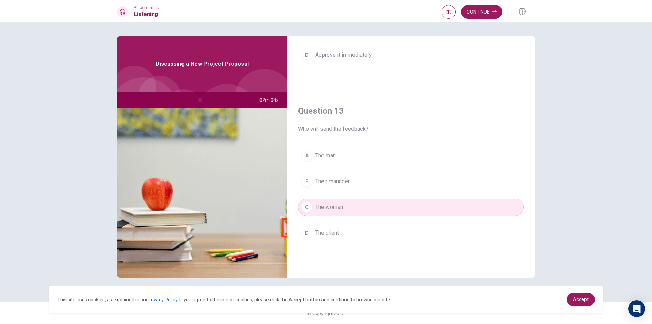
click at [366, 204] on button "C The woman" at bounding box center [411, 207] width 226 height 17
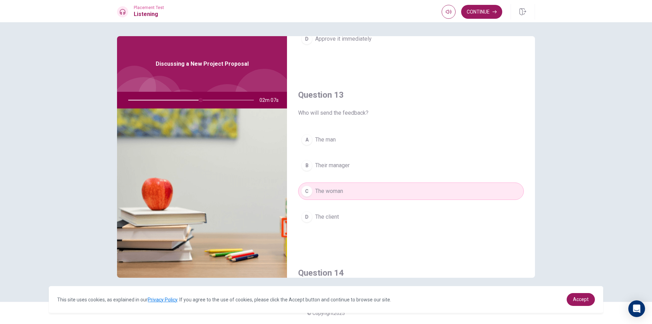
scroll to position [336, 0]
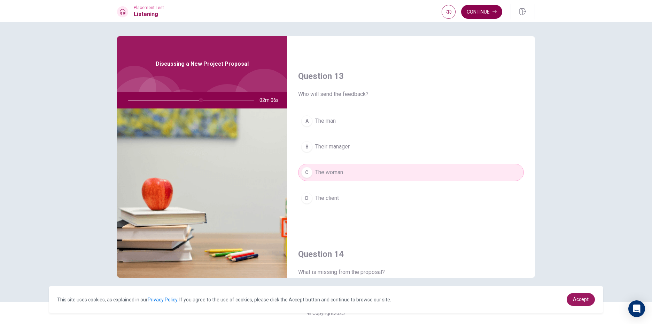
click at [491, 12] on button "Continue" at bounding box center [481, 12] width 41 height 14
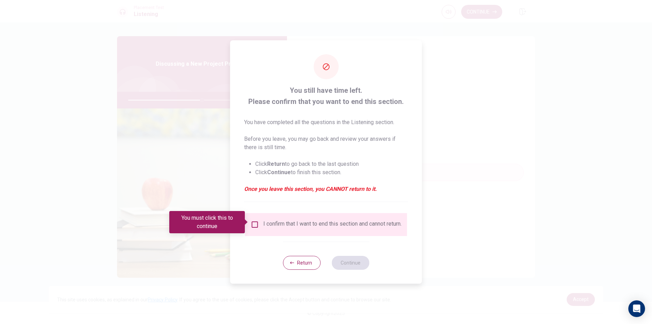
click at [253, 222] on input "You must click this to continue" at bounding box center [255, 225] width 8 height 8
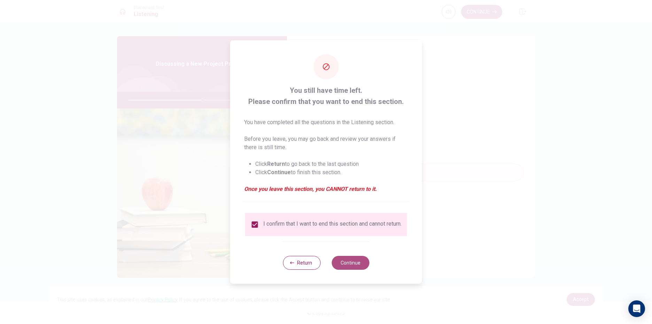
click at [360, 265] on button "Continue" at bounding box center [350, 263] width 38 height 14
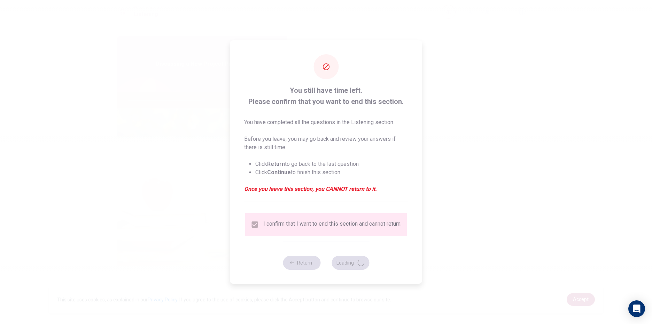
type input "60"
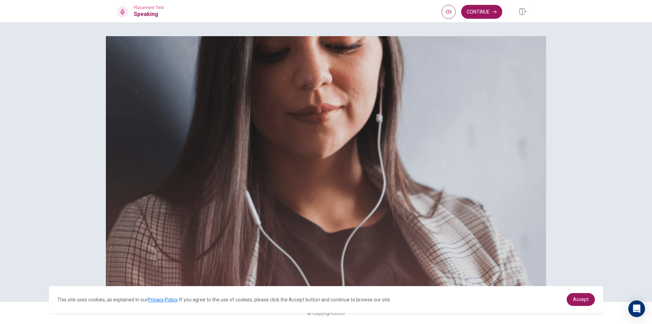
scroll to position [52, 0]
click at [493, 2] on div "Placement Test Speaking Continue" at bounding box center [326, 11] width 652 height 22
drag, startPoint x: 493, startPoint y: 3, endPoint x: 487, endPoint y: 10, distance: 9.4
click at [493, 3] on div "Placement Test Speaking Continue" at bounding box center [326, 11] width 652 height 22
click at [485, 11] on button "Continue" at bounding box center [481, 12] width 41 height 14
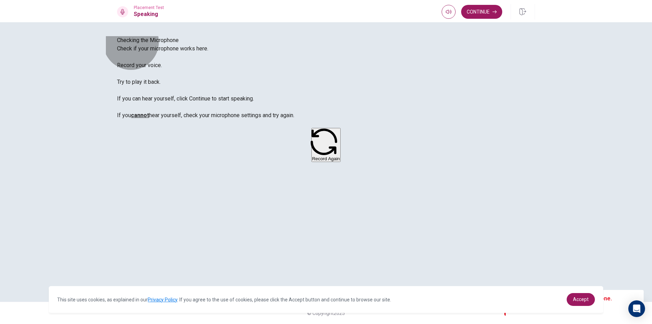
click at [340, 162] on button "Record Again" at bounding box center [325, 145] width 29 height 34
click at [326, 128] on div at bounding box center [326, 124] width 0 height 8
click at [340, 158] on button "Record Again" at bounding box center [325, 145] width 29 height 34
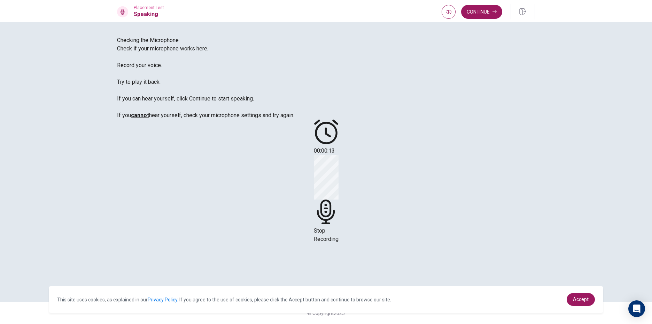
click at [338, 228] on span "Stop Recording" at bounding box center [326, 235] width 25 height 15
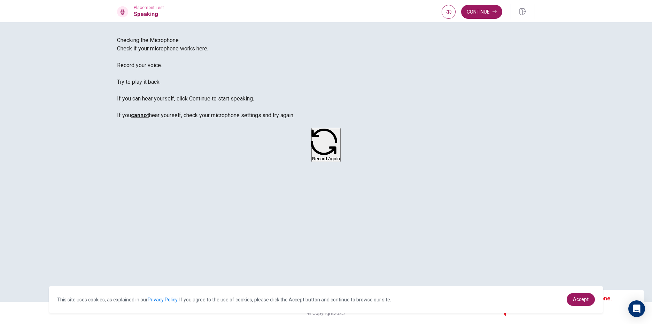
click at [326, 126] on icon at bounding box center [326, 126] width 0 height 0
click at [491, 13] on button "Continue" at bounding box center [481, 12] width 41 height 14
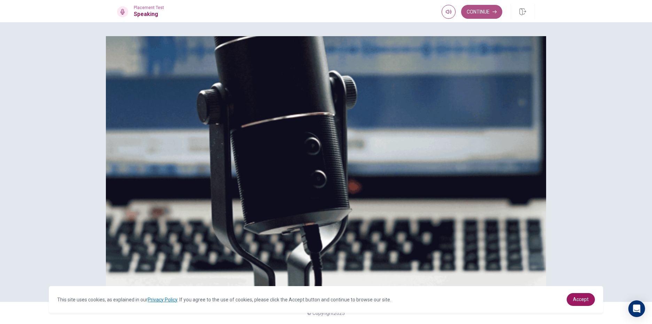
click at [477, 13] on button "Continue" at bounding box center [481, 12] width 41 height 14
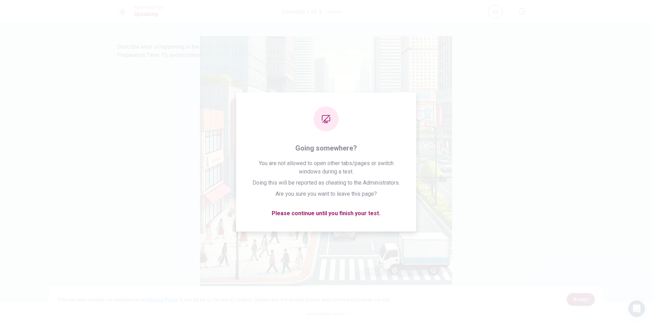
click at [582, 300] on span "Accept" at bounding box center [581, 300] width 16 height 6
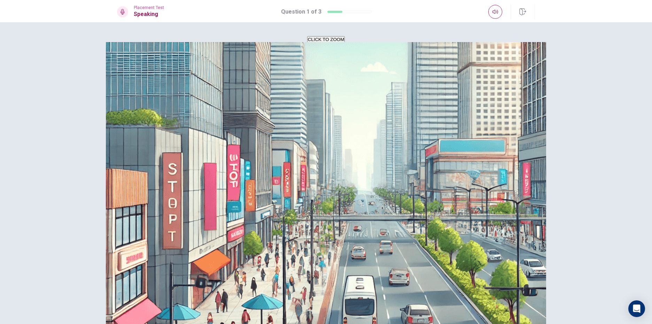
click at [430, 196] on div at bounding box center [326, 270] width 418 height 420
click at [435, 183] on icon at bounding box center [326, 269] width 418 height 418
click at [421, 209] on div "Record Again" at bounding box center [326, 274] width 418 height 428
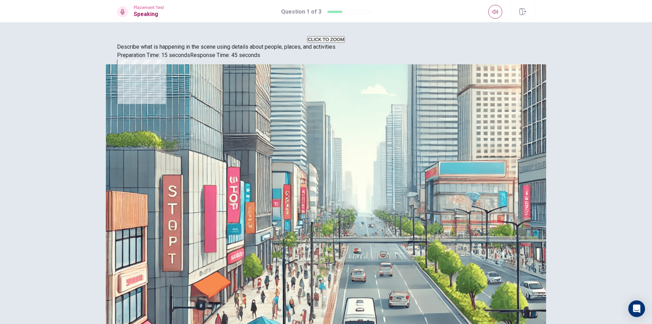
click at [421, 174] on div at bounding box center [326, 292] width 418 height 465
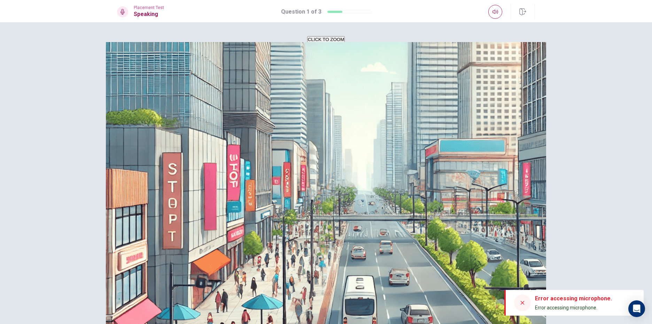
click at [432, 223] on div "Record Again" at bounding box center [326, 274] width 418 height 428
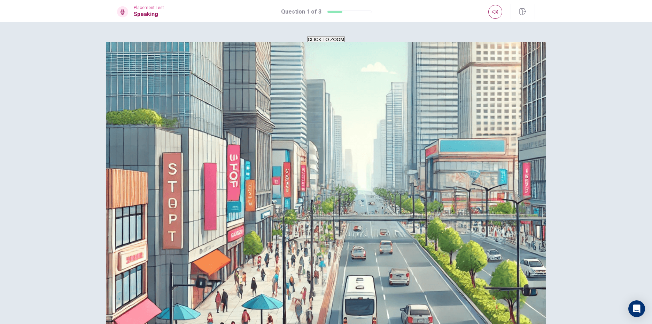
click at [446, 221] on div "Record Again" at bounding box center [326, 274] width 418 height 428
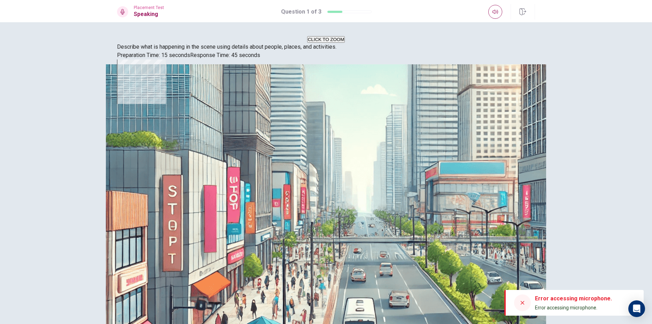
click at [430, 203] on div at bounding box center [326, 292] width 418 height 465
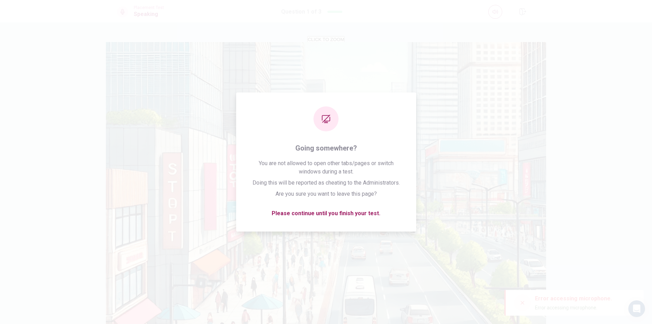
click at [579, 306] on span "Error accessing microphone." at bounding box center [566, 308] width 62 height 6
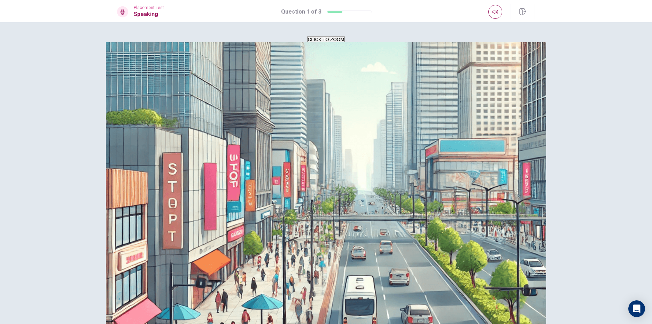
click at [425, 234] on icon at bounding box center [305, 326] width 264 height 184
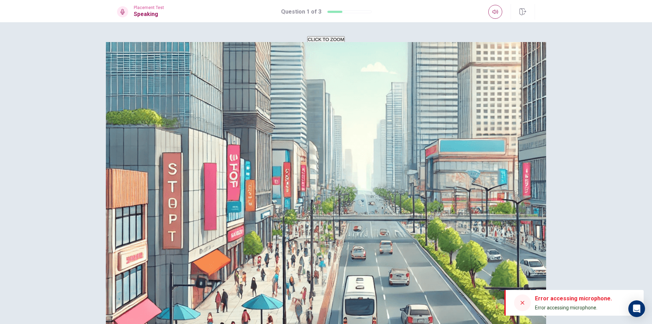
click at [422, 181] on icon at bounding box center [326, 269] width 418 height 418
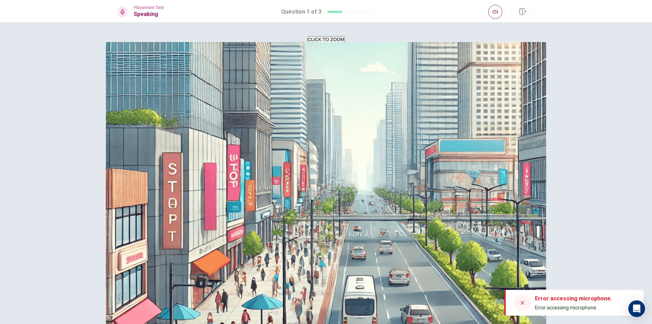
click at [430, 215] on div at bounding box center [326, 270] width 418 height 420
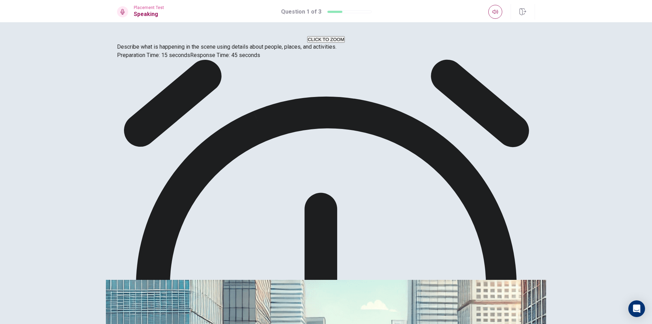
drag, startPoint x: 419, startPoint y: 156, endPoint x: 415, endPoint y: 173, distance: 17.1
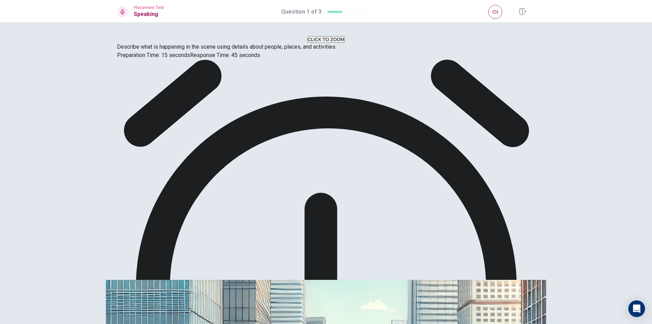
drag, startPoint x: 445, startPoint y: 198, endPoint x: 451, endPoint y: 197, distance: 6.3
drag, startPoint x: 451, startPoint y: 197, endPoint x: 448, endPoint y: 175, distance: 21.8
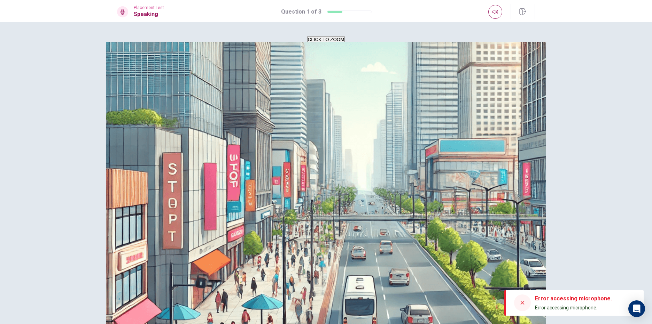
drag, startPoint x: 455, startPoint y: 224, endPoint x: 444, endPoint y: 215, distance: 14.4
click at [453, 224] on div "Record Again" at bounding box center [326, 274] width 418 height 428
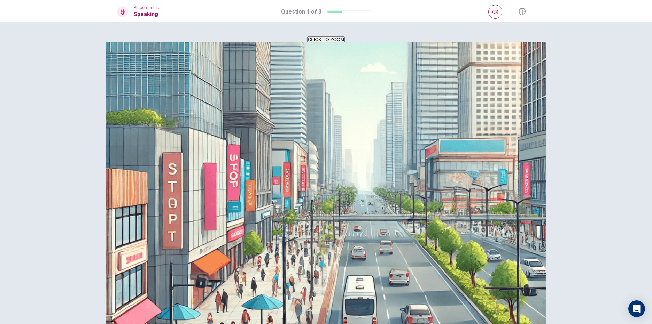
click at [438, 207] on div at bounding box center [326, 270] width 418 height 420
click at [429, 205] on div at bounding box center [326, 270] width 418 height 420
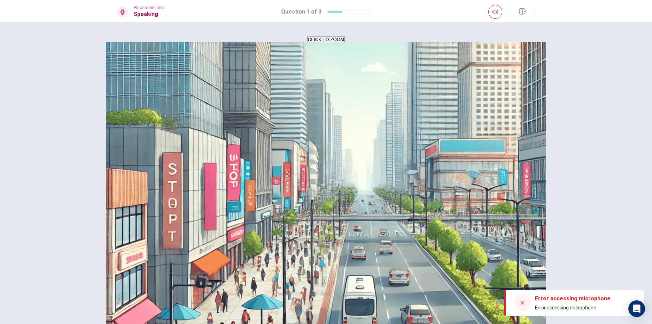
click at [436, 182] on div at bounding box center [326, 270] width 418 height 420
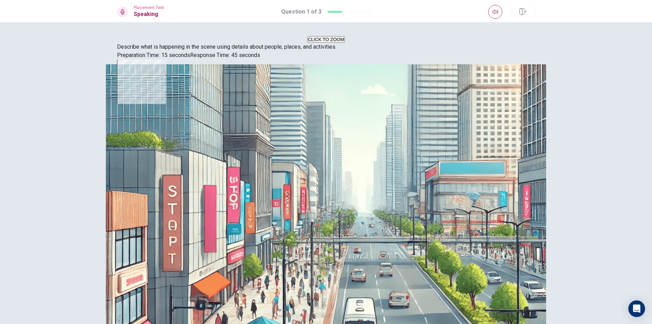
click at [558, 260] on div "CLICK TO ZOOM Describe what is happening in the scene using details about peopl…" at bounding box center [326, 173] width 652 height 302
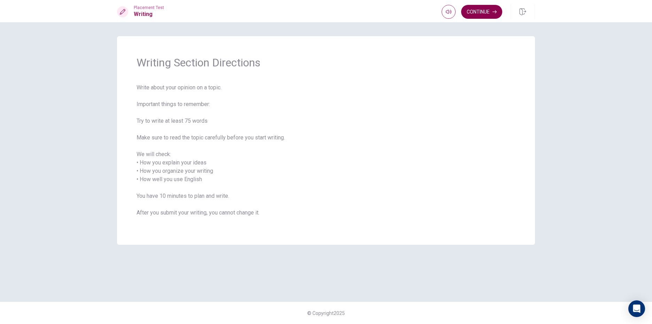
click at [483, 13] on button "Continue" at bounding box center [481, 12] width 41 height 14
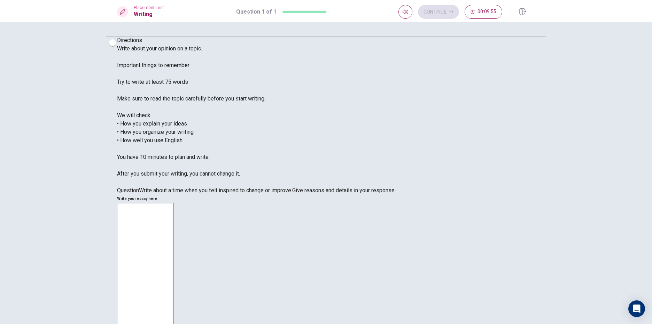
click at [174, 203] on textarea at bounding box center [145, 304] width 57 height 203
type textarea "h"
click at [174, 203] on textarea "hello every one .Im a 9geader" at bounding box center [145, 304] width 57 height 203
click at [174, 203] on textarea "hello every one .Im a 9grader" at bounding box center [145, 304] width 57 height 203
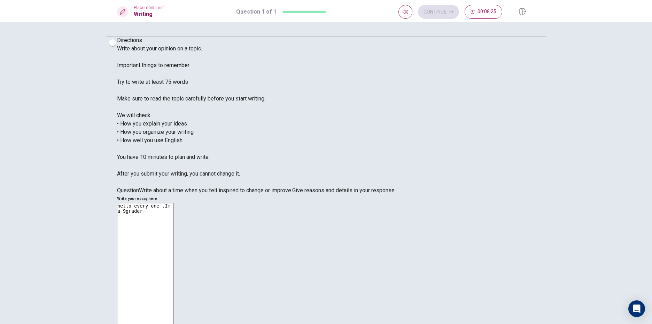
drag, startPoint x: 398, startPoint y: 71, endPoint x: 411, endPoint y: 78, distance: 15.1
click at [174, 203] on textarea "hello every one .Im a 9grader" at bounding box center [145, 304] width 57 height 203
click at [174, 203] on textarea "hello every one .Im a 9grader." at bounding box center [145, 304] width 57 height 203
click at [174, 203] on textarea "hello every one .Im a 9 grader." at bounding box center [145, 304] width 57 height 203
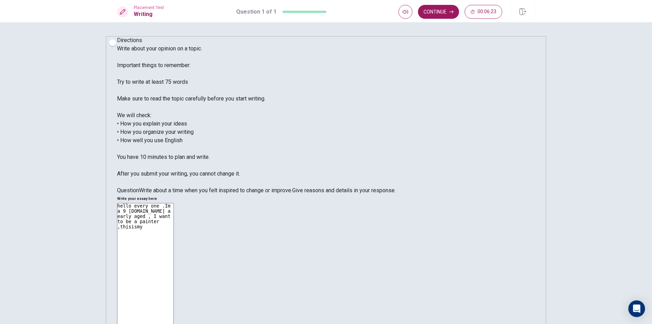
click at [174, 203] on textarea "hello every one .Im a 9 [DOMAIN_NAME] a early aged , I want to be a painter ,th…" at bounding box center [145, 304] width 57 height 203
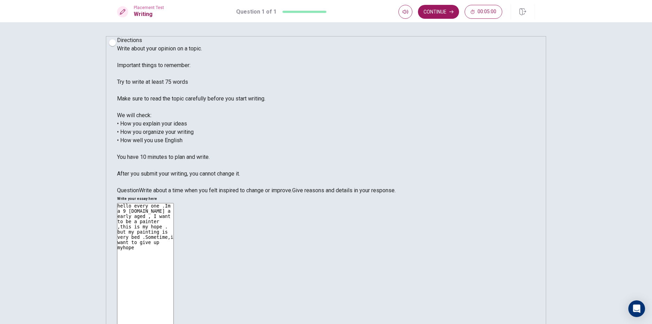
click at [174, 203] on textarea "hello every one .Im a 9 [DOMAIN_NAME] a early aged , I want to be a painter ,th…" at bounding box center [145, 304] width 57 height 203
drag, startPoint x: 403, startPoint y: 98, endPoint x: 394, endPoint y: 93, distance: 10.6
click at [174, 203] on textarea "hello every one .Im a 9 [DOMAIN_NAME] a early aged , I want to be a painter ,th…" at bounding box center [145, 304] width 57 height 203
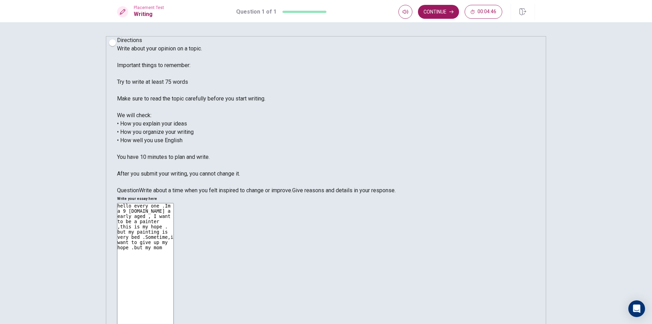
click at [174, 203] on textarea "hello every one .Im a 9 [DOMAIN_NAME] a early aged , I want to be a painter ,th…" at bounding box center [145, 304] width 57 height 203
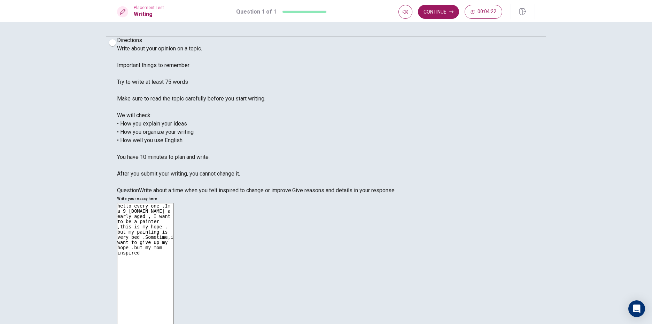
drag, startPoint x: 417, startPoint y: 94, endPoint x: 392, endPoint y: 107, distance: 28.3
click at [174, 203] on textarea "hello every one .Im a 9 [DOMAIN_NAME] a early aged , I want to be a painter ,th…" at bounding box center [145, 304] width 57 height 203
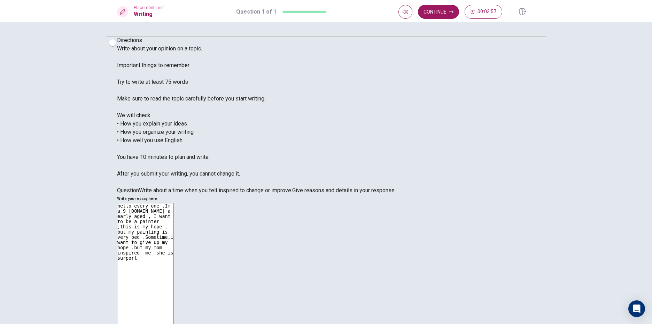
click at [174, 203] on textarea "hello every one .Im a 9 [DOMAIN_NAME] a early aged , I want to be a painter ,th…" at bounding box center [145, 304] width 57 height 203
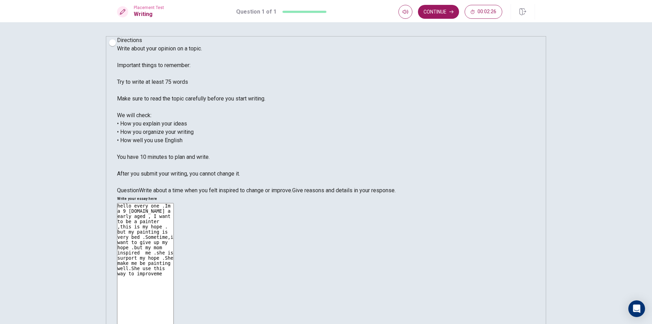
click at [174, 203] on textarea "hello every one .Im a 9 [DOMAIN_NAME] a early aged , I want to be a painter ,th…" at bounding box center [145, 304] width 57 height 203
drag, startPoint x: 418, startPoint y: 94, endPoint x: 417, endPoint y: 103, distance: 9.8
click at [174, 203] on textarea "hello every one .Im a 9 [DOMAIN_NAME] a early aged , I want to be a painter ,th…" at bounding box center [145, 304] width 57 height 203
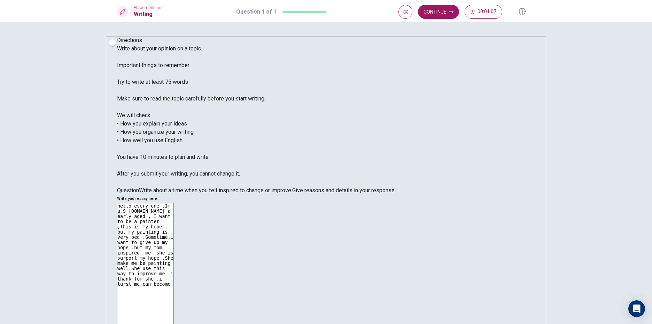
click at [174, 203] on textarea "hello every one .Im a 9 [DOMAIN_NAME] a early aged , I want to be a painter ,th…" at bounding box center [145, 304] width 57 height 203
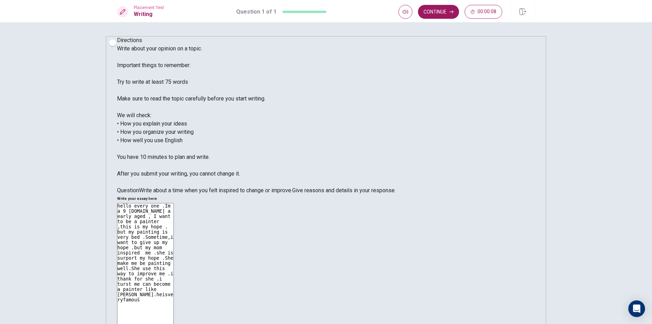
click at [174, 203] on textarea "hello every one .Im a 9 [DOMAIN_NAME] a early aged , I want to be a painter ,th…" at bounding box center [145, 304] width 57 height 203
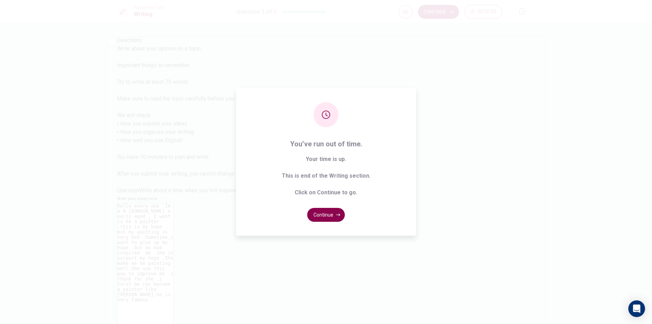
type textarea "hello every one .Im a 9 [DOMAIN_NAME] a early aged , I want to be a painter ,th…"
click at [326, 209] on button "Continue" at bounding box center [326, 215] width 38 height 14
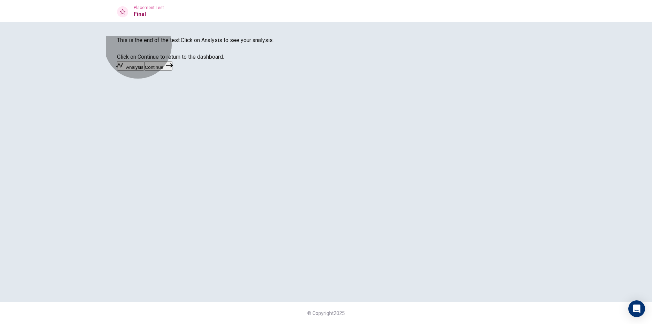
click at [172, 71] on button "Continue" at bounding box center [158, 65] width 28 height 9
